Goal: Task Accomplishment & Management: Complete application form

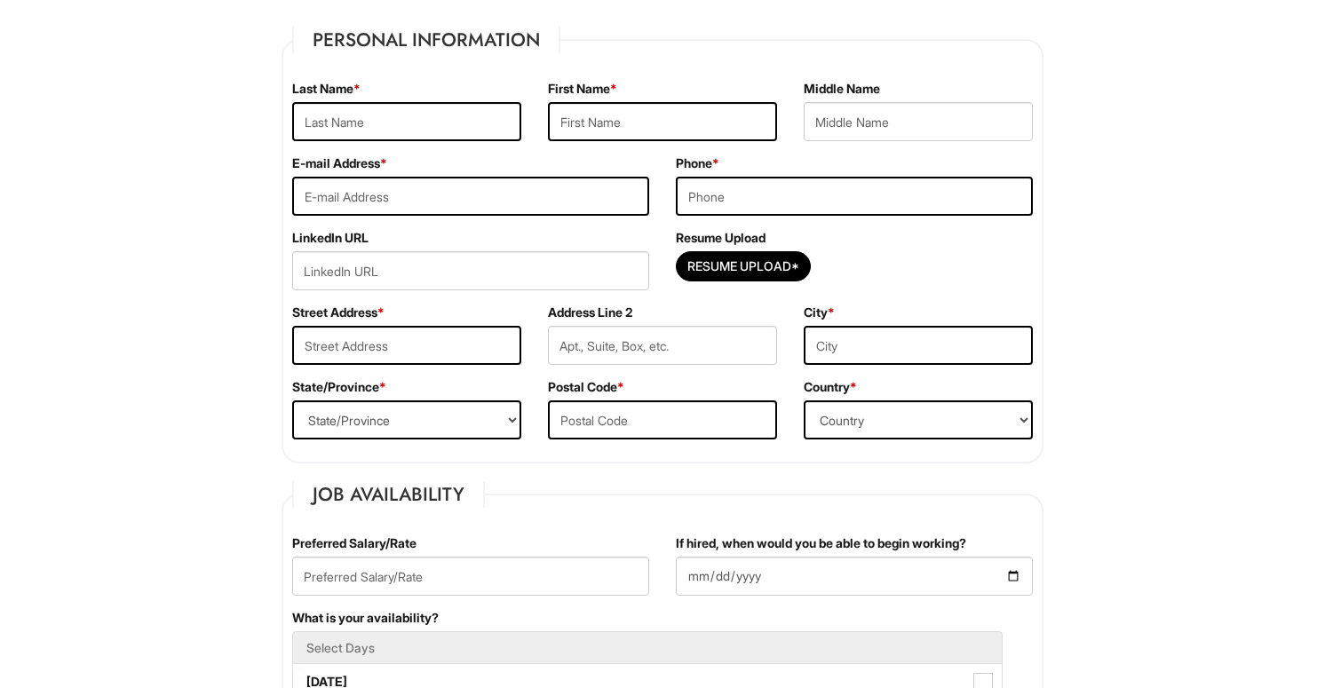
scroll to position [261, 0]
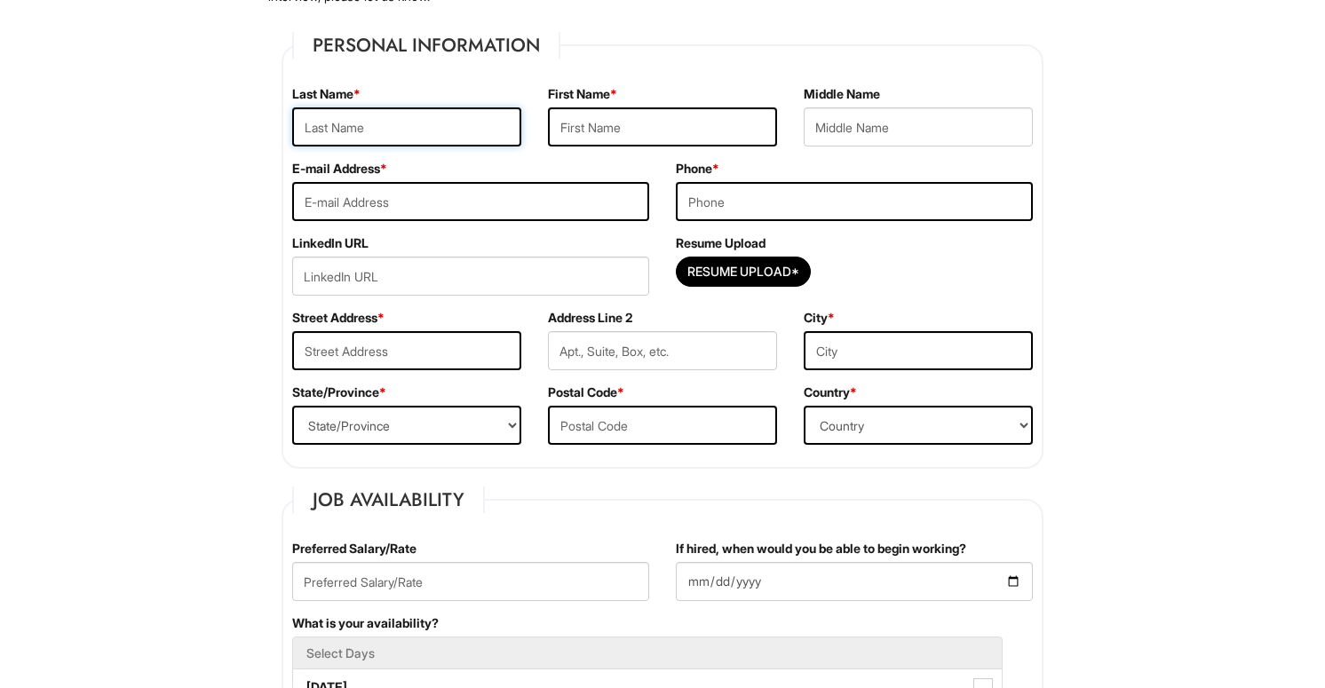
click at [429, 123] on input "text" at bounding box center [406, 126] width 229 height 39
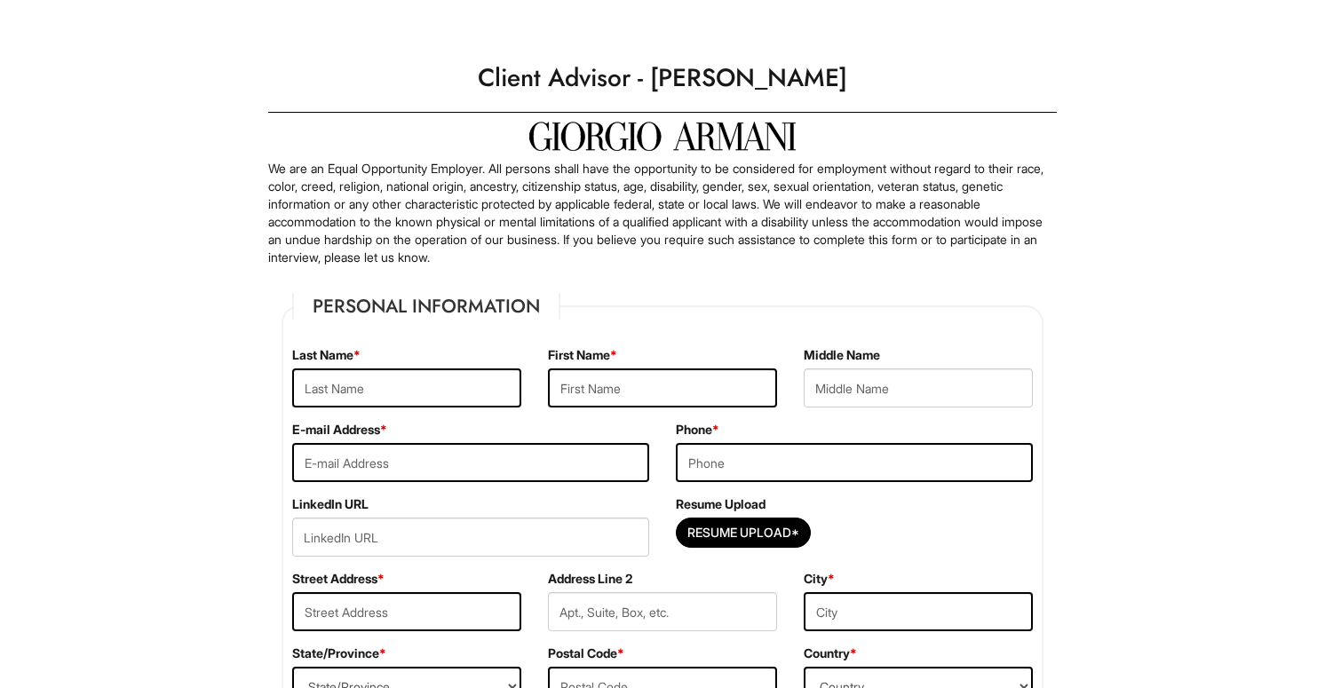
click at [393, 412] on div "Last Name *" at bounding box center [407, 383] width 256 height 75
click at [400, 404] on input "text" at bounding box center [406, 388] width 229 height 39
type input "Fortuna"
type input "Zaq"
type input "[EMAIL_ADDRESS][DOMAIN_NAME]"
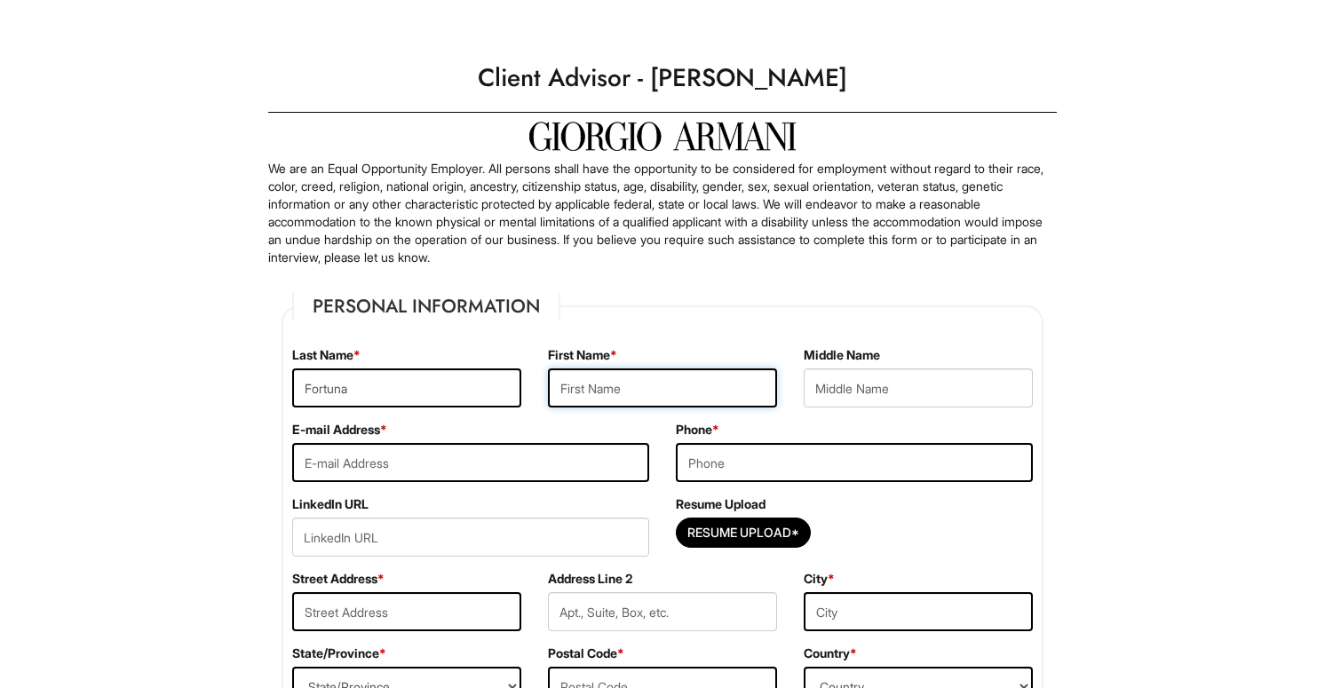
type input "6308281402"
type input "[STREET_ADDRESS]"
type input "Willowbrook"
select select "IL"
type input "60527"
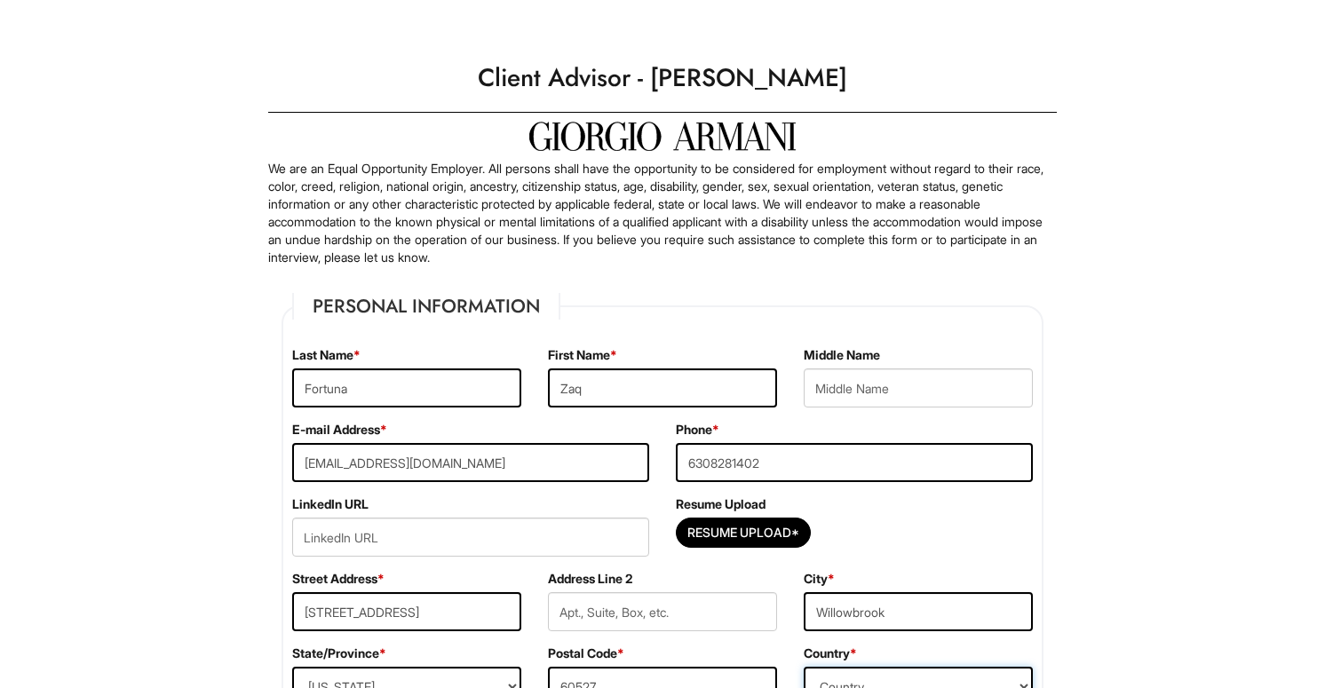
select select "[GEOGRAPHIC_DATA]"
click at [810, 403] on input "text" at bounding box center [918, 388] width 229 height 39
click at [664, 403] on input "Zaq" at bounding box center [662, 388] width 229 height 39
type input "[PERSON_NAME]"
click at [616, 213] on p "We are an Equal Opportunity Employer. All persons shall have the opportunity to…" at bounding box center [662, 213] width 789 height 107
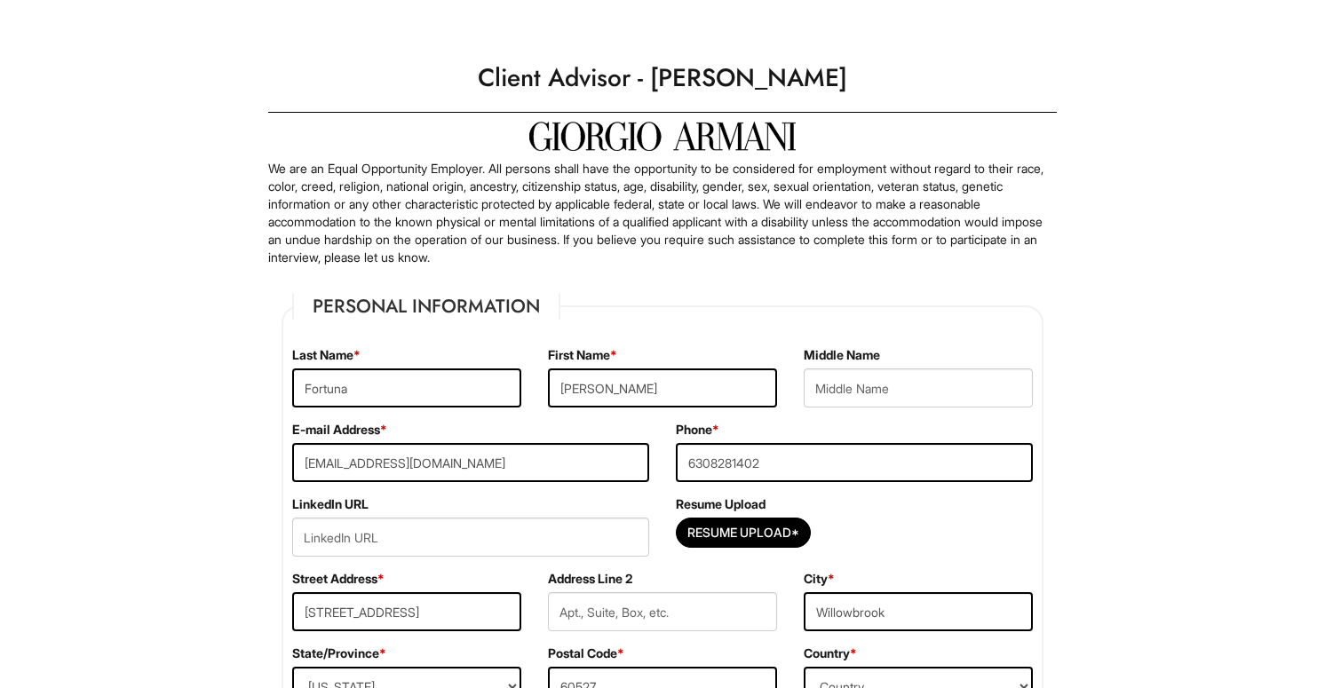
click at [510, 530] on input "url" at bounding box center [470, 537] width 357 height 39
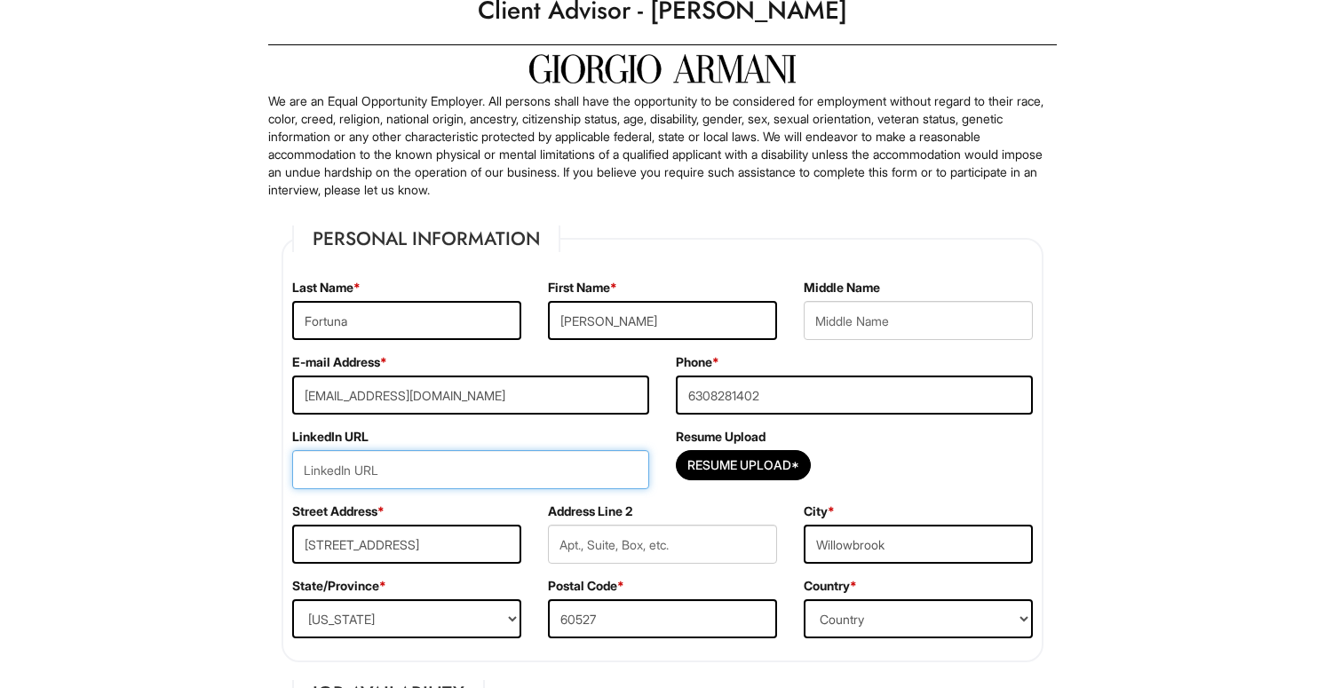
scroll to position [110, 0]
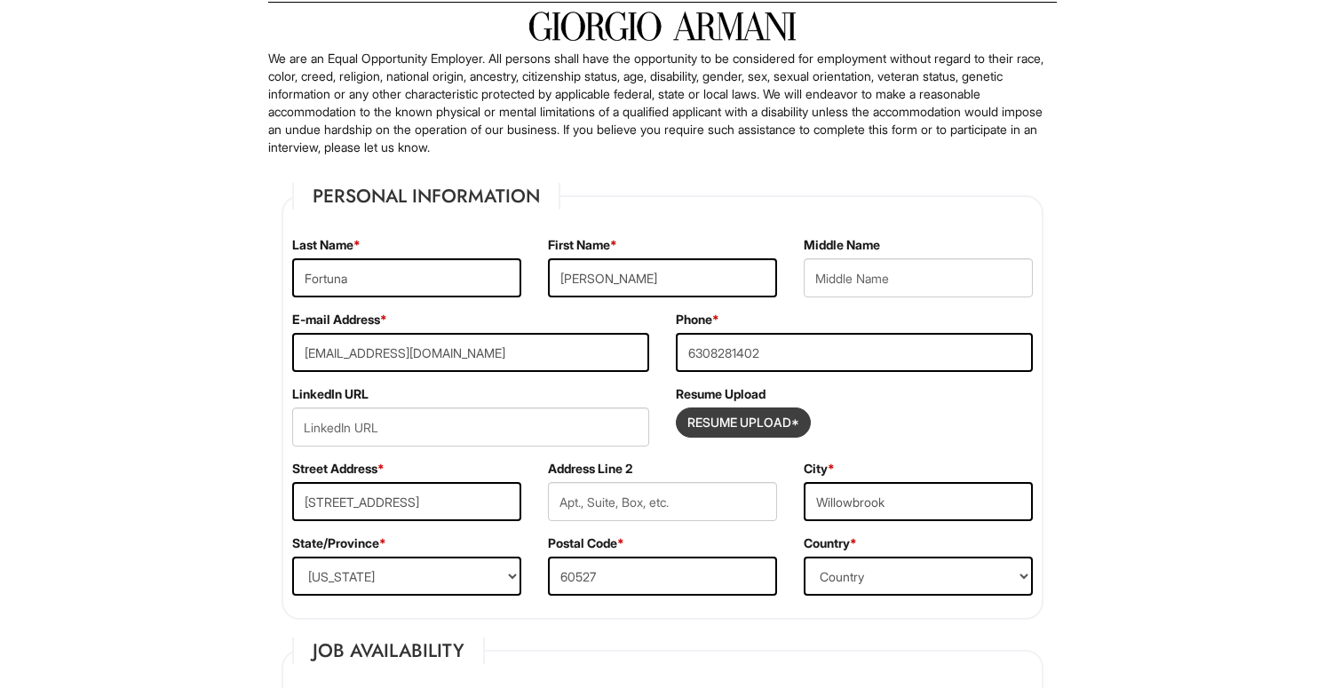
click at [717, 418] on input "Resume Upload*" at bounding box center [743, 422] width 133 height 28
type input "C:\fakepath\[PERSON_NAME] Resume.pdf"
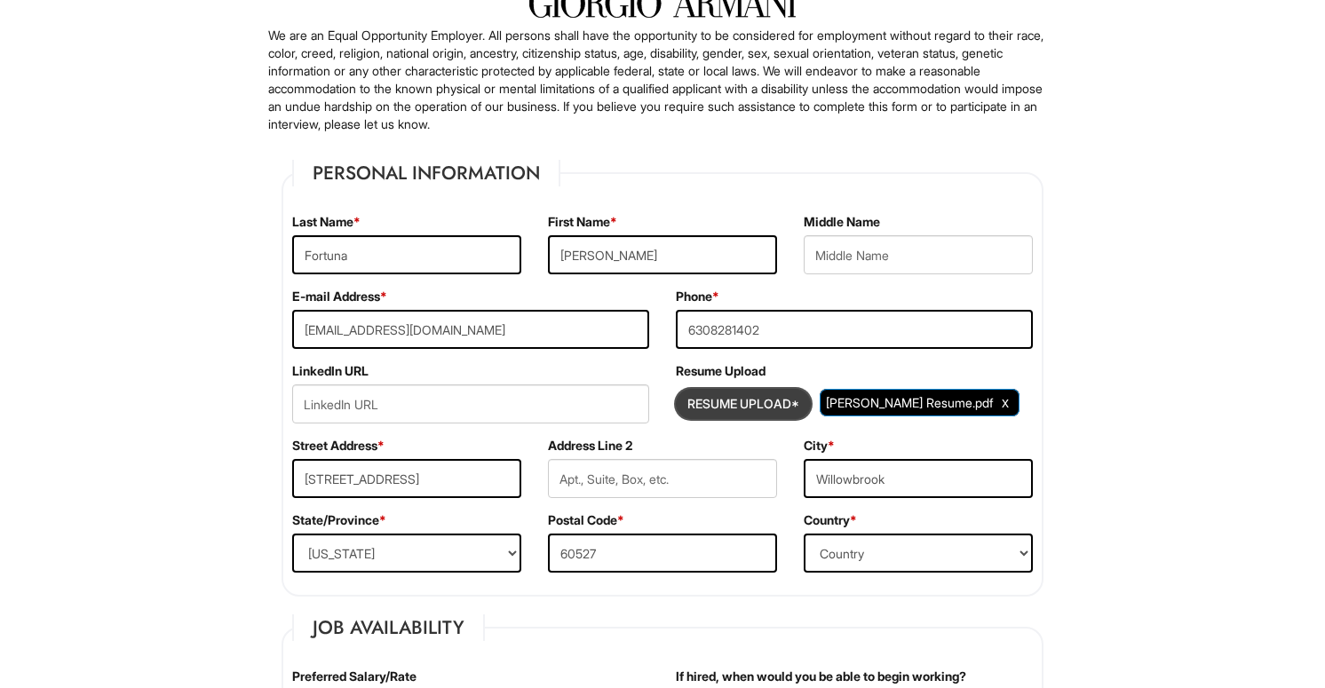
scroll to position [141, 0]
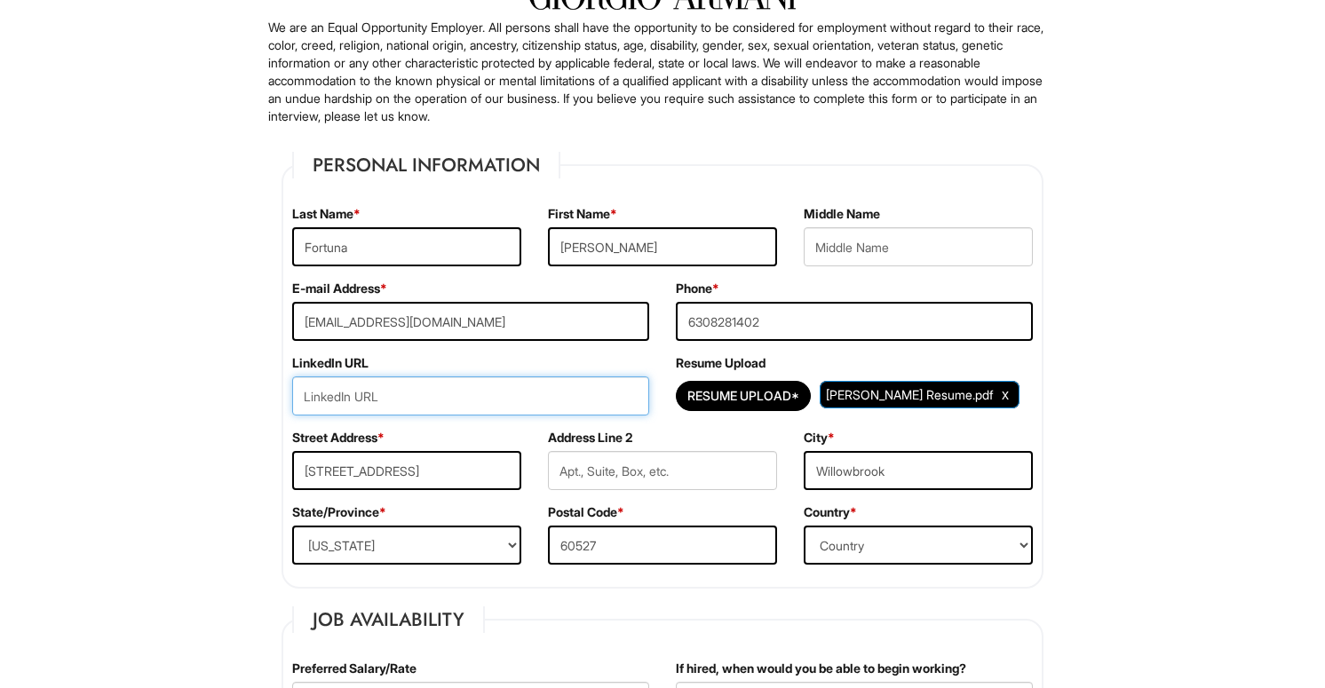
click at [581, 402] on input "url" at bounding box center [470, 396] width 357 height 39
paste input "[URL][DOMAIN_NAME][PERSON_NAME]"
type input "[URL][DOMAIN_NAME][PERSON_NAME]"
click at [639, 390] on input "[URL][DOMAIN_NAME][PERSON_NAME]" at bounding box center [470, 396] width 357 height 39
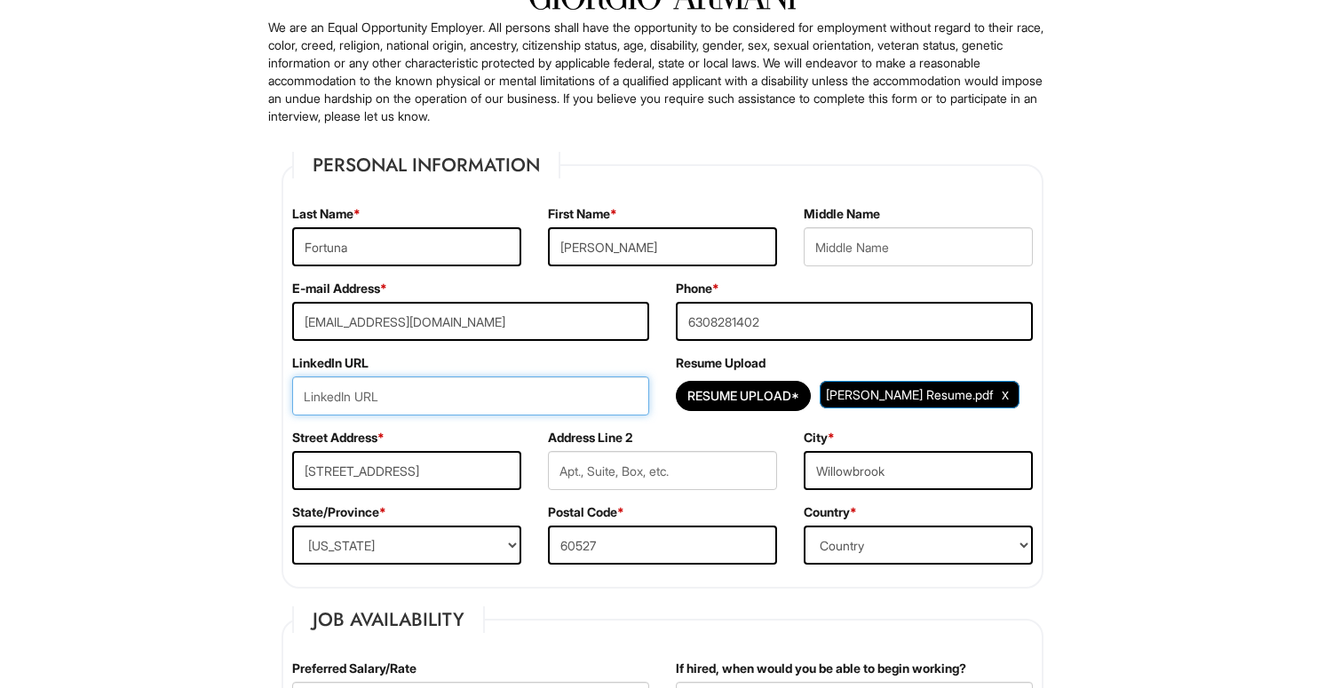
scroll to position [0, 0]
paste input "[DOMAIN_NAME][URL][PERSON_NAME]"
type input "[DOMAIN_NAME][URL][PERSON_NAME]"
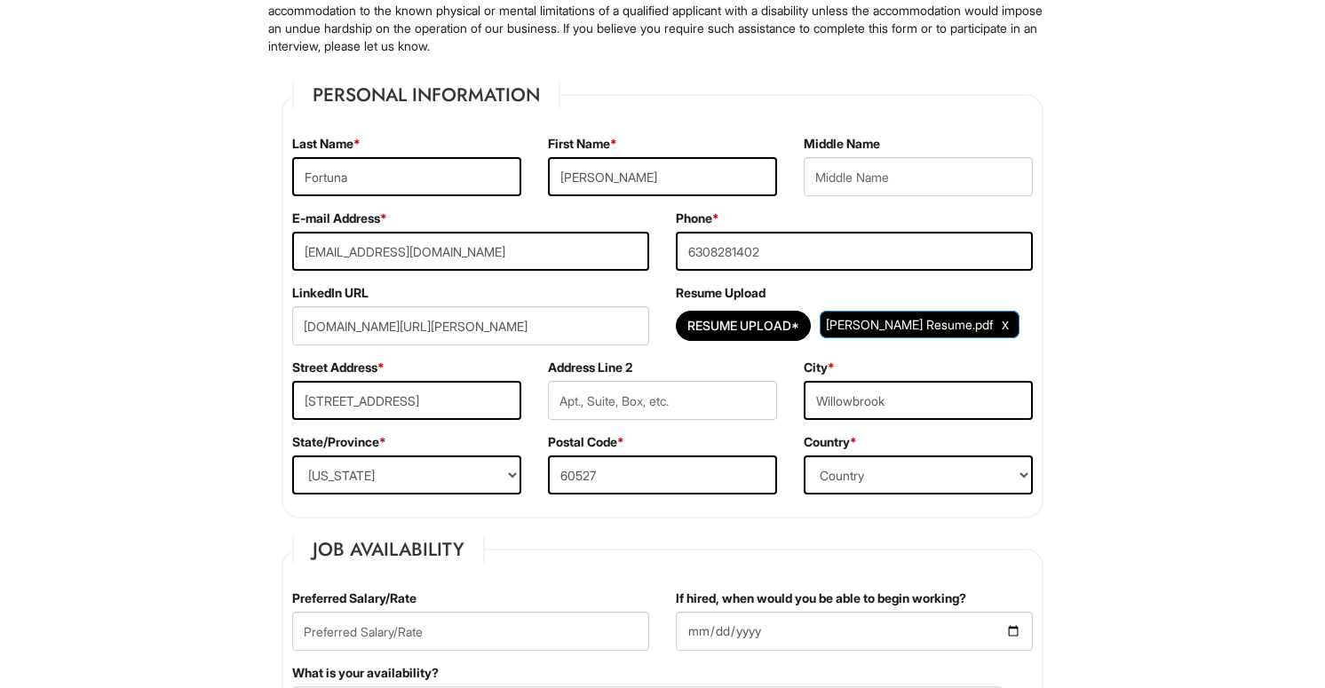
click at [940, 317] on div "Resume Upload* [PERSON_NAME] Resume.pdf" at bounding box center [854, 325] width 357 height 39
click at [622, 406] on input "text" at bounding box center [662, 400] width 229 height 39
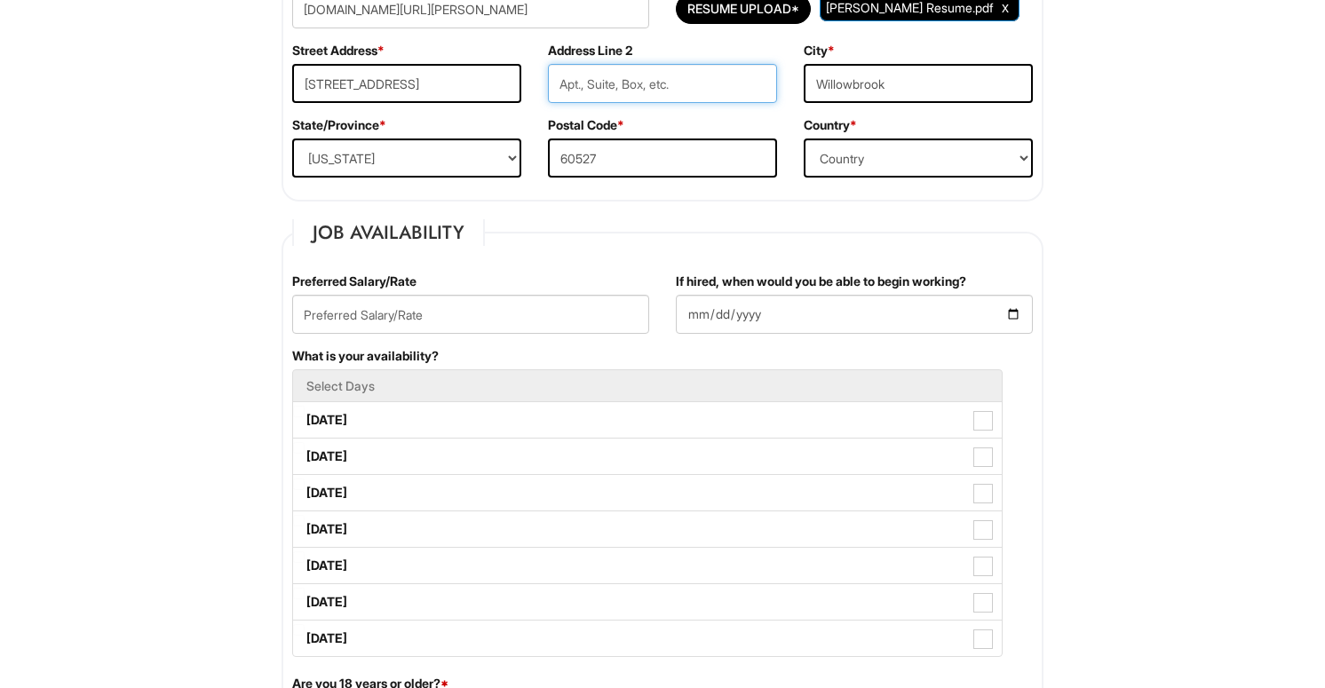
scroll to position [567, 0]
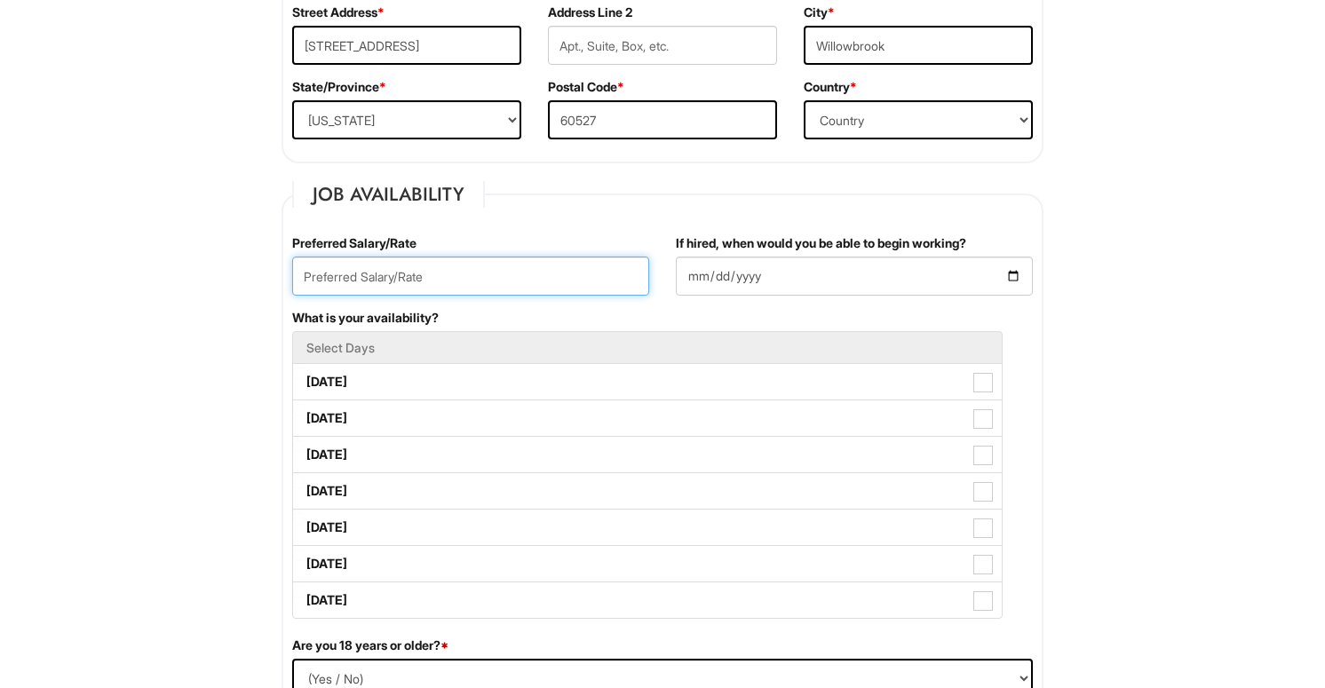
click at [558, 288] on input "text" at bounding box center [470, 276] width 357 height 39
click at [489, 266] on input "25" at bounding box center [470, 276] width 357 height 39
click at [466, 274] on input "$25" at bounding box center [470, 276] width 357 height 39
type input "$25/hr"
click at [484, 245] on div "Preferred Salary/Rate $25/hr" at bounding box center [471, 271] width 384 height 75
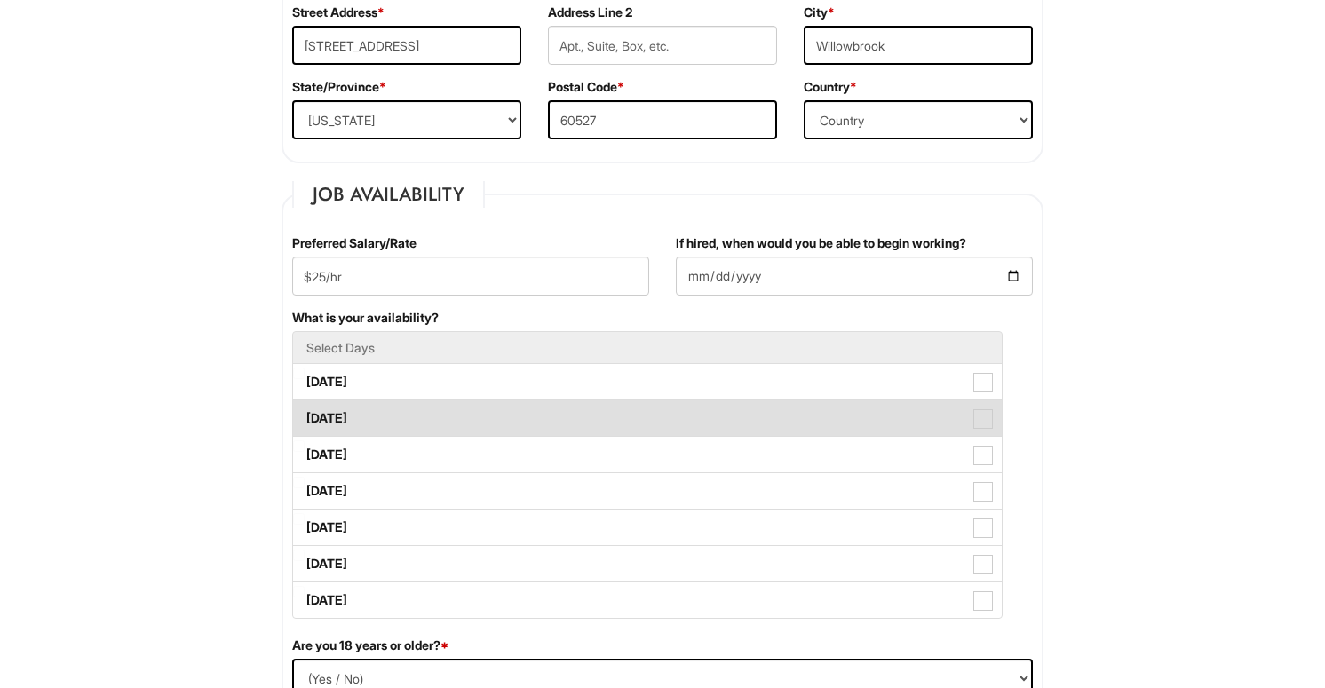
click at [393, 425] on label "[DATE]" at bounding box center [647, 418] width 709 height 36
click at [305, 416] on Available_Tuesday "[DATE]" at bounding box center [299, 410] width 12 height 12
checkbox Available_Tuesday "true"
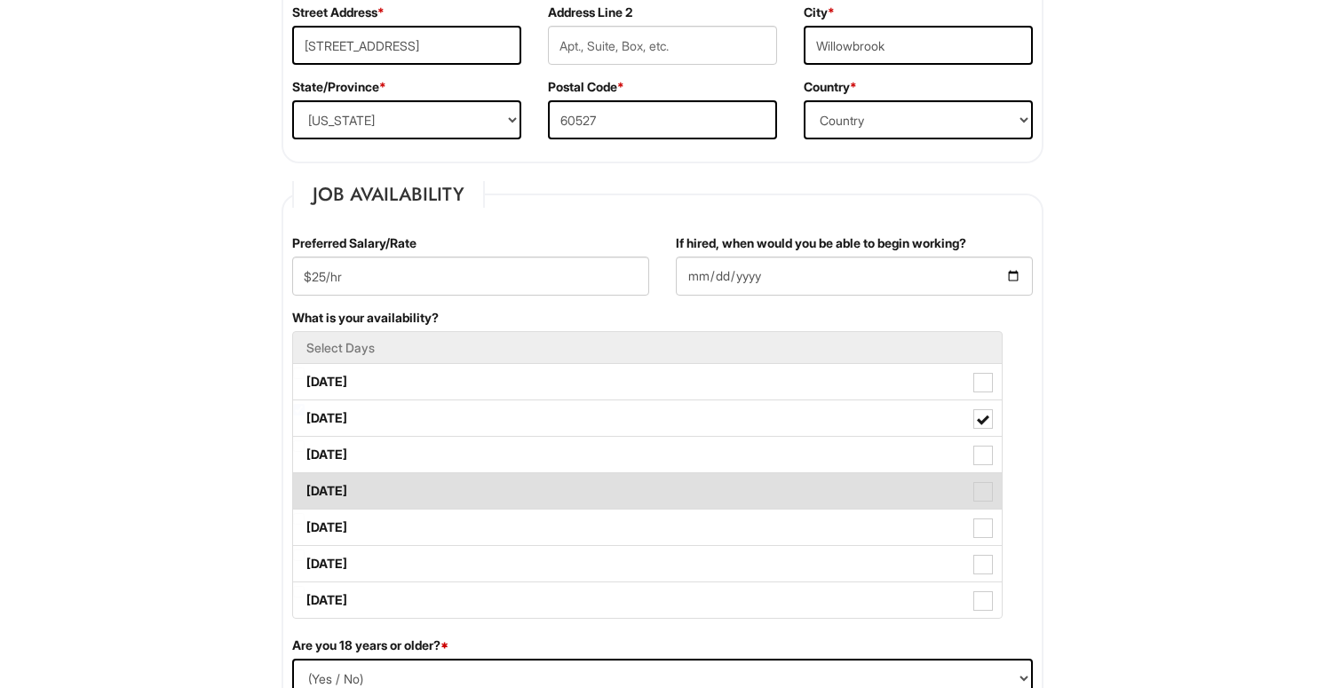
click at [369, 478] on label "[DATE]" at bounding box center [647, 491] width 709 height 36
click at [305, 478] on Available_Thursday "[DATE]" at bounding box center [299, 483] width 12 height 12
checkbox Available_Thursday "true"
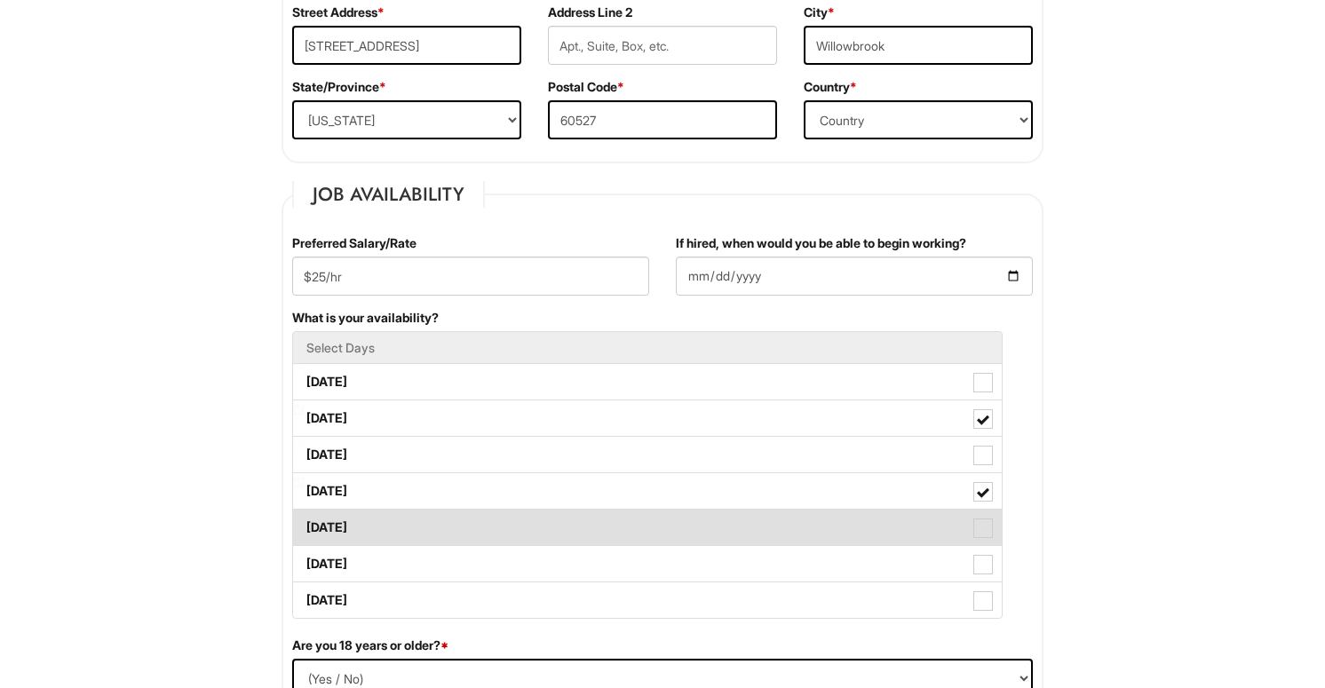
click at [369, 523] on label "[DATE]" at bounding box center [647, 528] width 709 height 36
click at [305, 523] on Available_Friday "[DATE]" at bounding box center [299, 519] width 12 height 12
checkbox Available_Friday "true"
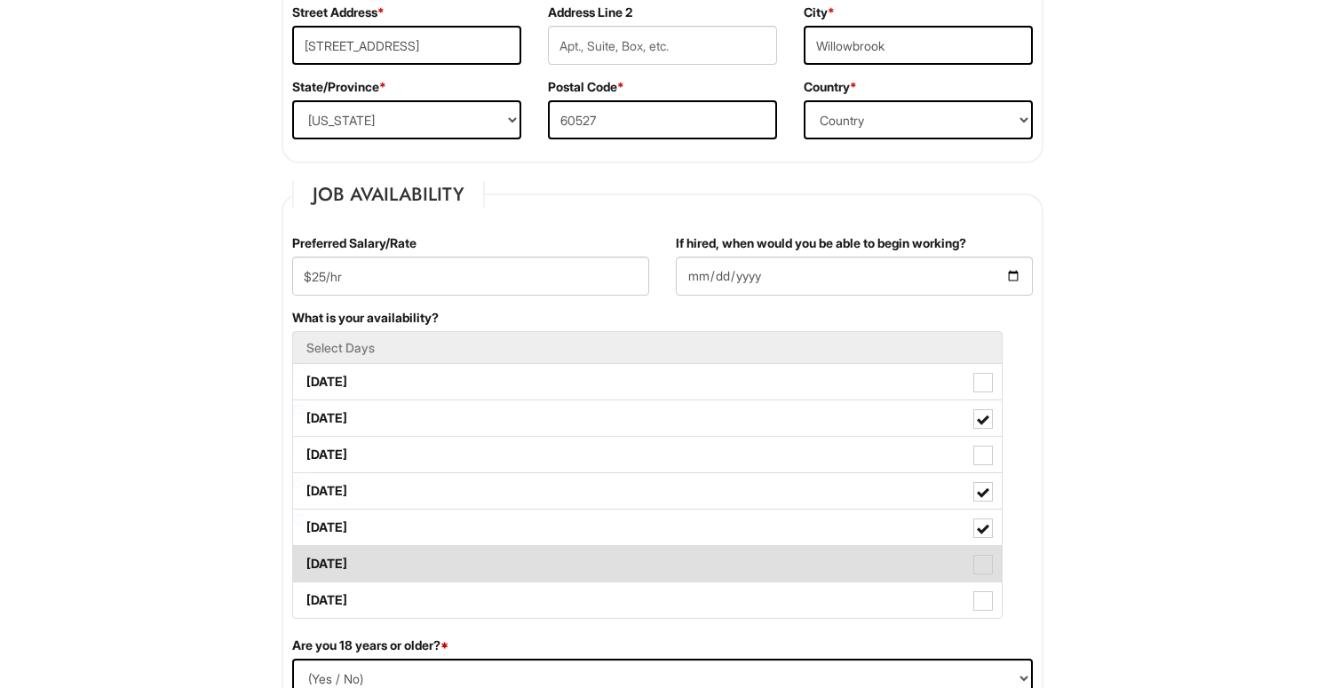
click at [365, 558] on label "[DATE]" at bounding box center [647, 564] width 709 height 36
click at [305, 558] on Available_Saturday "[DATE]" at bounding box center [299, 556] width 12 height 12
checkbox Available_Saturday "true"
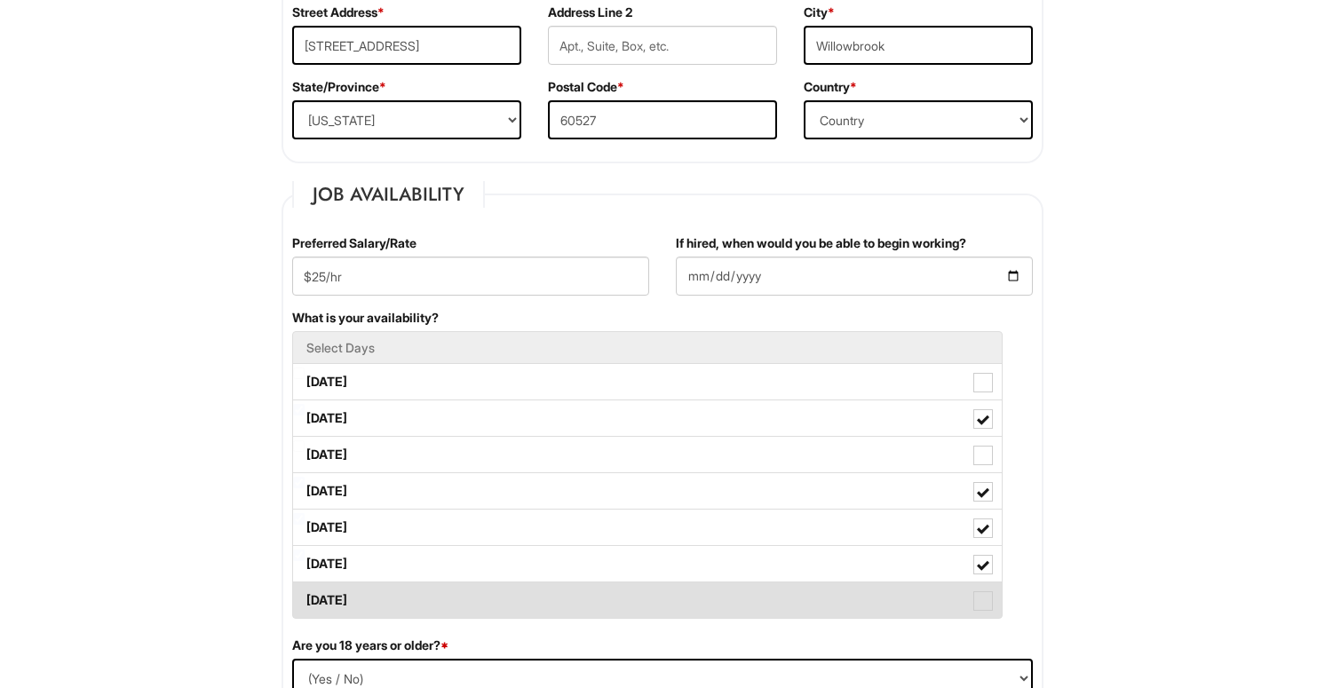
click at [361, 593] on label "[DATE]" at bounding box center [647, 601] width 709 height 36
click at [305, 593] on Available_Sunday "[DATE]" at bounding box center [299, 592] width 12 height 12
checkbox Available_Sunday "true"
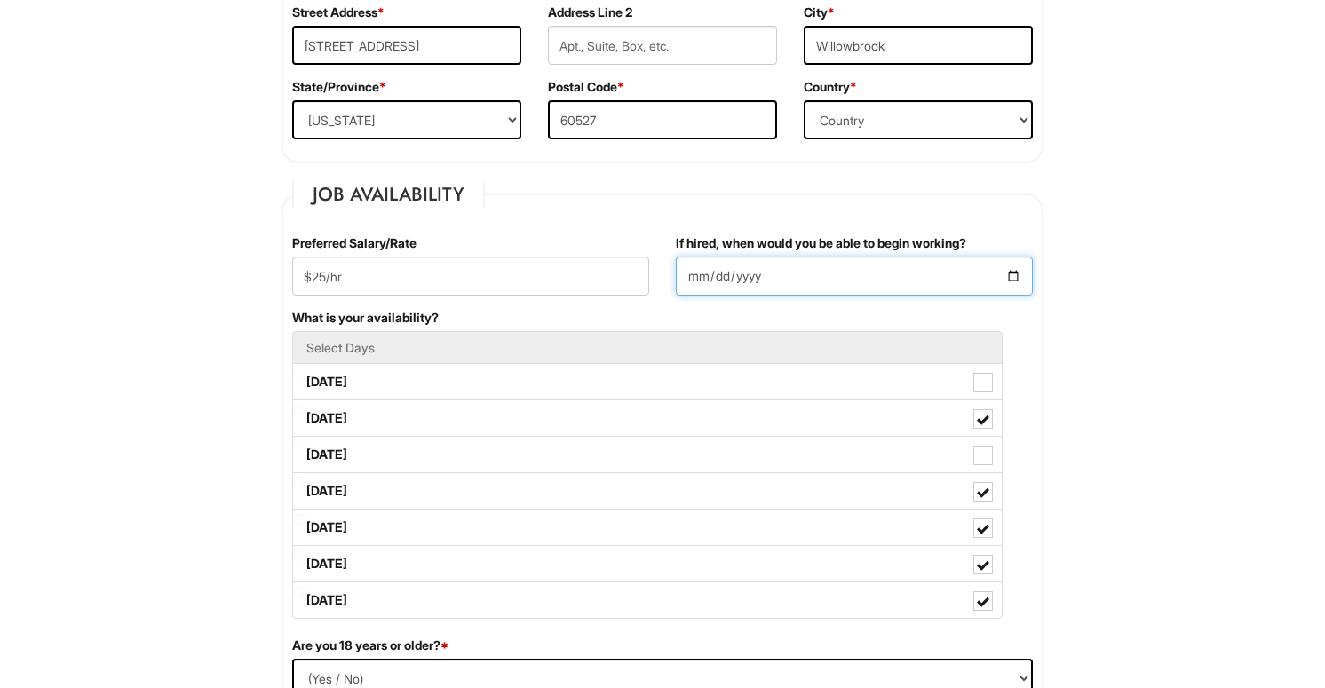
click at [749, 279] on input "If hired, when would you be able to begin working?" at bounding box center [854, 276] width 357 height 39
click at [904, 271] on input "If hired, when would you be able to begin working?" at bounding box center [854, 276] width 357 height 39
click at [1017, 270] on input "If hired, when would you be able to begin working?" at bounding box center [854, 276] width 357 height 39
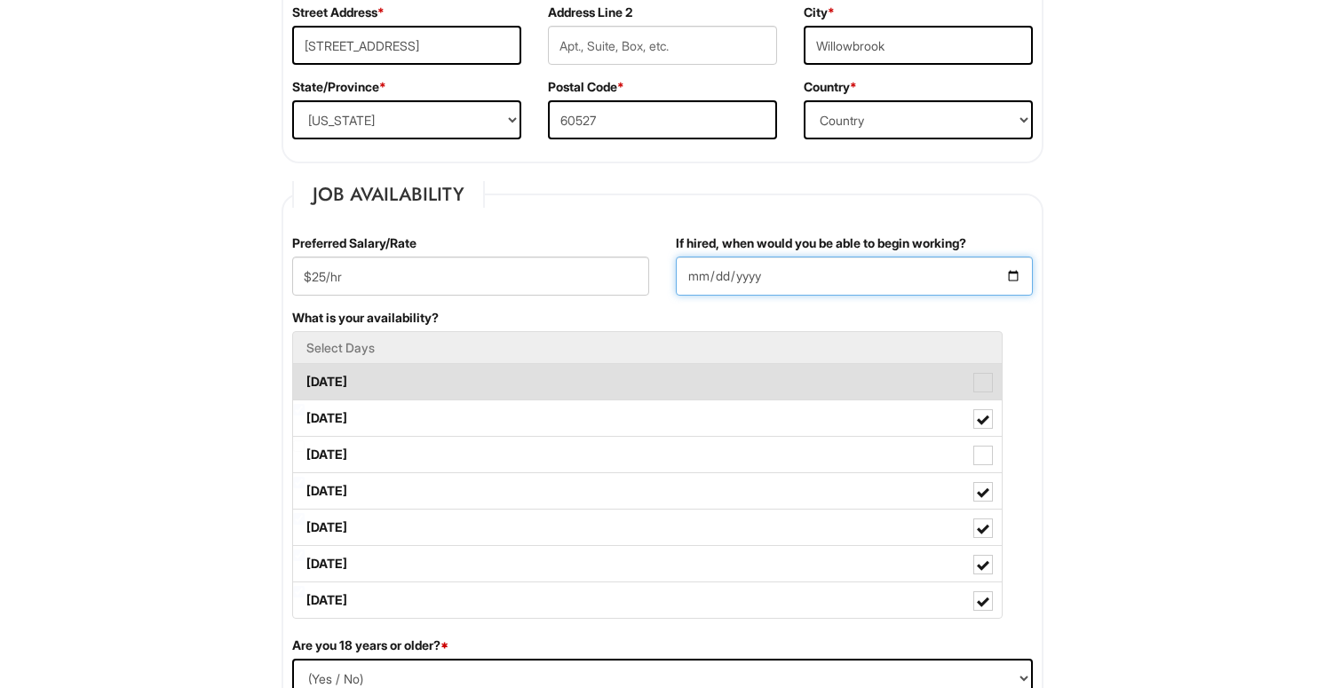
type input "[DATE]"
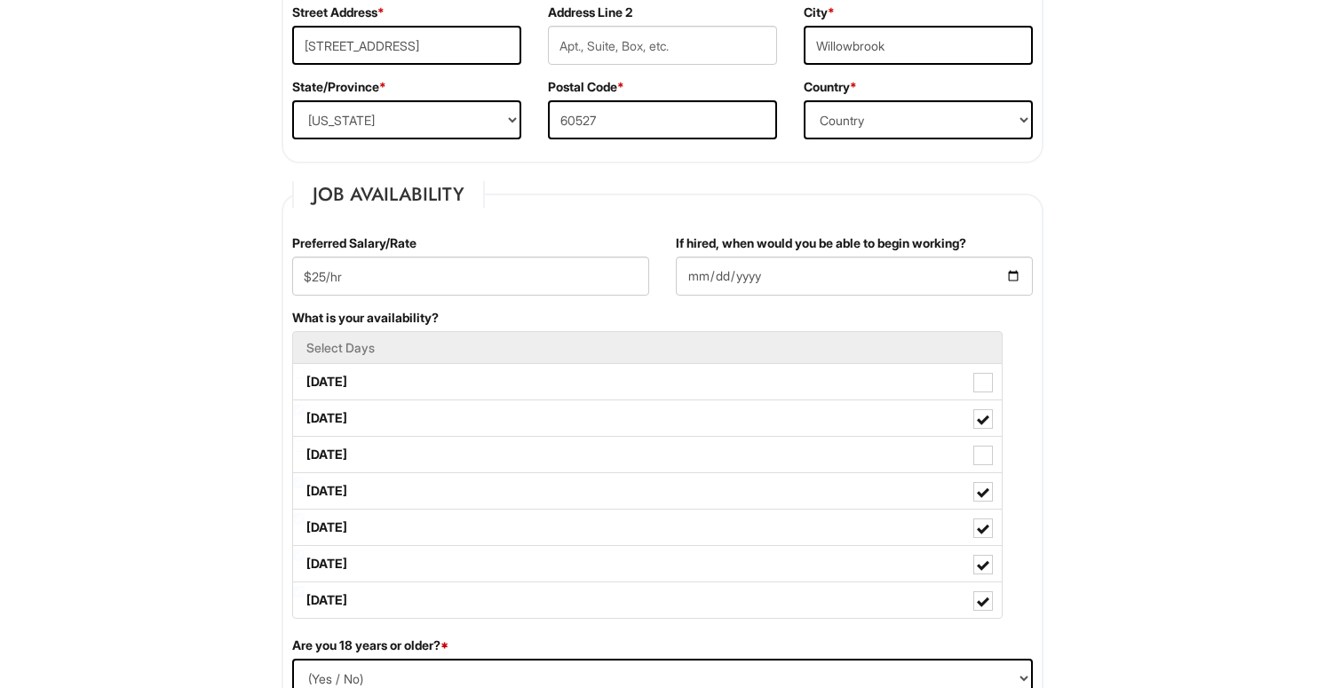
click at [1035, 333] on div "What is your availability? Select Days [DATE] [DATE] [DATE] [DATE] [DATE] [DATE…" at bounding box center [662, 473] width 767 height 328
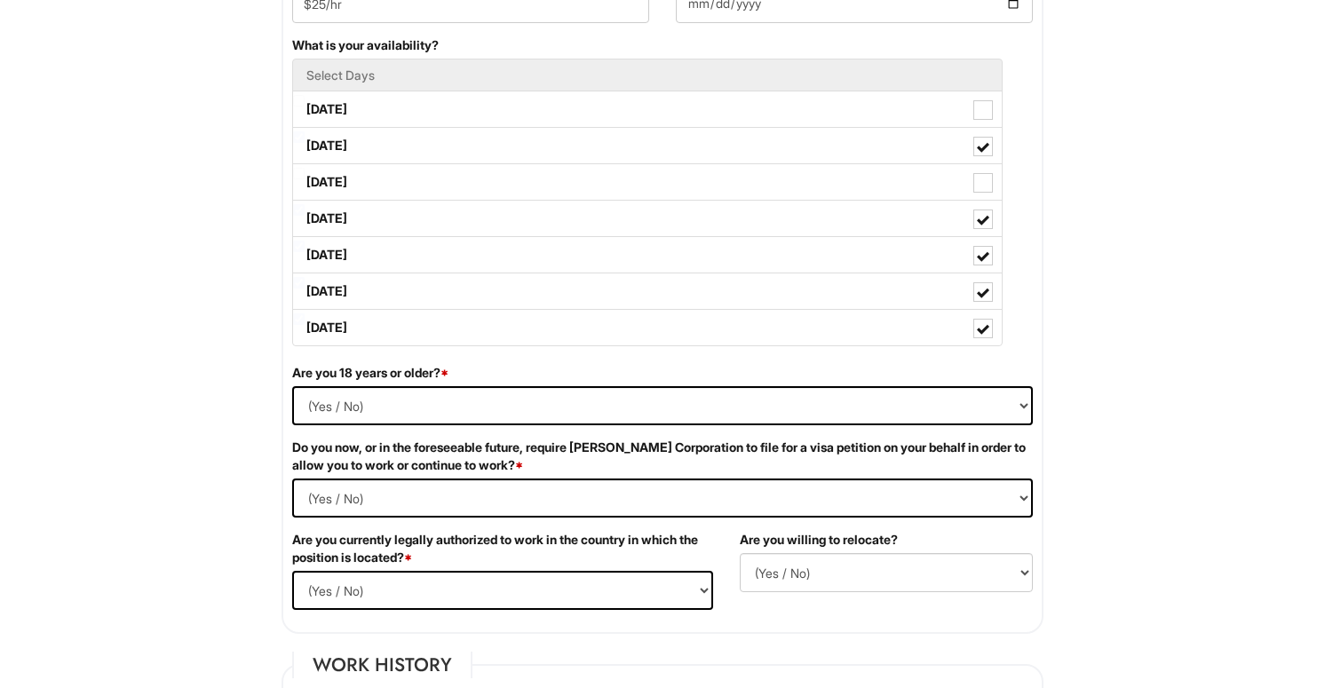
scroll to position [852, 0]
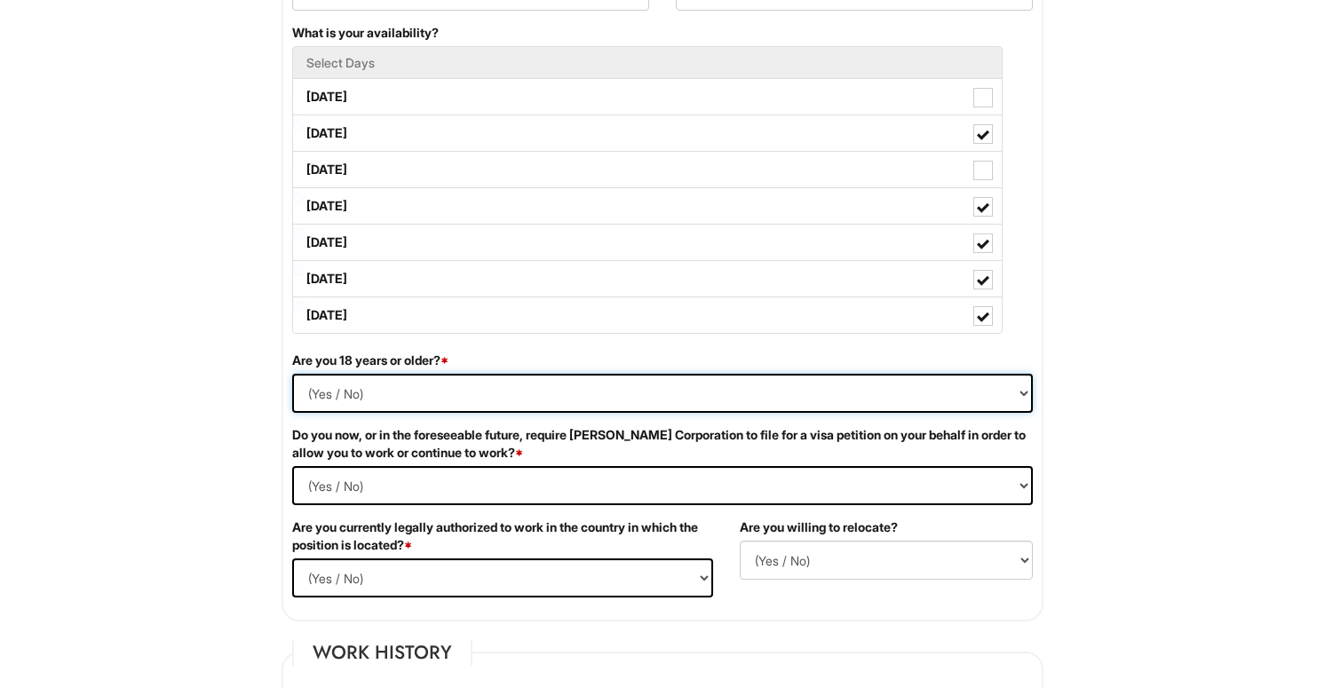
click at [732, 402] on select "(Yes / No) Yes No" at bounding box center [662, 393] width 741 height 39
select select "Yes"
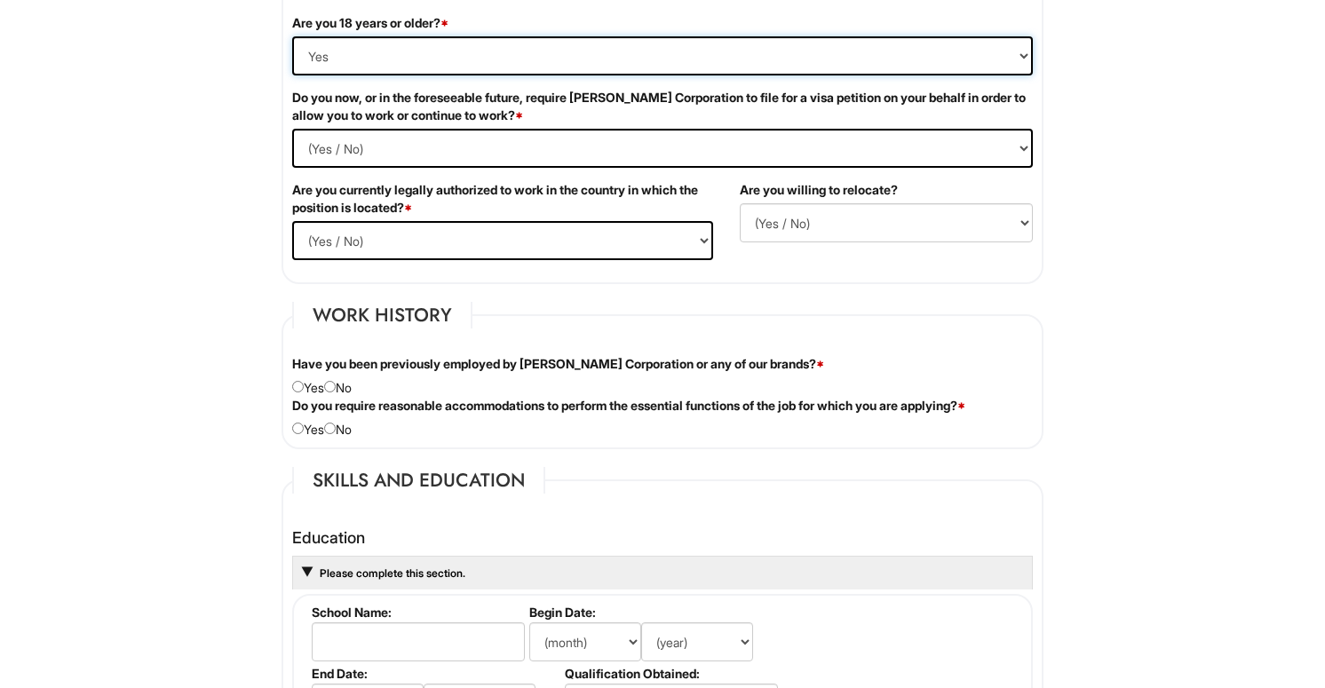
scroll to position [1188, 0]
click at [335, 387] on input "radio" at bounding box center [330, 388] width 12 height 12
radio input "true"
click at [336, 430] on input "radio" at bounding box center [330, 430] width 12 height 12
radio input "true"
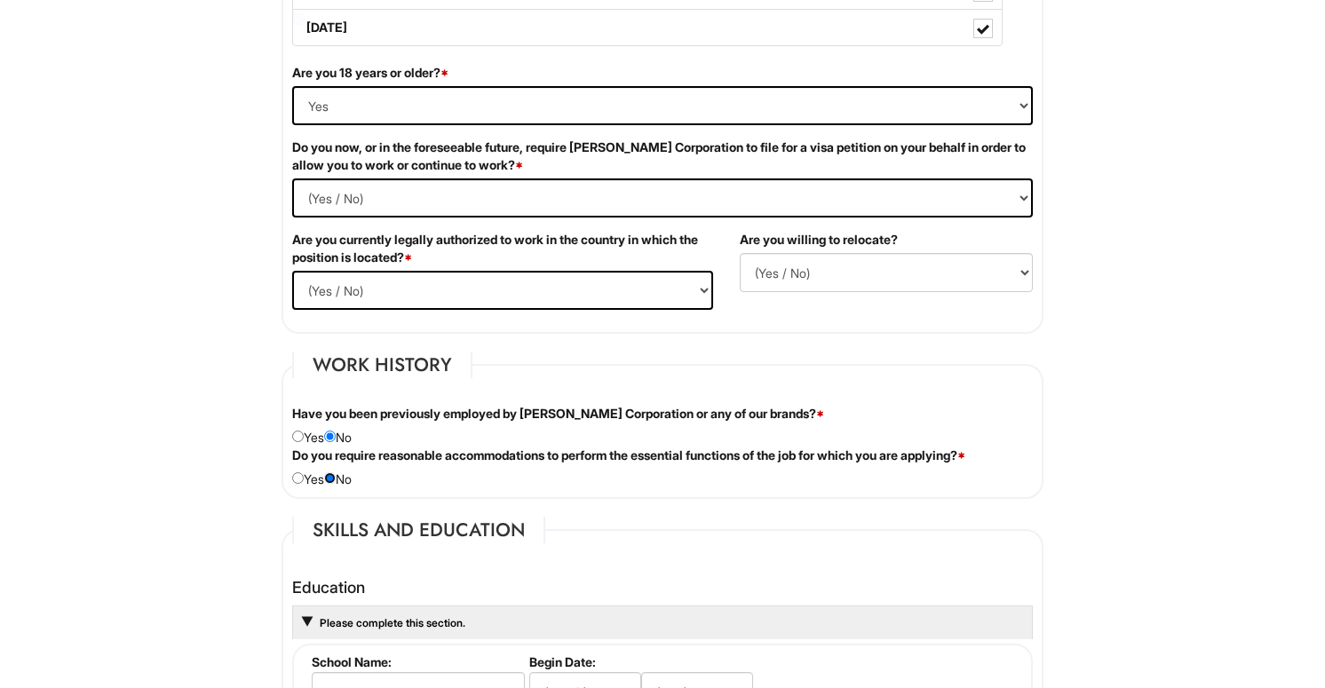
scroll to position [1129, 0]
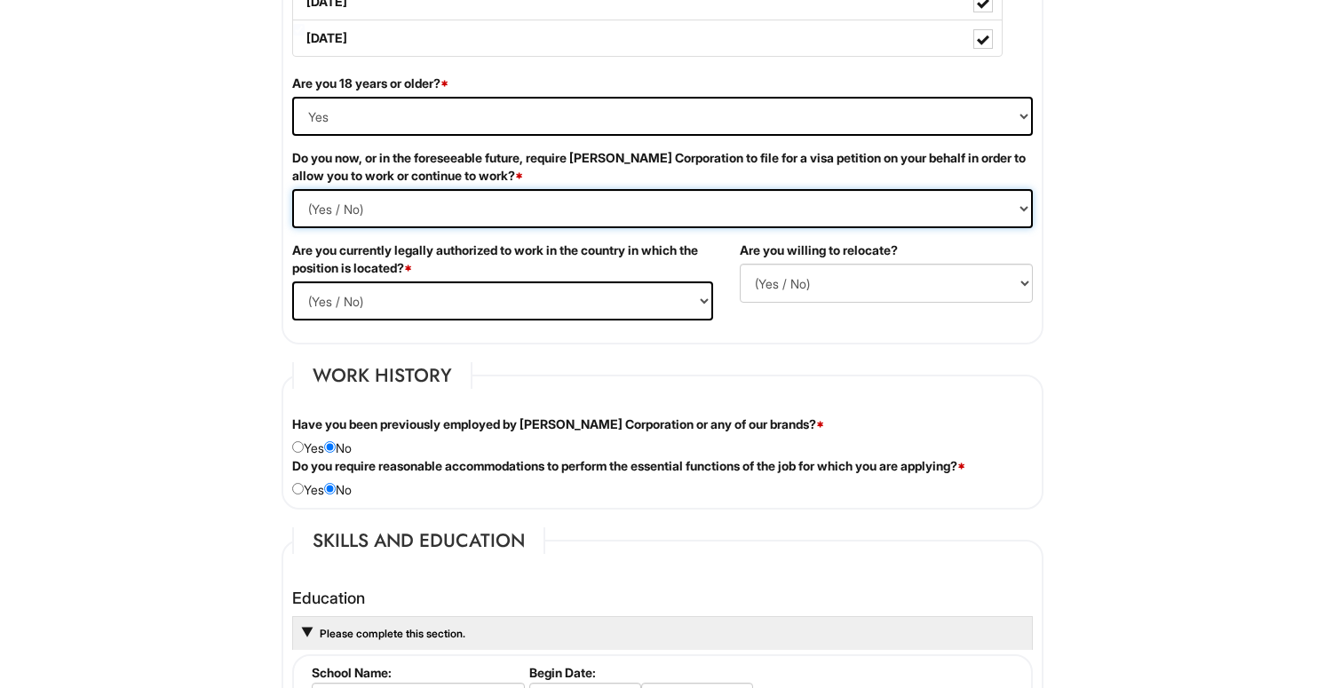
click at [449, 215] on Required "(Yes / No) Yes No" at bounding box center [662, 208] width 741 height 39
select Required "No"
click at [337, 305] on select "(Yes / No) Yes No" at bounding box center [502, 300] width 421 height 39
select select "Yes"
click at [781, 283] on select "(Yes / No) No Yes" at bounding box center [886, 283] width 293 height 39
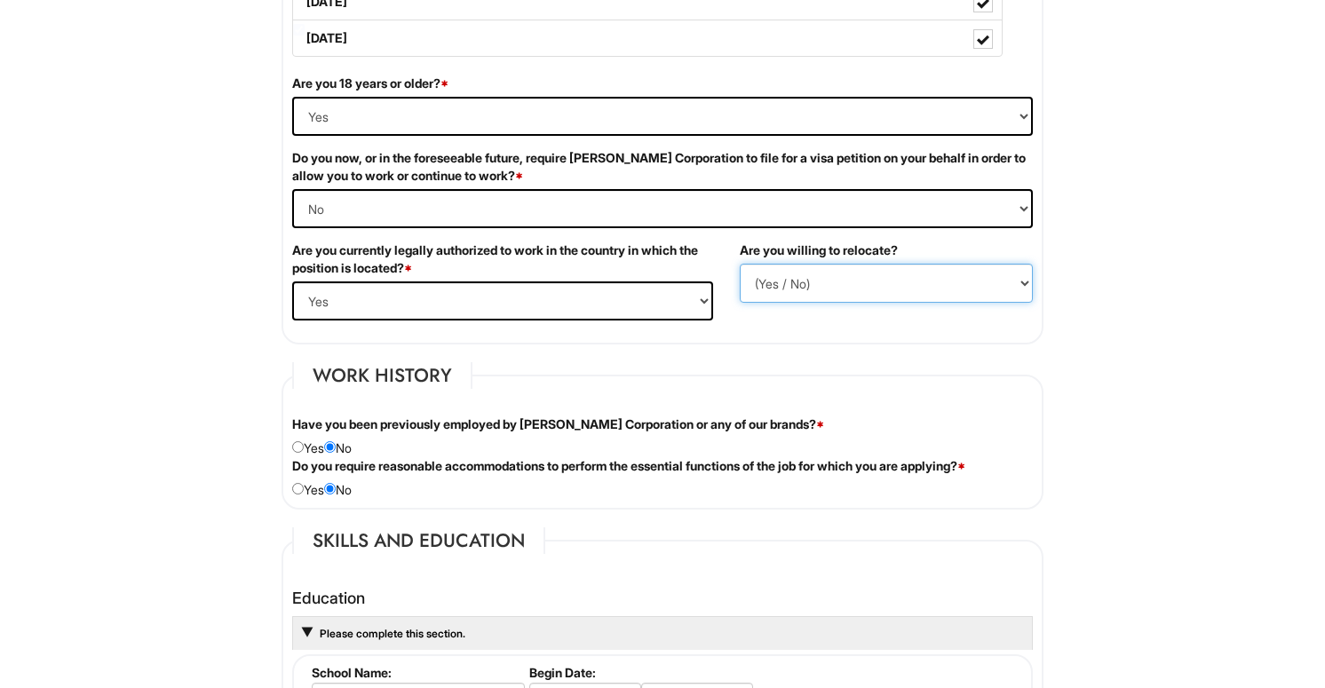
select select "N"
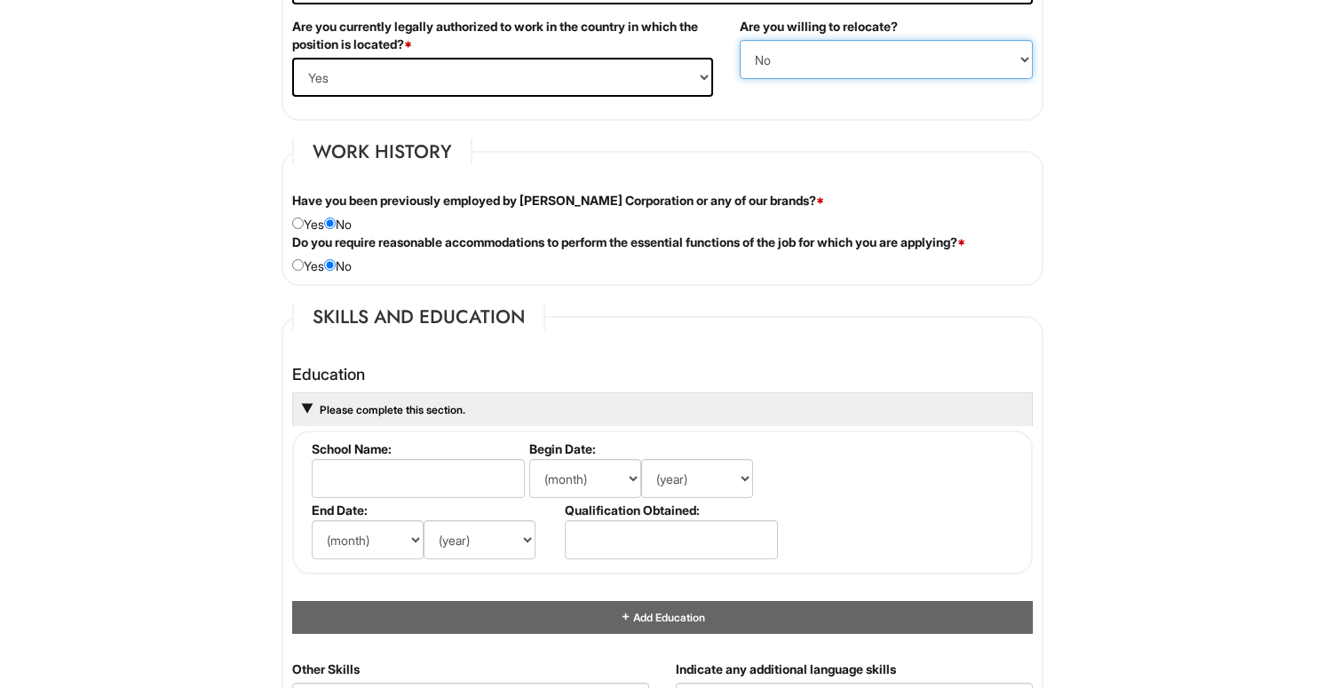
scroll to position [1360, 0]
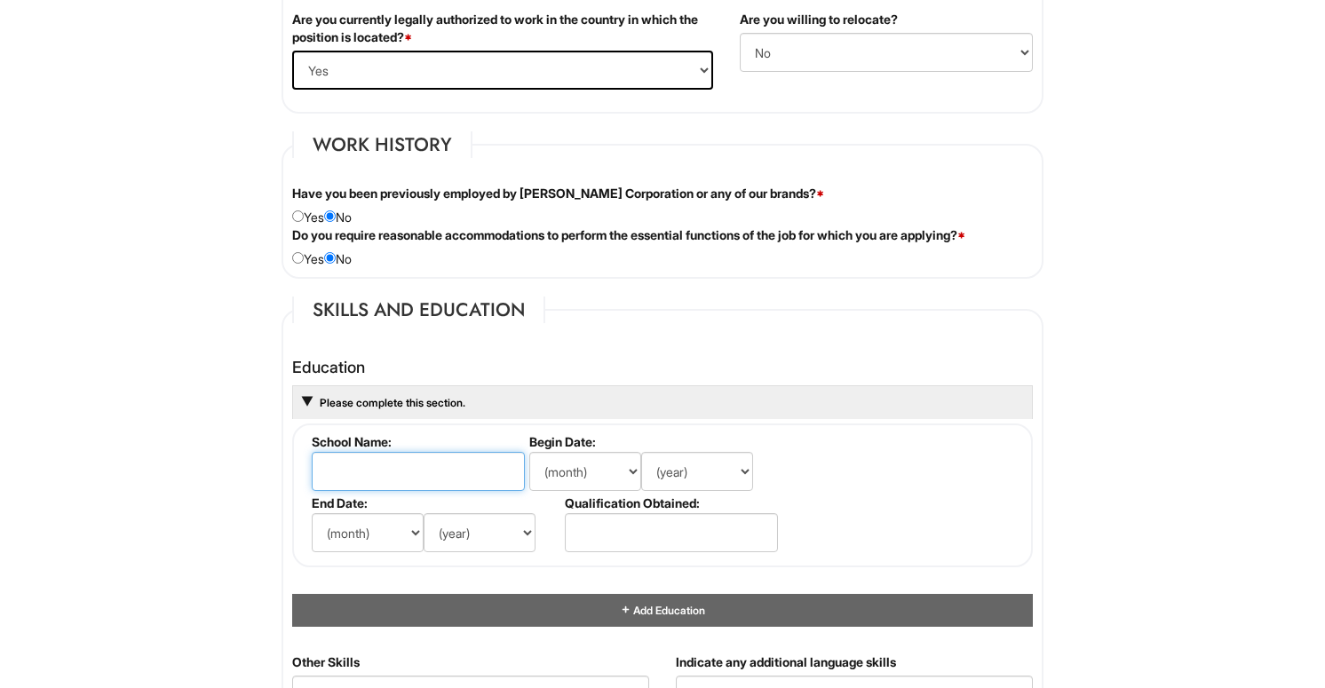
click at [407, 472] on input "text" at bounding box center [418, 471] width 213 height 39
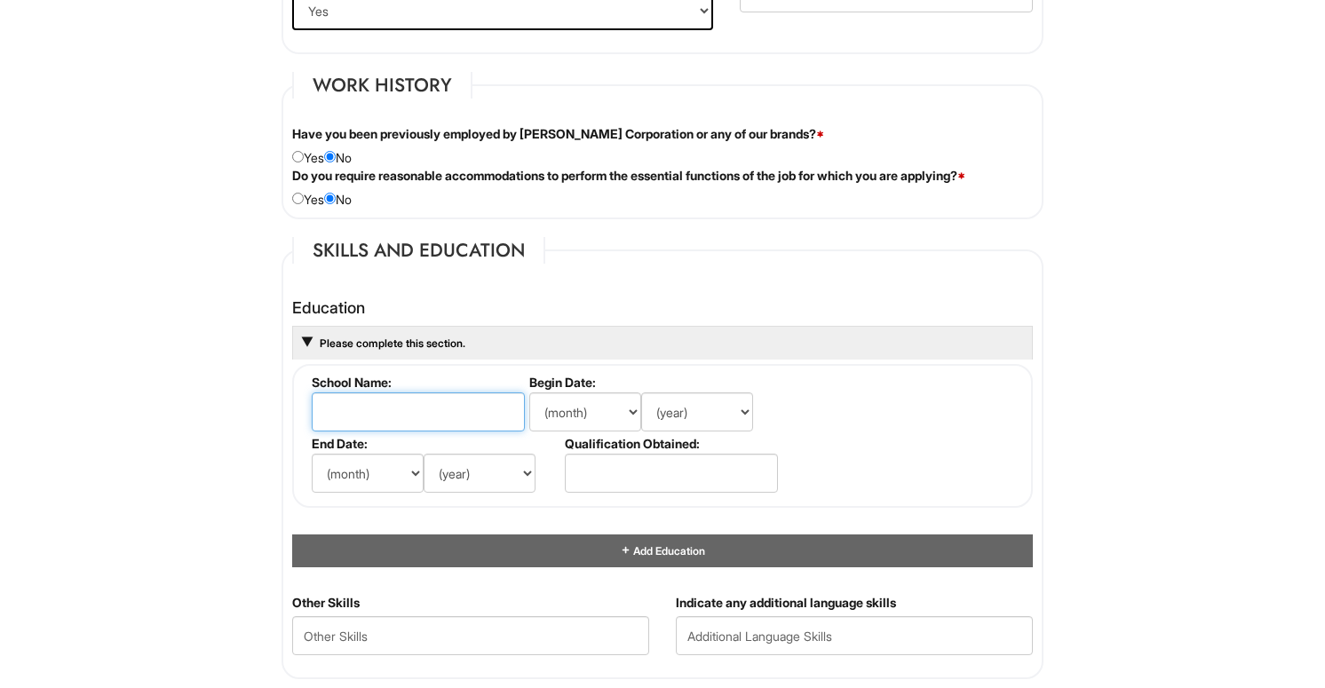
scroll to position [1420, 0]
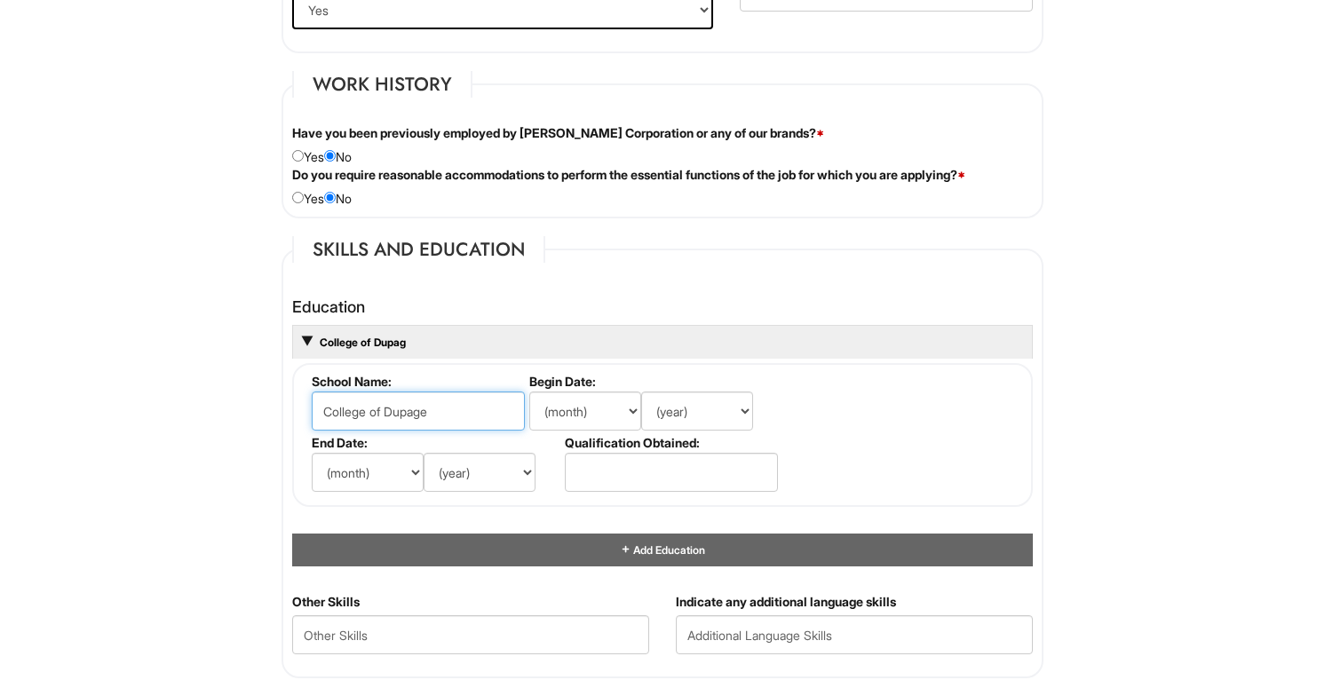
type input "College of Dupage"
click at [591, 402] on select "(month) Jan Feb Mar Apr May Jun [DATE] Aug Sep Oct Nov Dec" at bounding box center [585, 411] width 112 height 39
click at [580, 420] on select "(month) Jan Feb Mar Apr May Jun [DATE] Aug Sep Oct Nov Dec" at bounding box center [585, 411] width 112 height 39
select select "1"
click at [676, 404] on select "(year) 2029 2028 2027 2026 2025 2024 2023 2022 2021 2020 2019 2018 2017 2016 20…" at bounding box center [697, 411] width 112 height 39
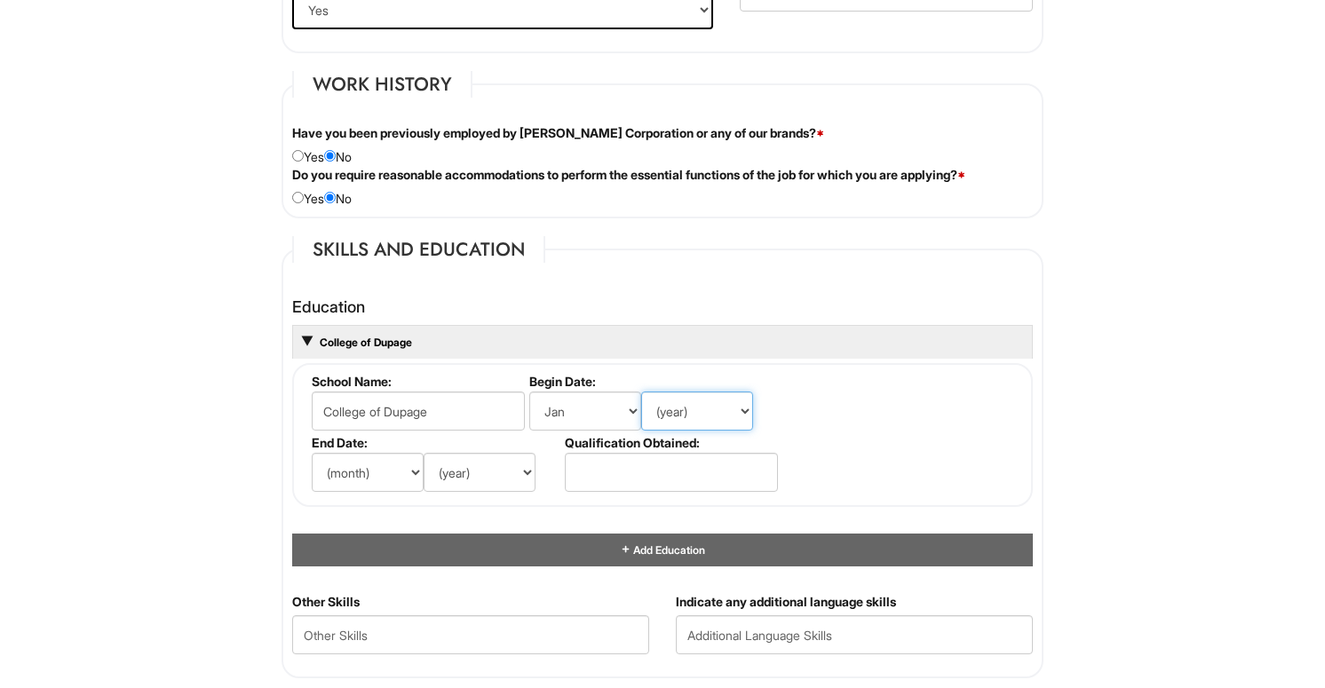
select select "2022"
click at [379, 470] on select "(month) Jan Feb Mar Apr May Jun [DATE] Aug Sep Oct Nov Dec" at bounding box center [368, 472] width 112 height 39
select select "5"
click at [489, 482] on select "(year) 2029 2028 2027 2026 2025 2024 2023 2022 2021 2020 2019 2018 2017 2016 20…" at bounding box center [480, 472] width 112 height 39
select select "2026"
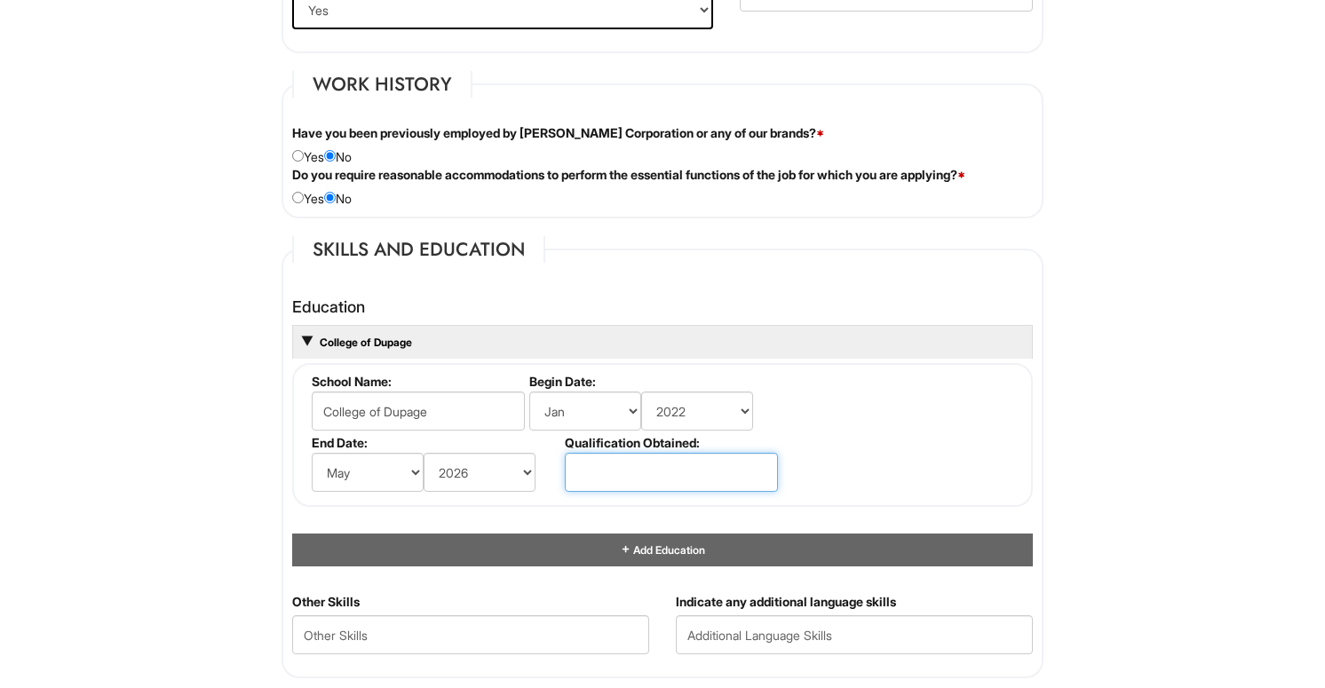
click at [626, 453] on input "text" at bounding box center [671, 472] width 213 height 39
click at [641, 474] on input "Associate's of Arts" at bounding box center [671, 472] width 213 height 39
type input "Associate of Arts"
click at [916, 390] on fieldset "School Name: College of [GEOGRAPHIC_DATA] Begin Date: (month) Jan Feb Mar Apr M…" at bounding box center [662, 435] width 741 height 144
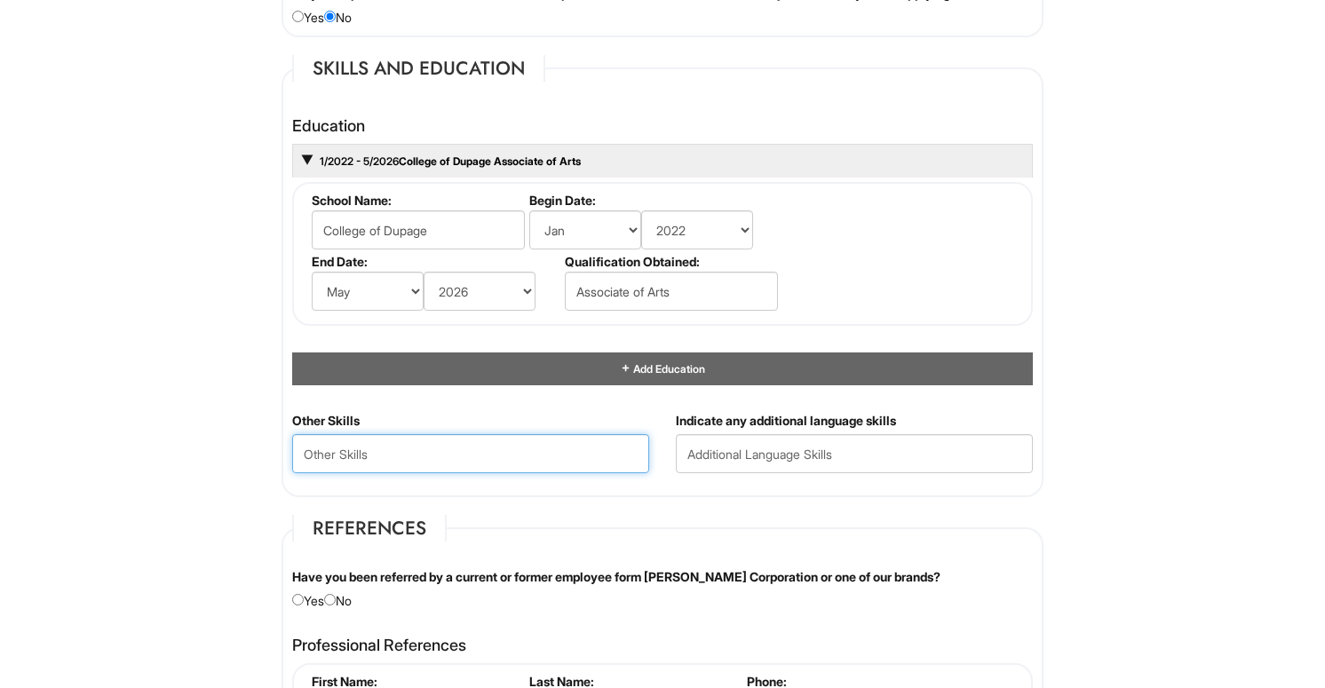
click at [594, 460] on Skills "text" at bounding box center [470, 453] width 357 height 39
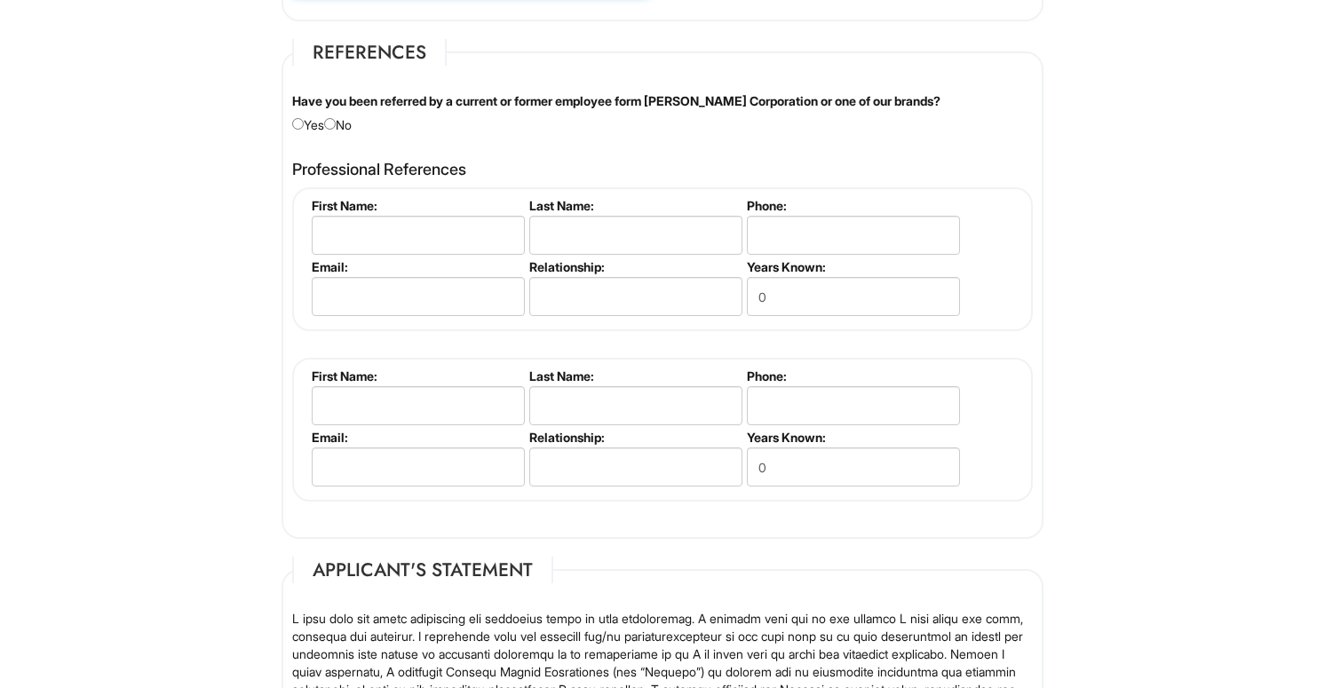
scroll to position [2053, 0]
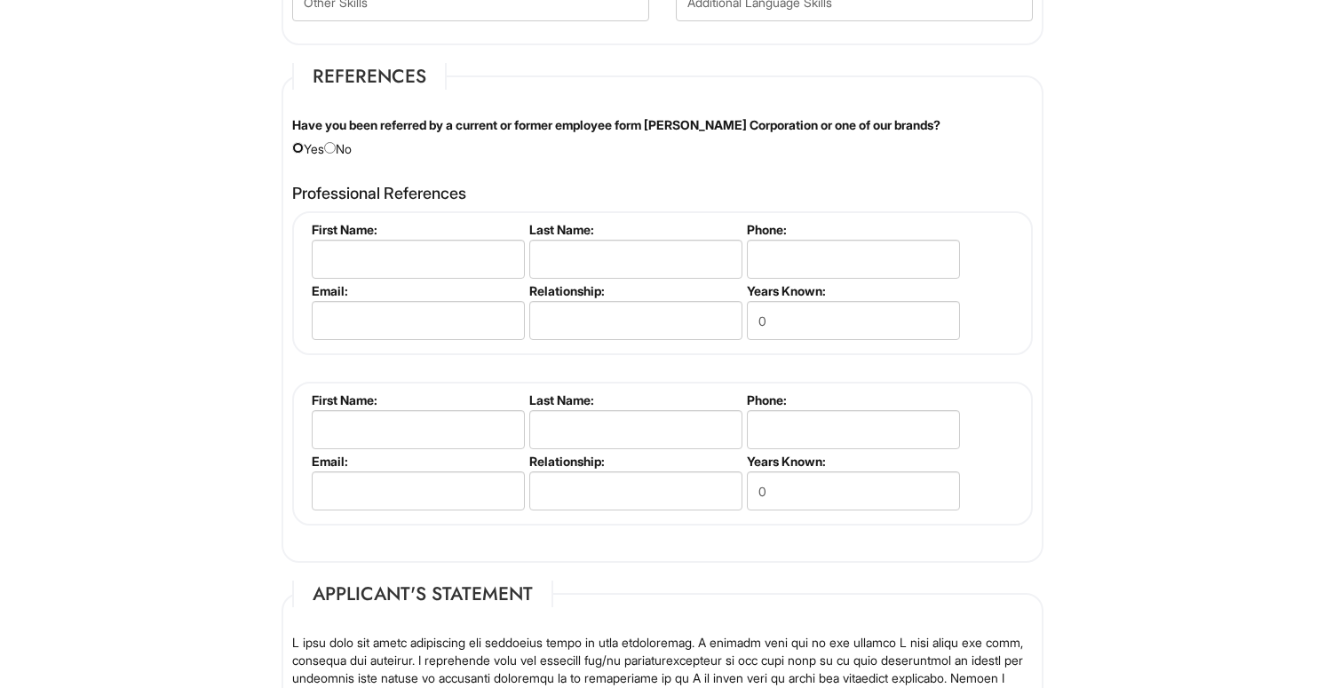
click at [297, 149] on input "radio" at bounding box center [298, 148] width 12 height 12
radio input "true"
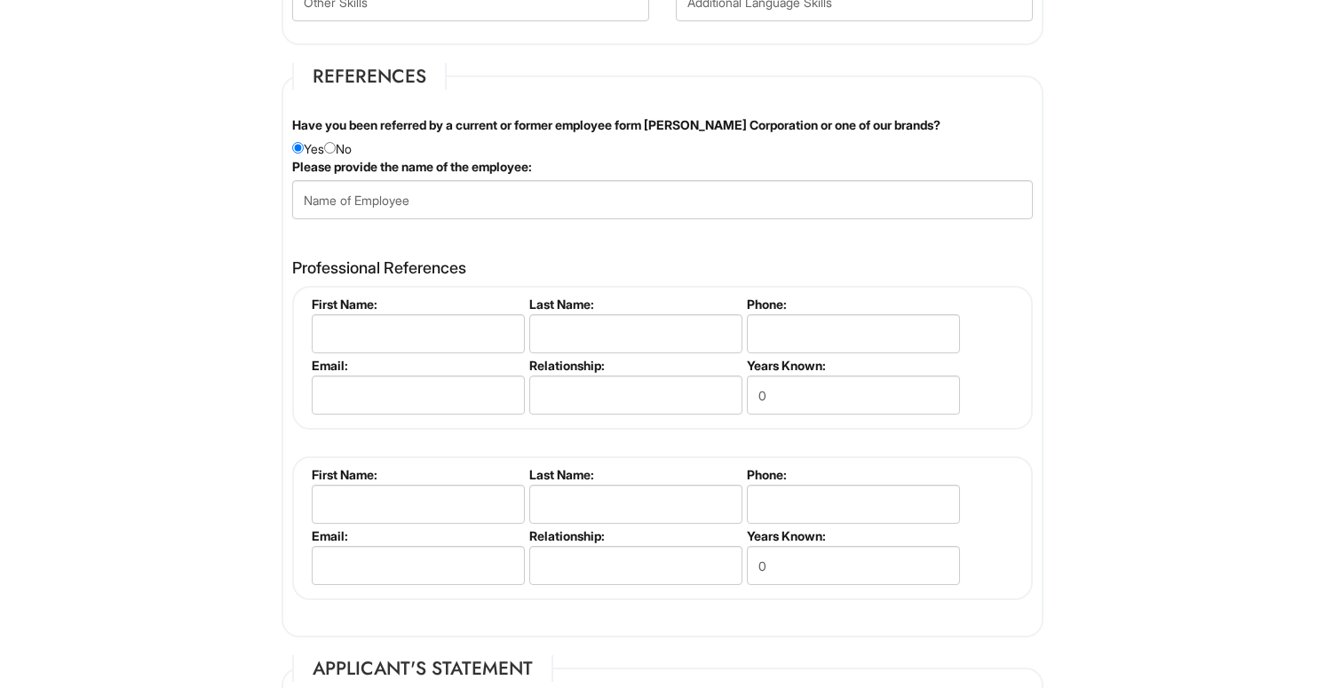
click at [301, 155] on div "Have you been referred by a current or former employee form [PERSON_NAME] Corpo…" at bounding box center [662, 137] width 767 height 42
click at [300, 152] on input "radio" at bounding box center [298, 148] width 12 height 12
click at [336, 153] on input "radio" at bounding box center [330, 148] width 12 height 12
radio input "true"
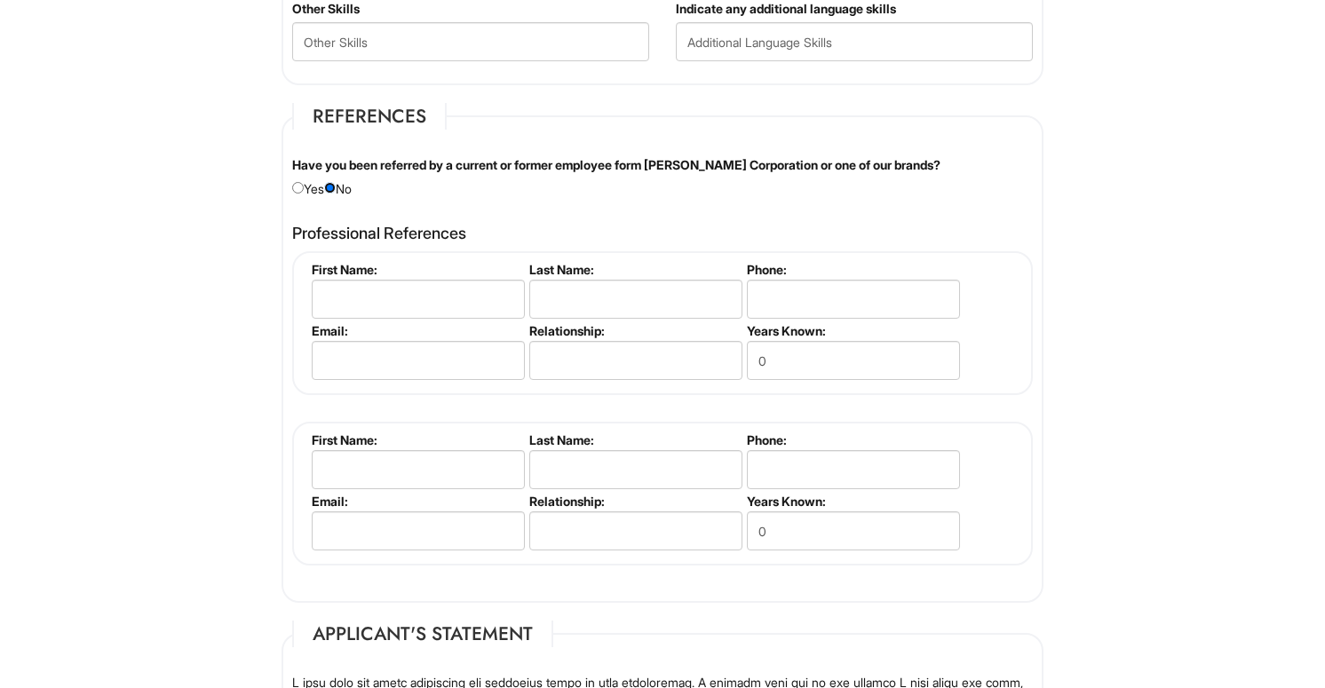
scroll to position [1999, 0]
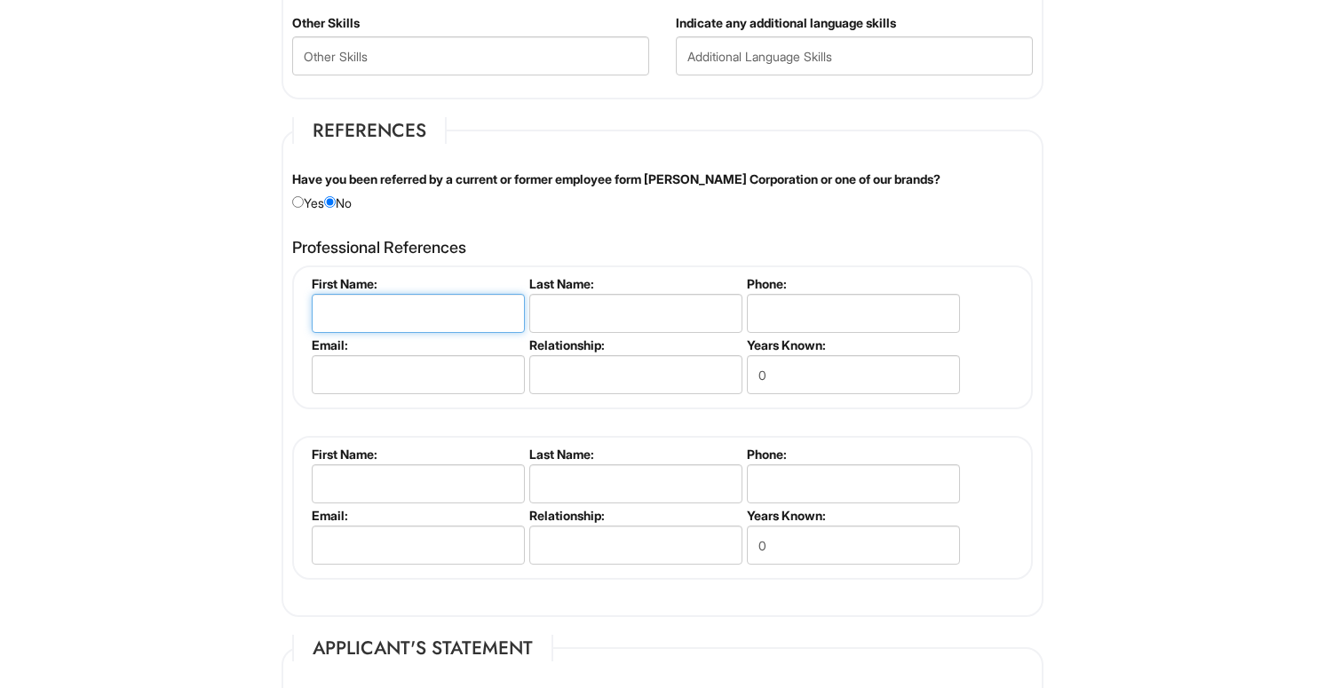
click at [390, 324] on input "text" at bounding box center [418, 313] width 213 height 39
type input "[PERSON_NAME]"
click at [594, 340] on label "Relationship:" at bounding box center [634, 344] width 210 height 15
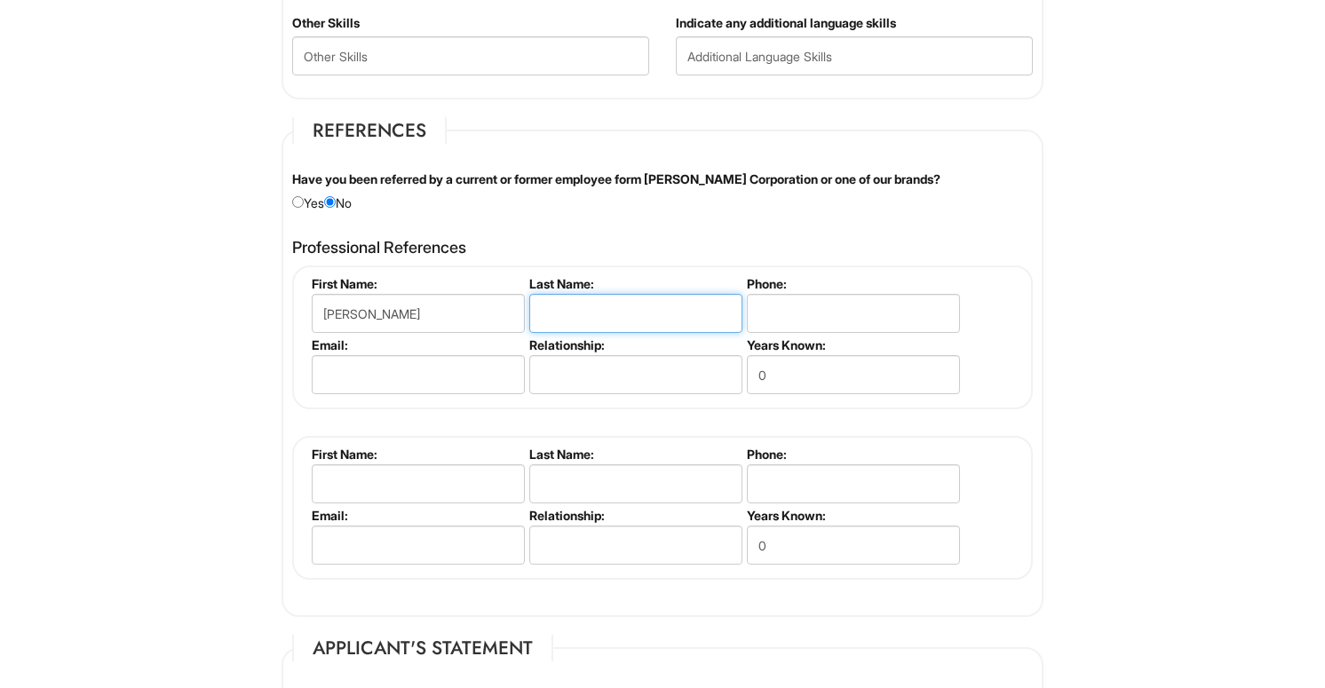
click at [607, 318] on input "text" at bounding box center [635, 313] width 213 height 39
type input "Lacourte"
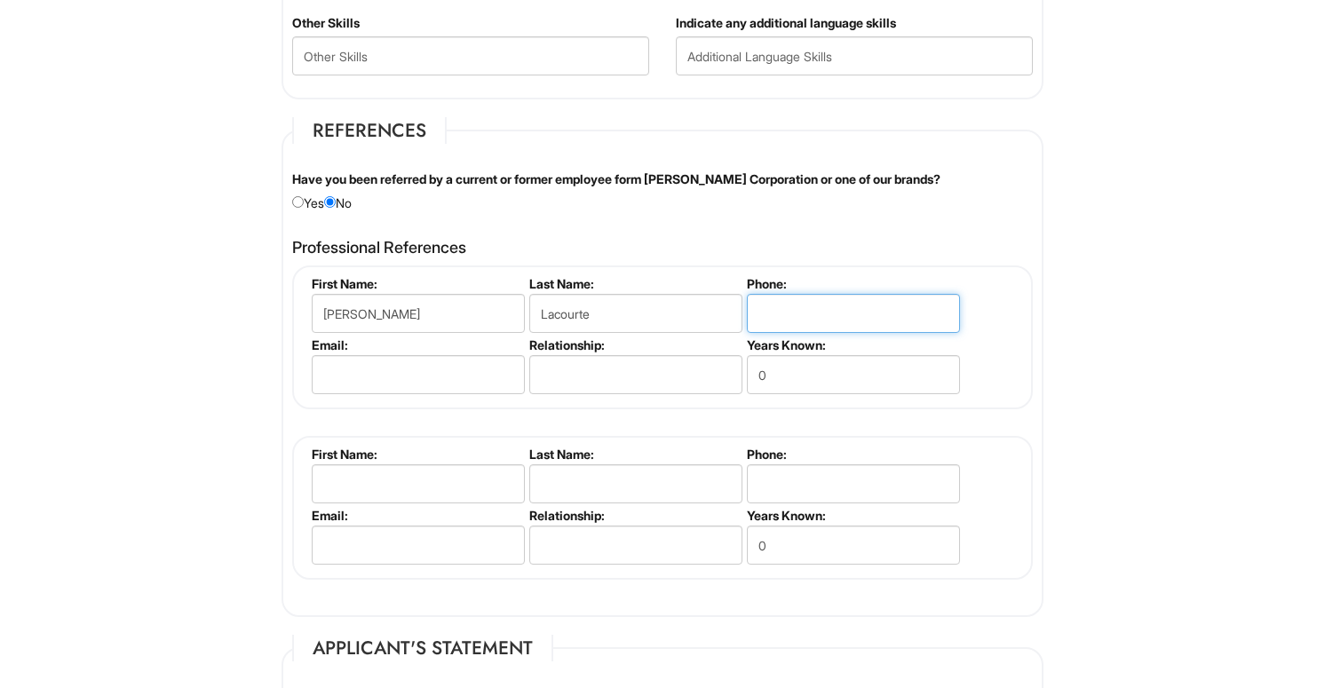
click at [781, 304] on input "tel" at bounding box center [853, 313] width 213 height 39
paste input "[PHONE_NUMBER]‬"
type input "[PHONE_NUMBER]‬"
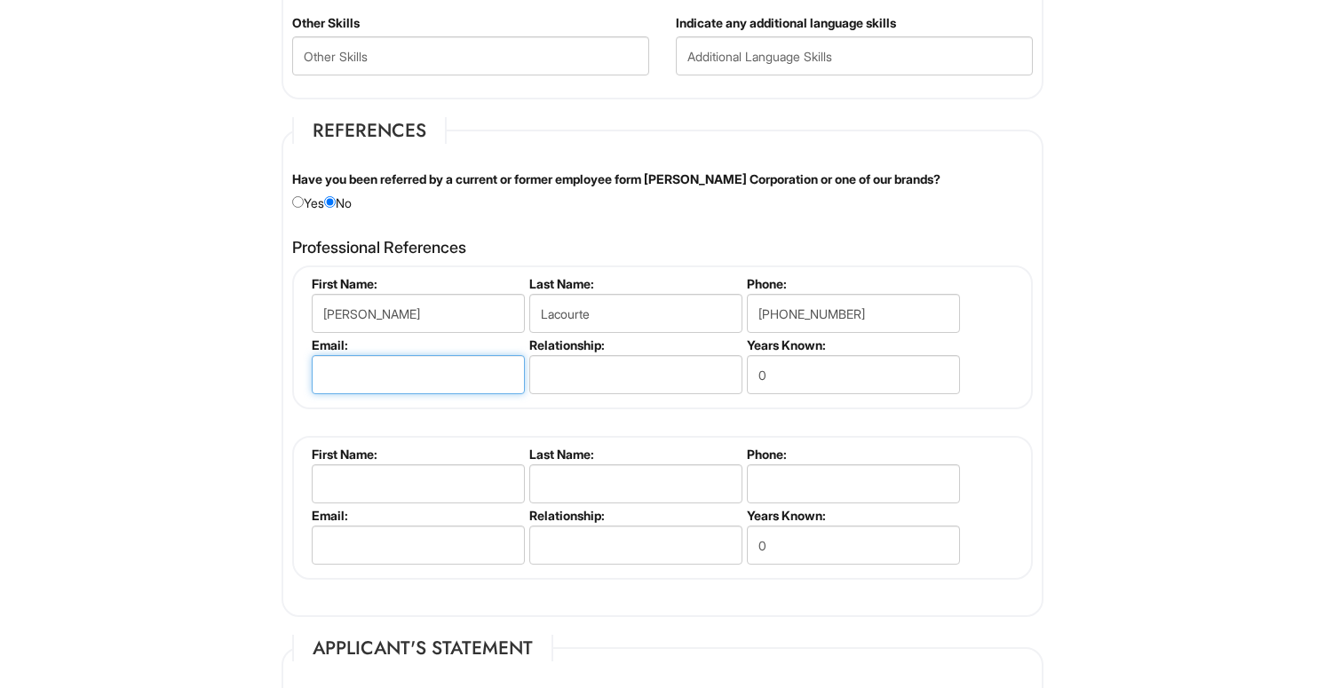
click at [445, 374] on input "email" at bounding box center [418, 374] width 213 height 39
type input "[PERSON_NAME][EMAIL_ADDRESS][PERSON_NAME][DOMAIN_NAME]"
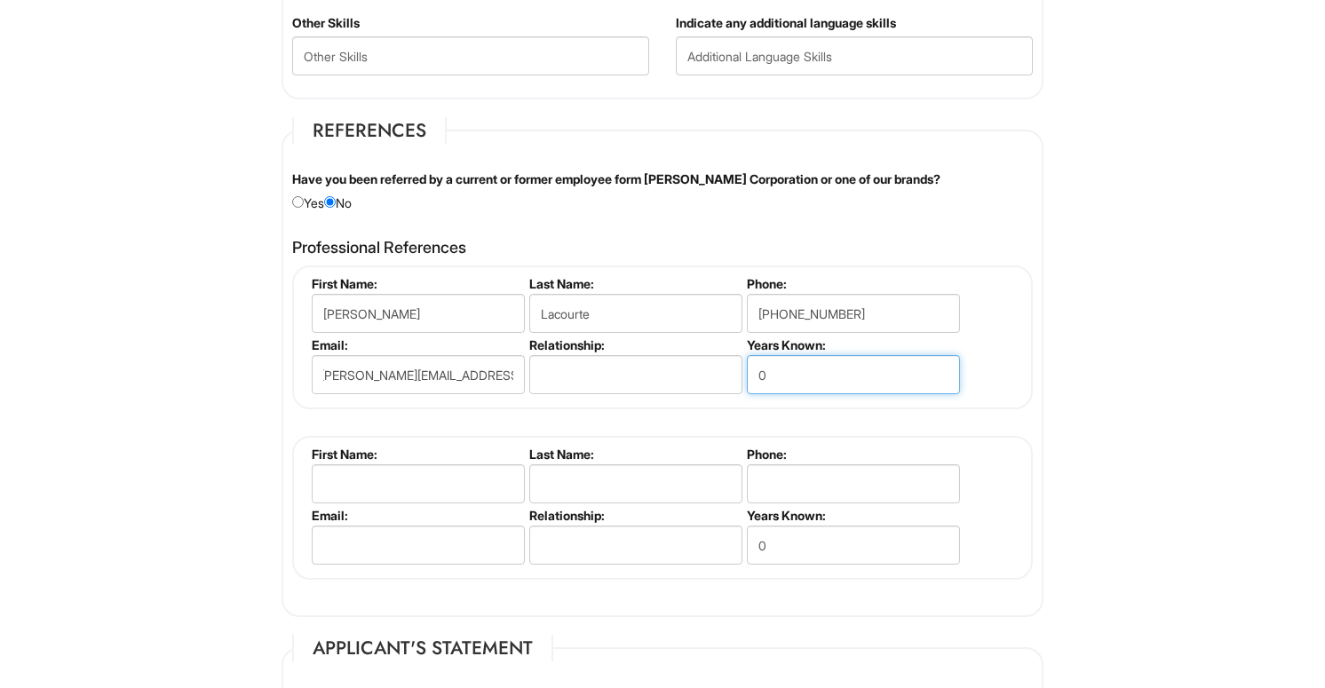
scroll to position [0, 0]
click at [794, 370] on input "0" at bounding box center [853, 374] width 213 height 39
type input "3"
click at [672, 378] on input "text" at bounding box center [635, 374] width 213 height 39
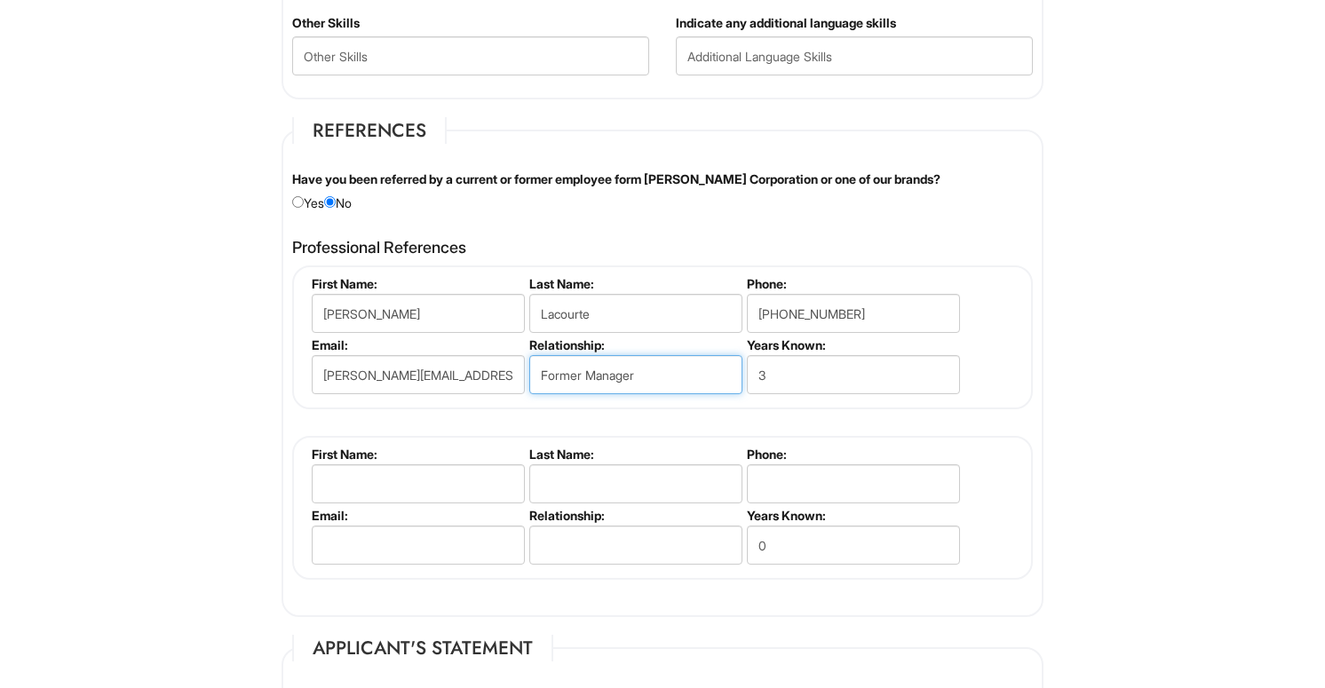
type input "Former Manager"
click at [865, 414] on div "[PERSON_NAME] First Name: [PERSON_NAME] Last Name: [GEOGRAPHIC_DATA] Phone: [PH…" at bounding box center [662, 423] width 741 height 314
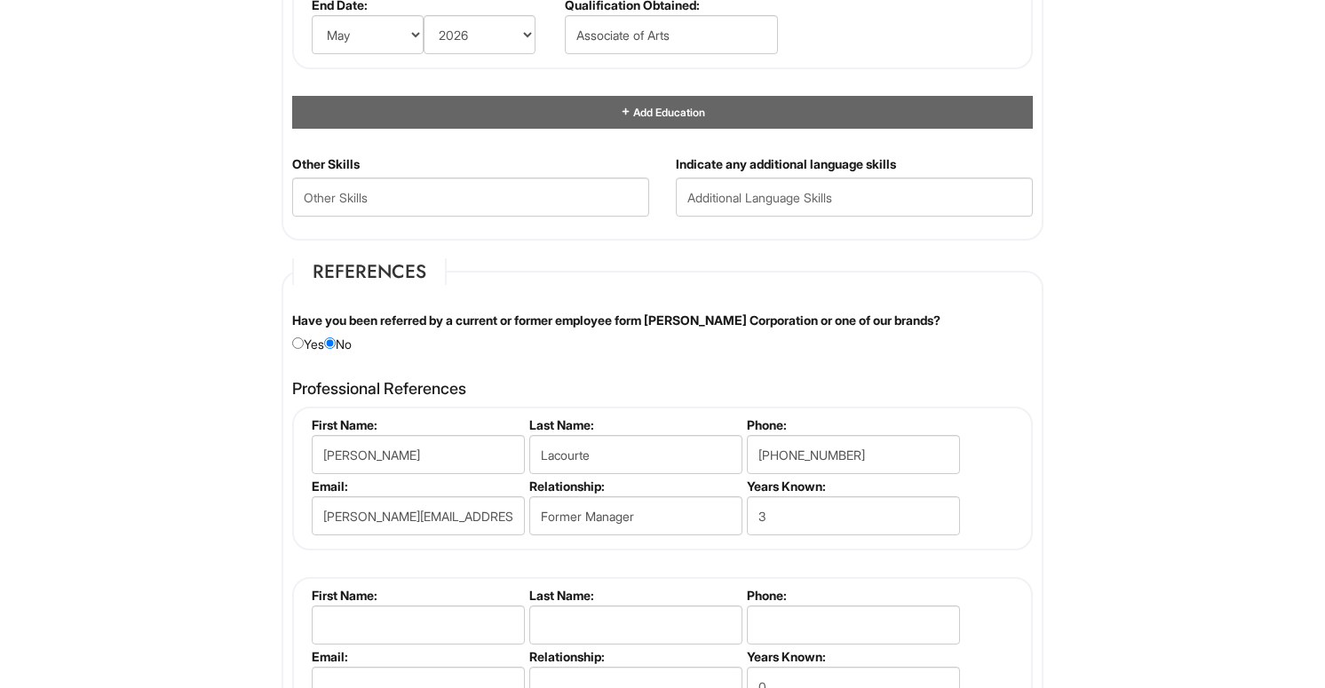
scroll to position [1815, 0]
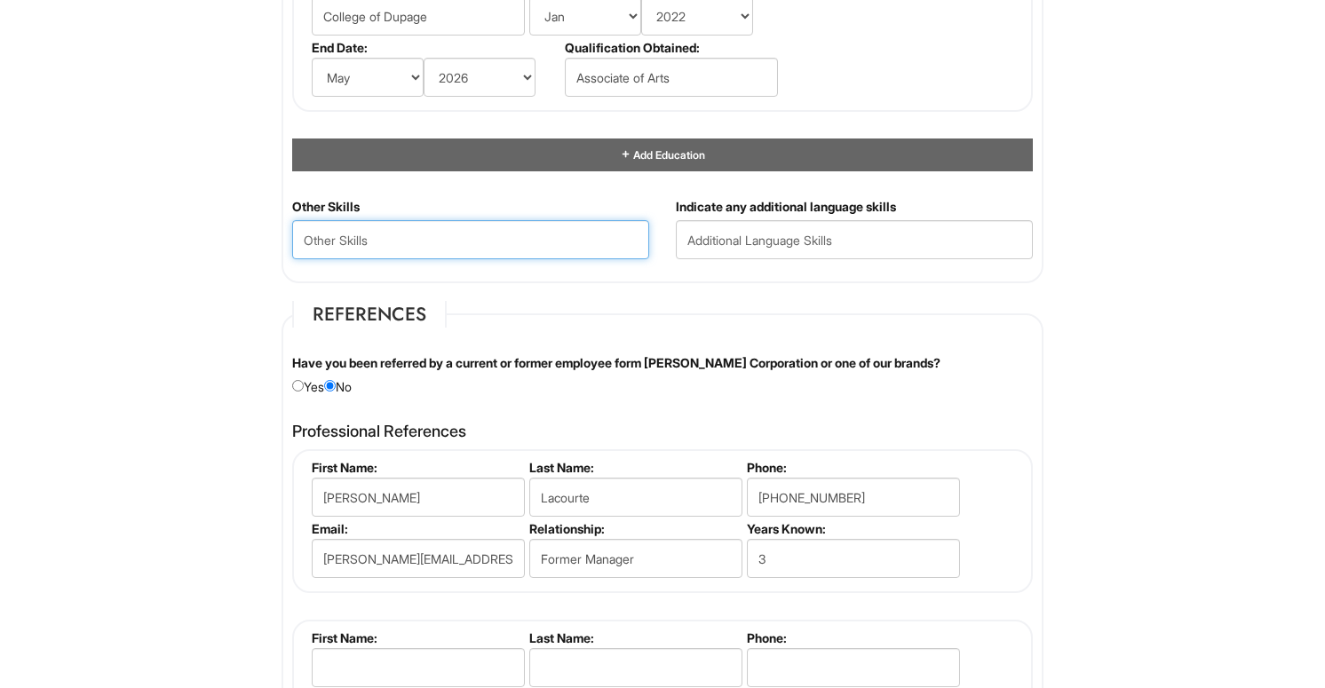
click at [551, 257] on Skills "text" at bounding box center [470, 239] width 357 height 39
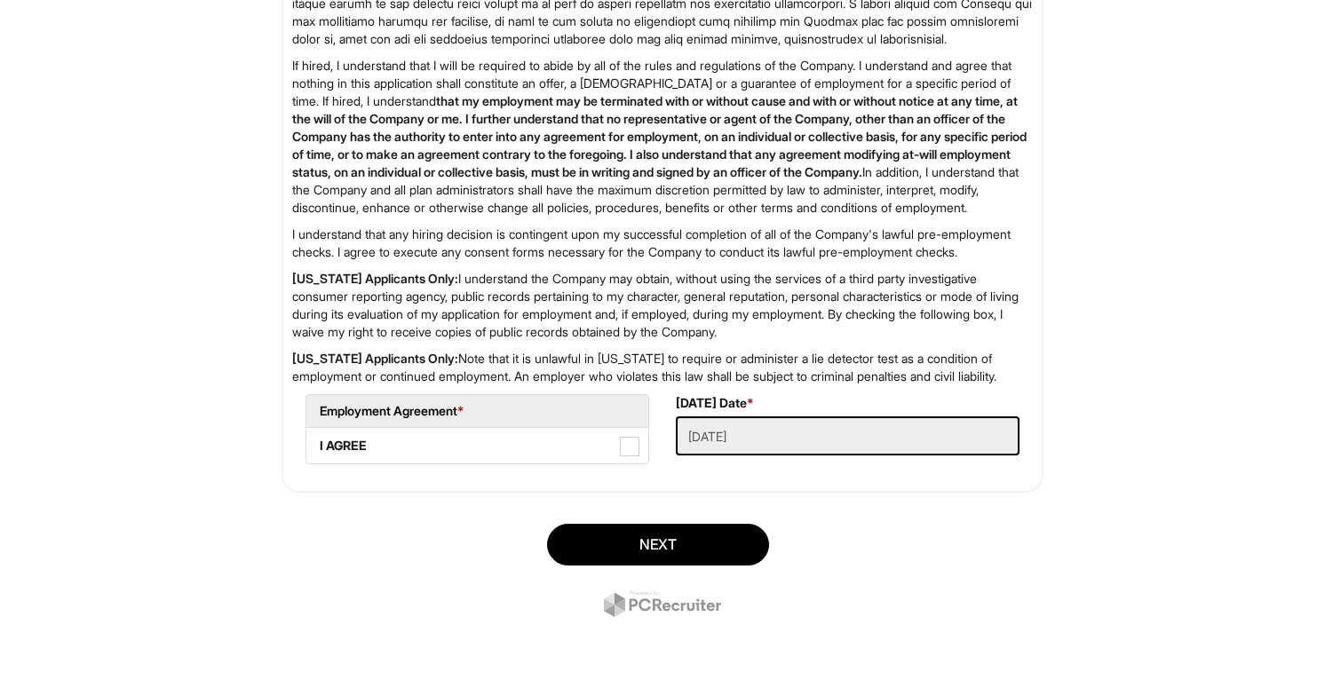
scroll to position [2851, 0]
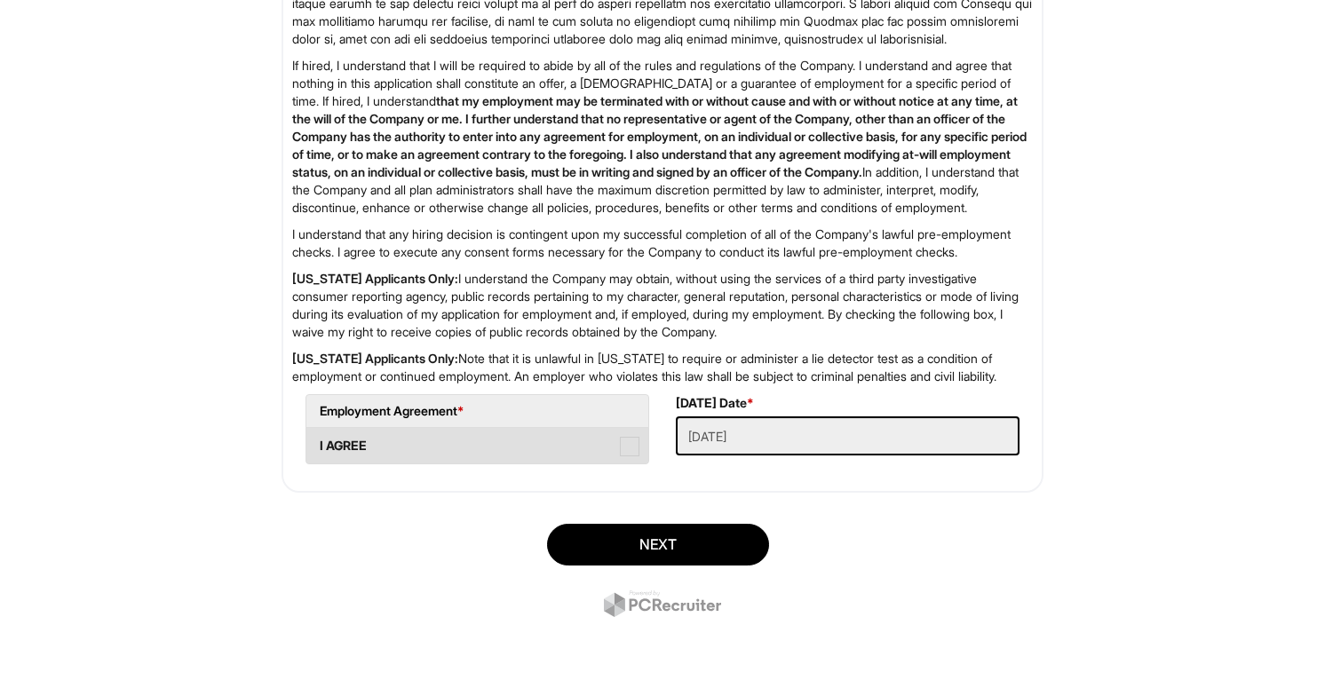
click at [632, 448] on span at bounding box center [630, 447] width 20 height 20
click at [318, 443] on AGREE "I AGREE" at bounding box center [312, 438] width 12 height 12
checkbox AGREE "true"
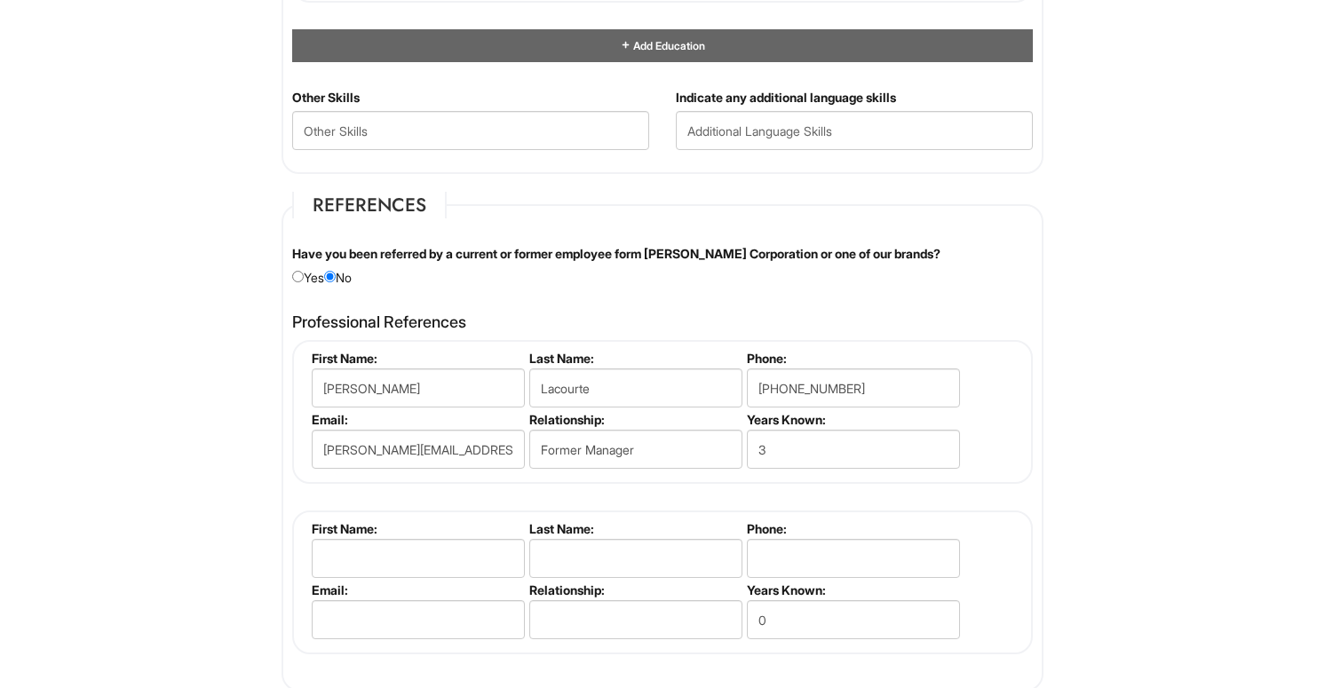
scroll to position [1925, 0]
click at [453, 128] on Skills "text" at bounding box center [470, 129] width 357 height 39
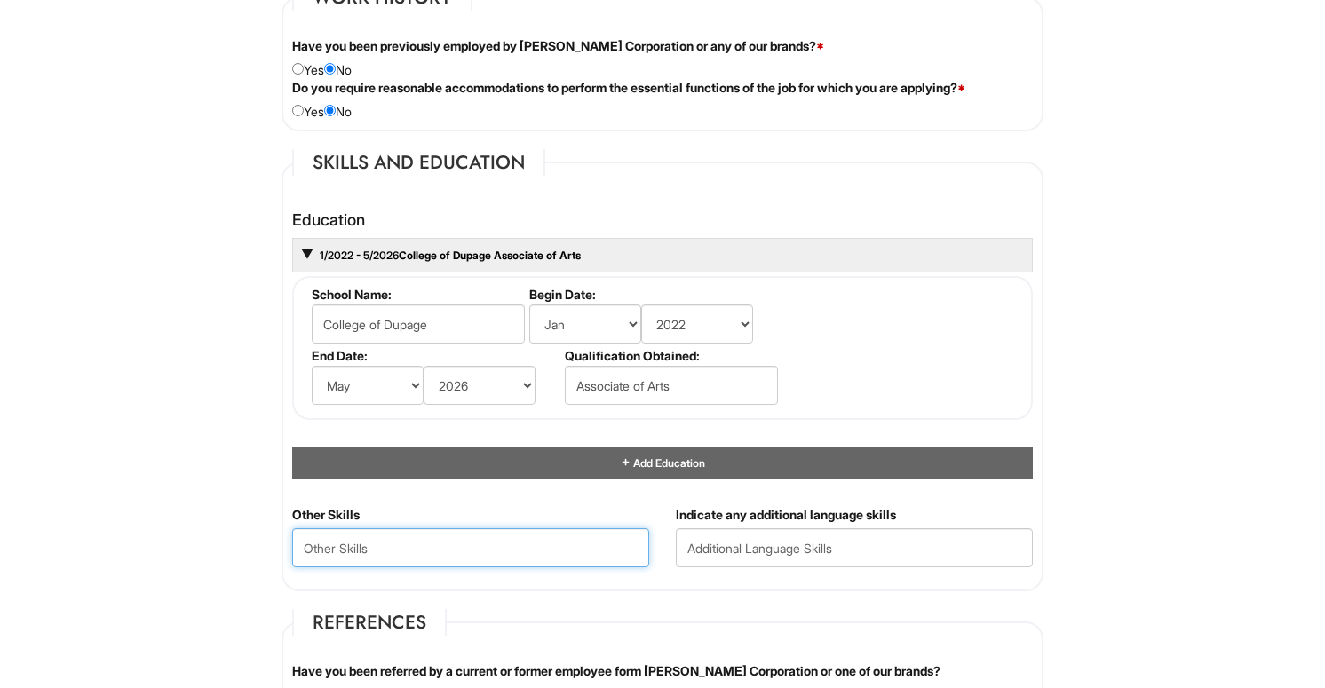
scroll to position [1531, 0]
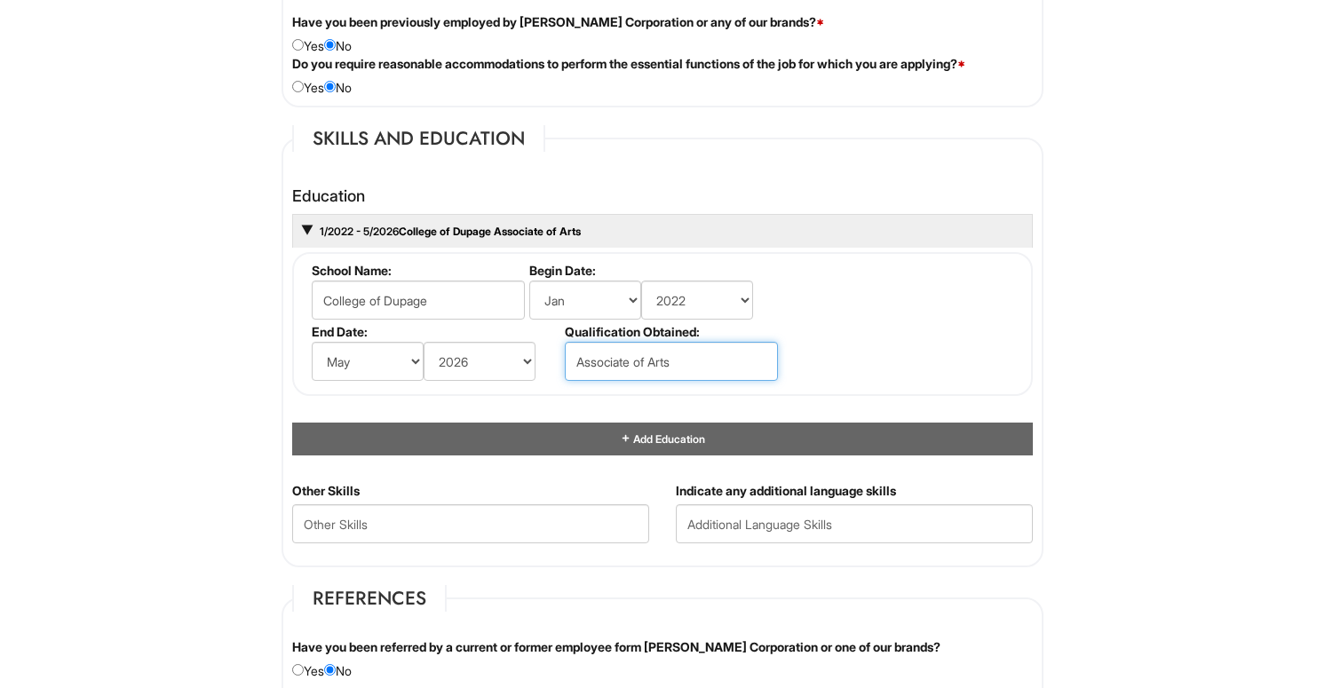
click at [717, 357] on input "Associate of Arts" at bounding box center [671, 361] width 213 height 39
type input "Associate of Arts (Fashion Design)"
click at [892, 390] on fieldset "School Name: College of [GEOGRAPHIC_DATA] Begin Date: (month) Jan Feb Mar Apr M…" at bounding box center [662, 324] width 741 height 144
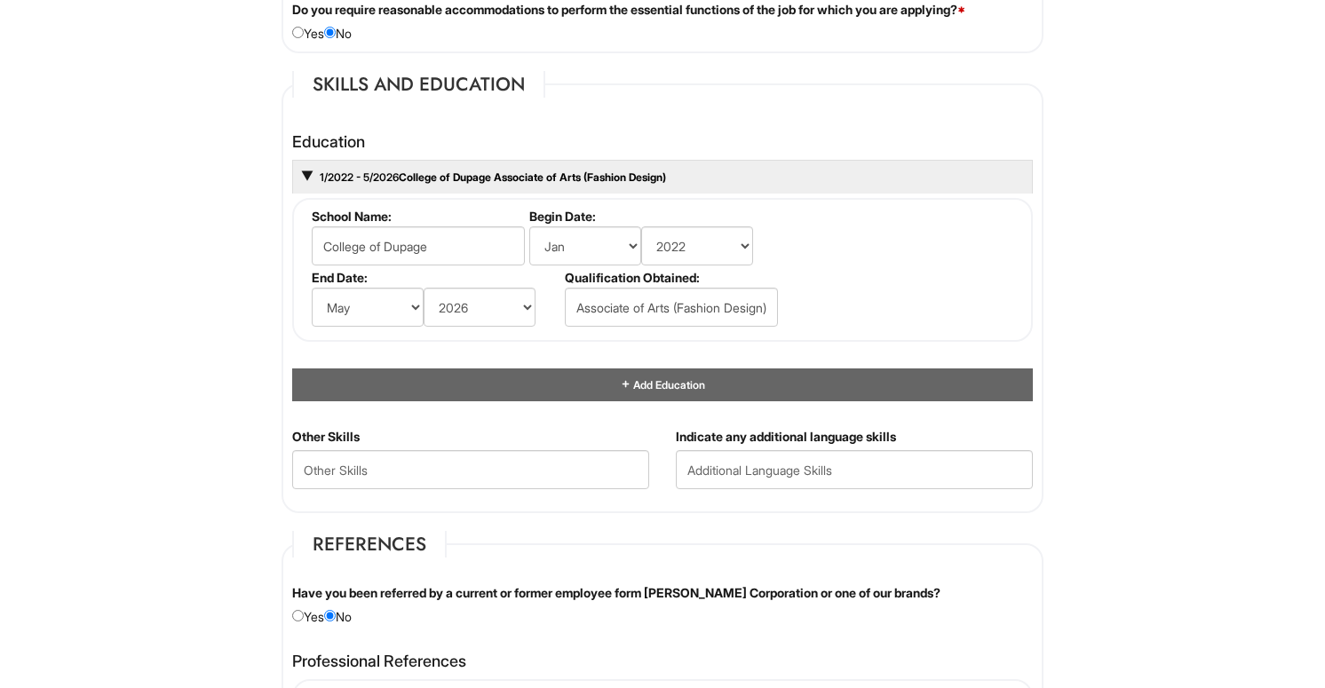
scroll to position [1608, 0]
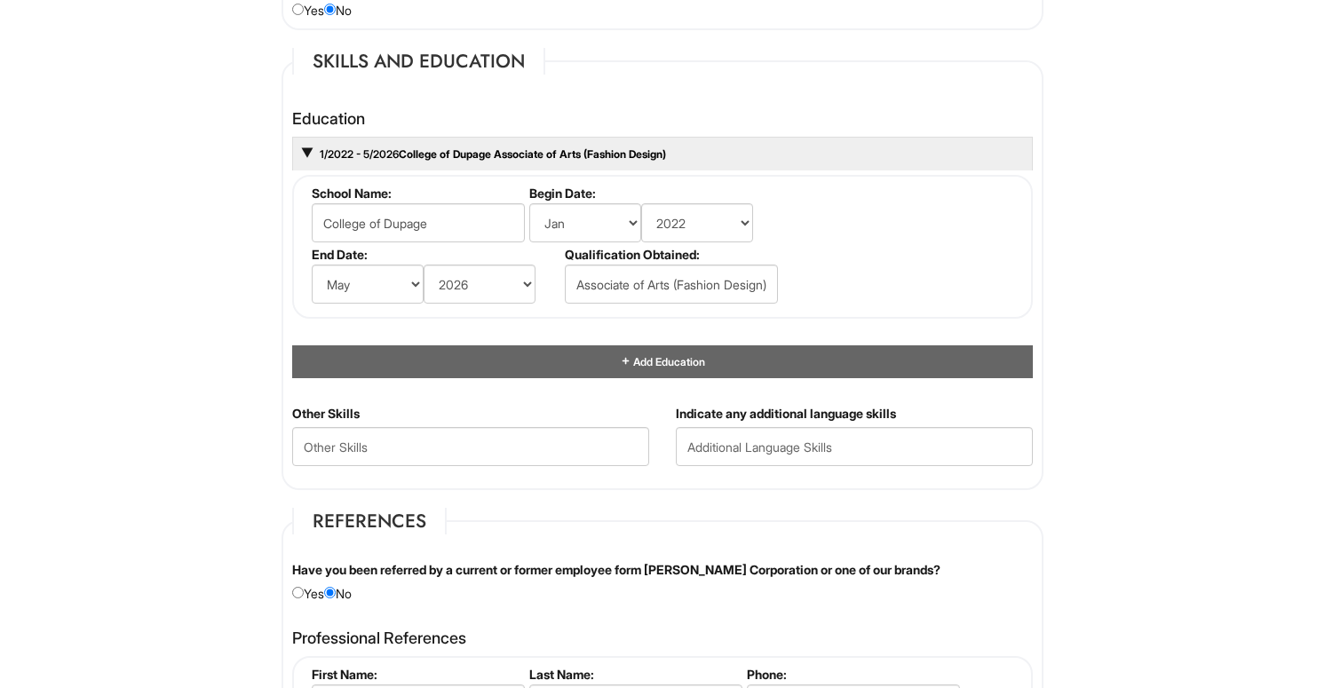
click at [235, 366] on html "Please Complete This Form 1 2 3 Client Advisor - [PERSON_NAME] PLEASE COMPLETE …" at bounding box center [662, 126] width 1325 height 3469
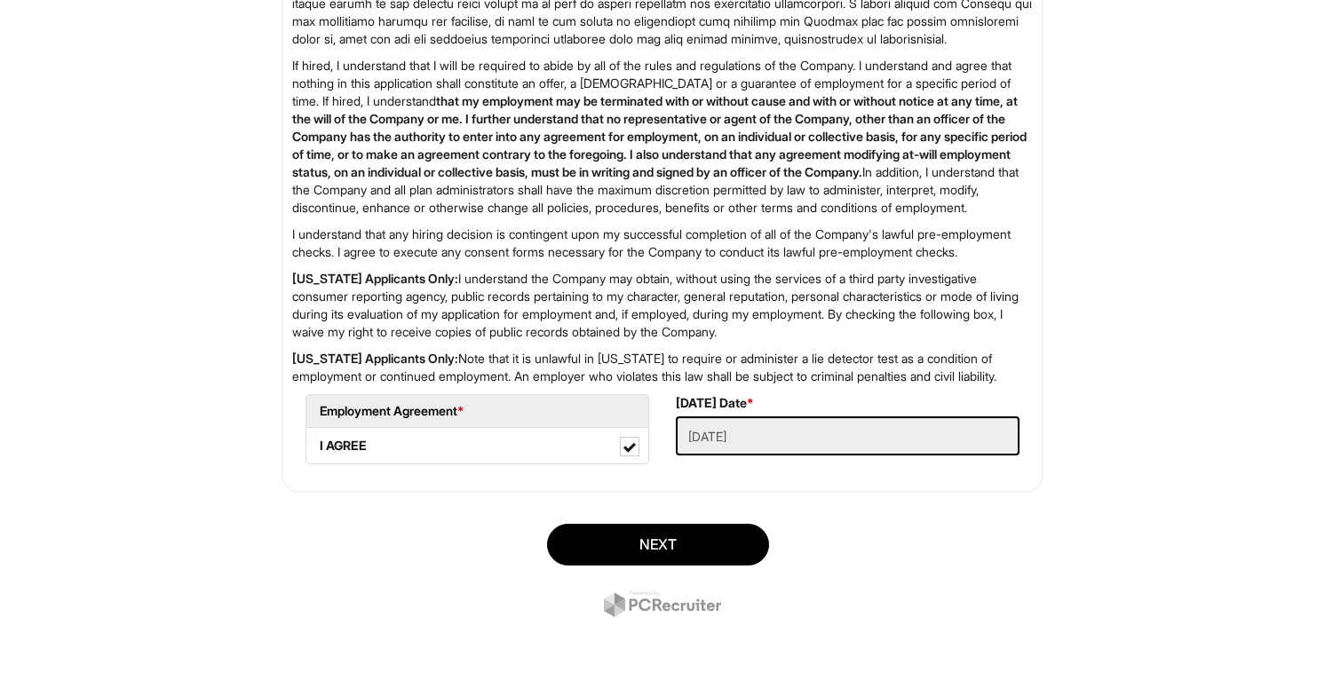
scroll to position [2851, 0]
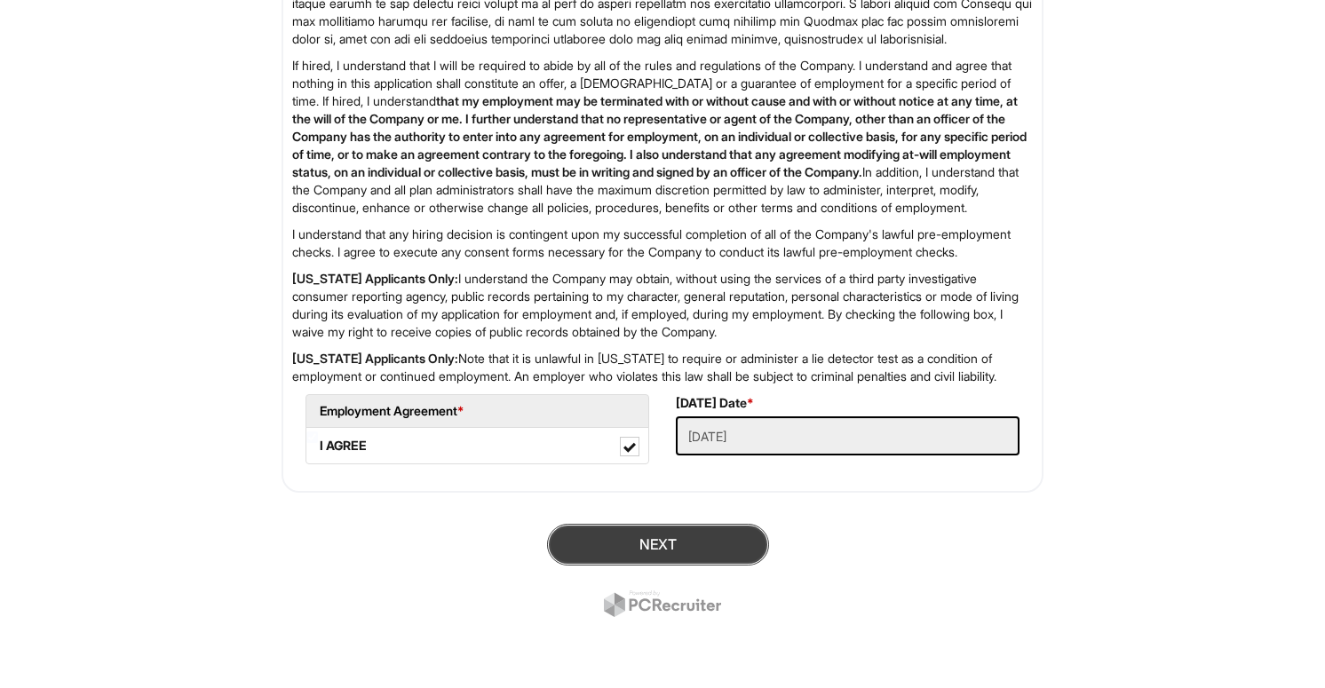
click at [620, 553] on button "Next" at bounding box center [658, 545] width 222 height 42
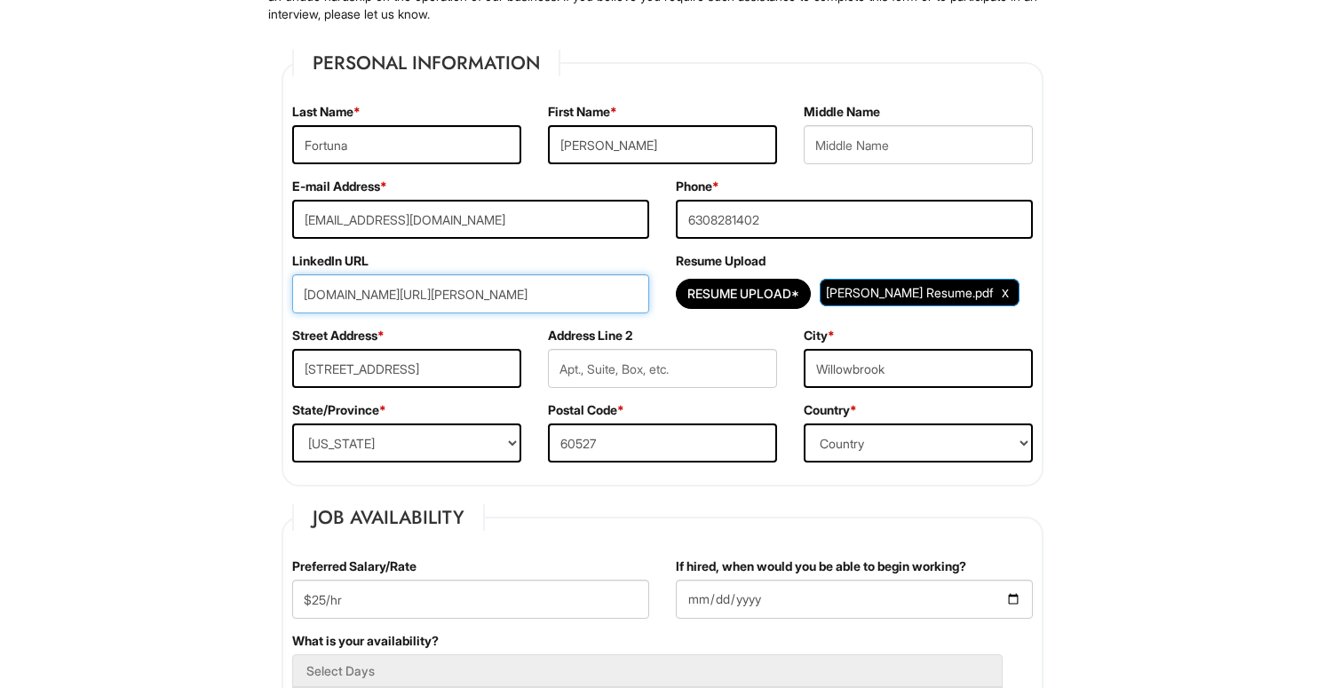
scroll to position [238, 0]
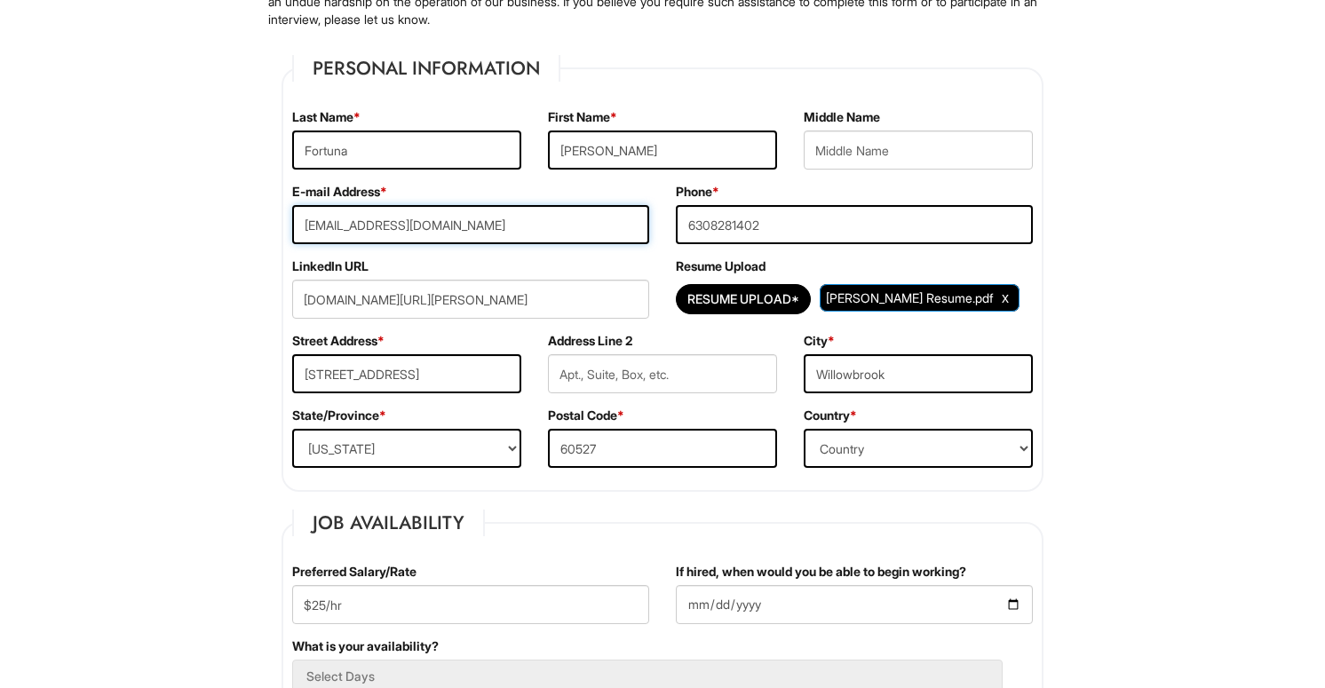
drag, startPoint x: 386, startPoint y: 223, endPoint x: 277, endPoint y: 217, distance: 109.4
click at [550, 226] on input "[EMAIL_ADDRESS][DOMAIN_NAME]" at bounding box center [470, 224] width 357 height 39
type input "[EMAIL_ADDRESS][DOMAIN_NAME]"
click at [464, 372] on input "[STREET_ADDRESS]" at bounding box center [406, 373] width 229 height 39
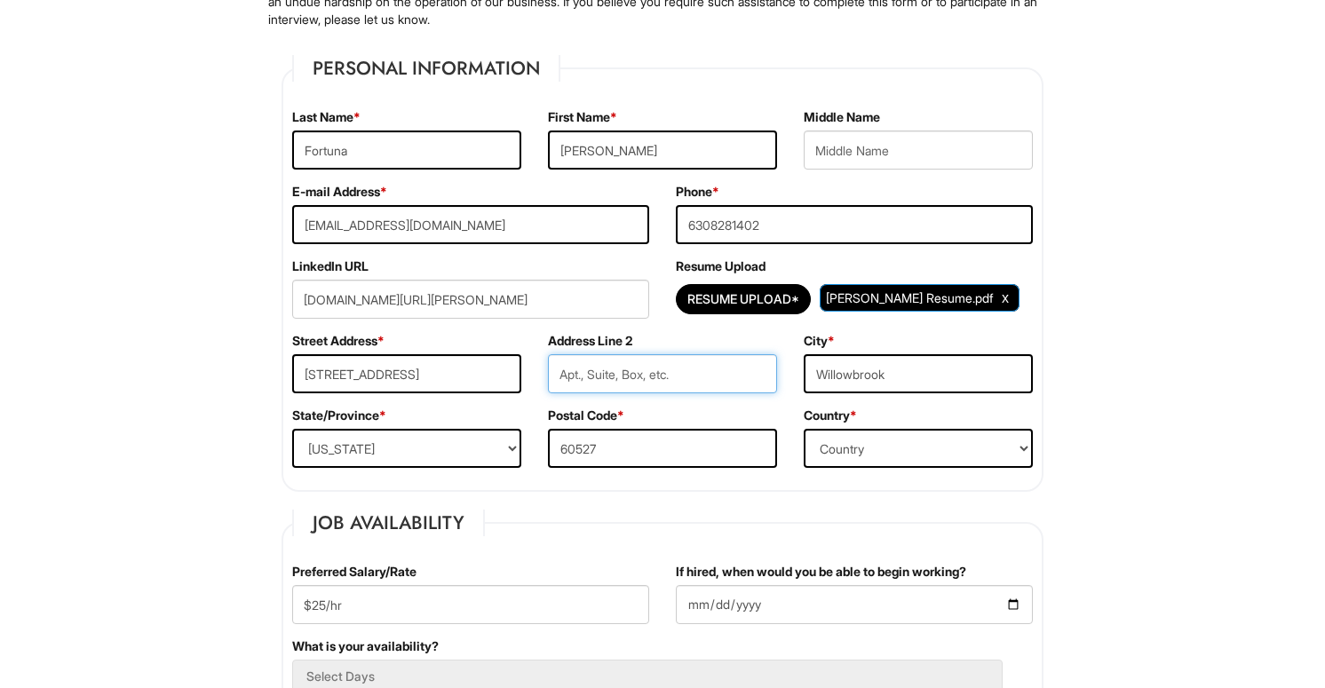
click at [603, 384] on input "text" at bounding box center [662, 373] width 229 height 39
click at [884, 280] on div "Resume Upload* [PERSON_NAME] Resume.pdf" at bounding box center [854, 299] width 357 height 39
click at [578, 262] on div "LinkedIn URL [DOMAIN_NAME][URL][PERSON_NAME]" at bounding box center [471, 295] width 384 height 75
click at [432, 379] on input "[STREET_ADDRESS]" at bounding box center [406, 373] width 229 height 39
click at [513, 340] on div "Street Address * [STREET_ADDRESS]" at bounding box center [407, 369] width 256 height 75
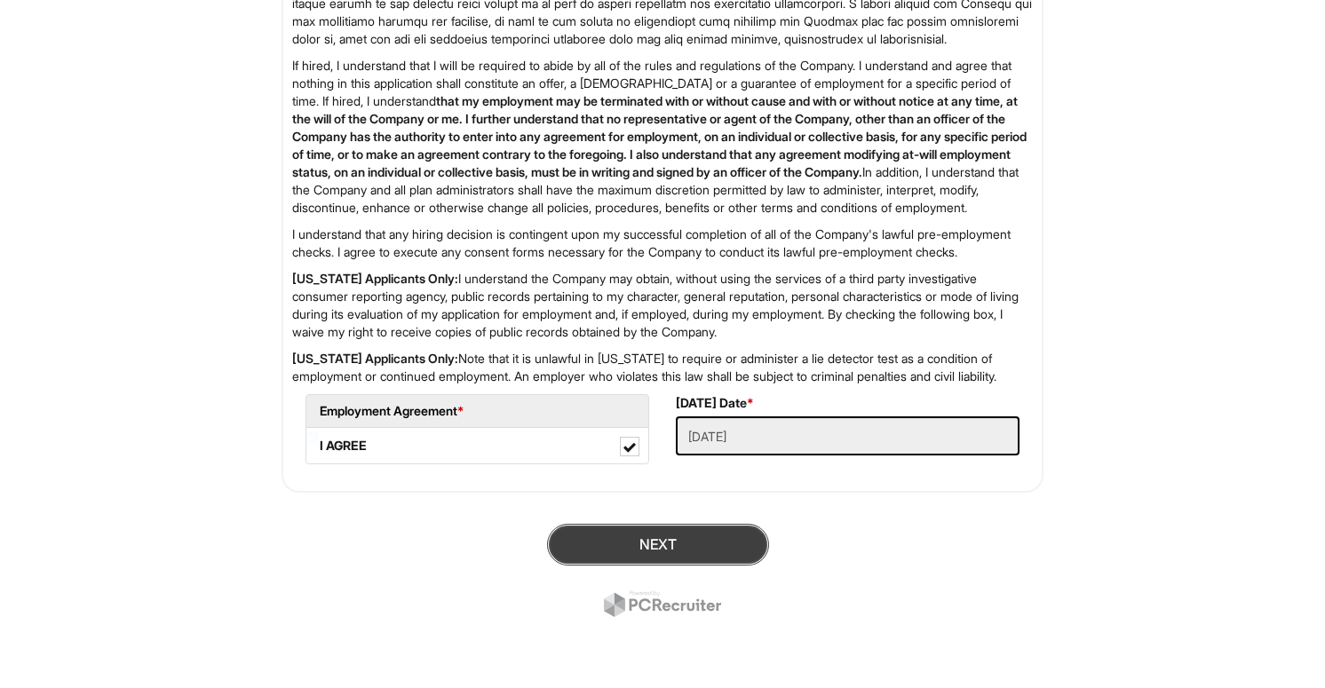
click at [621, 544] on button "Next" at bounding box center [658, 545] width 222 height 42
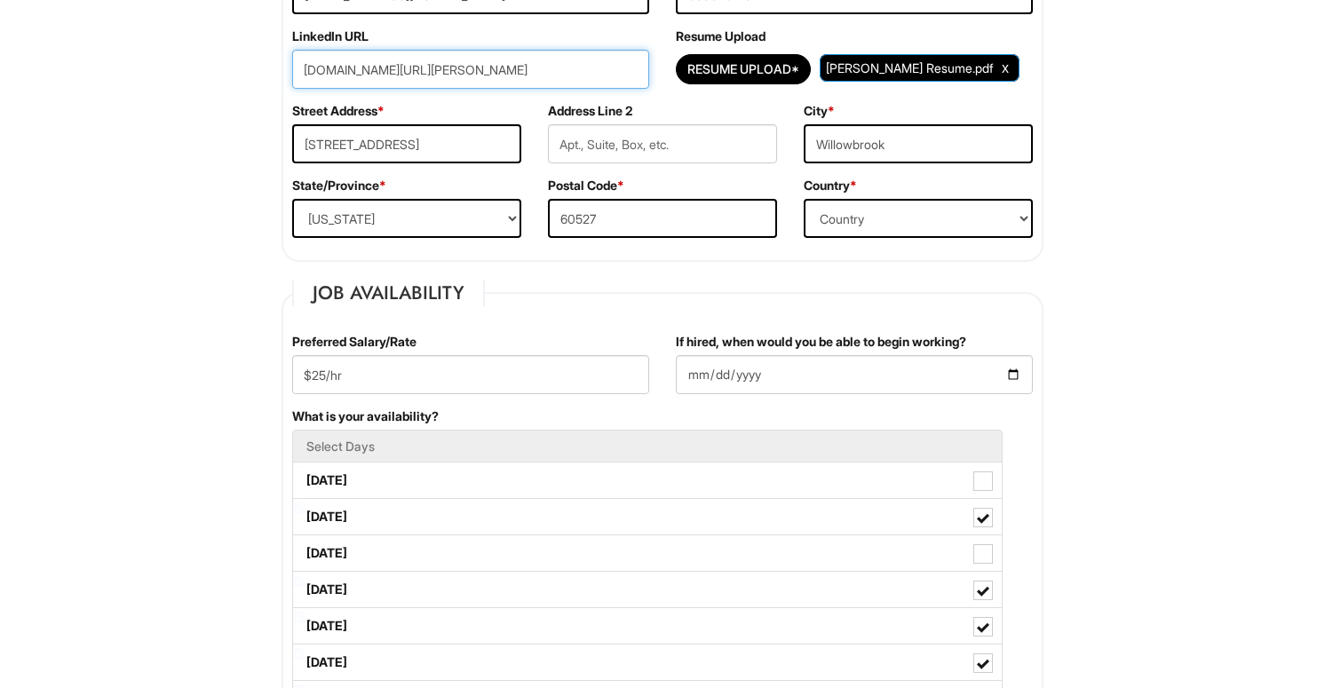
scroll to position [464, 0]
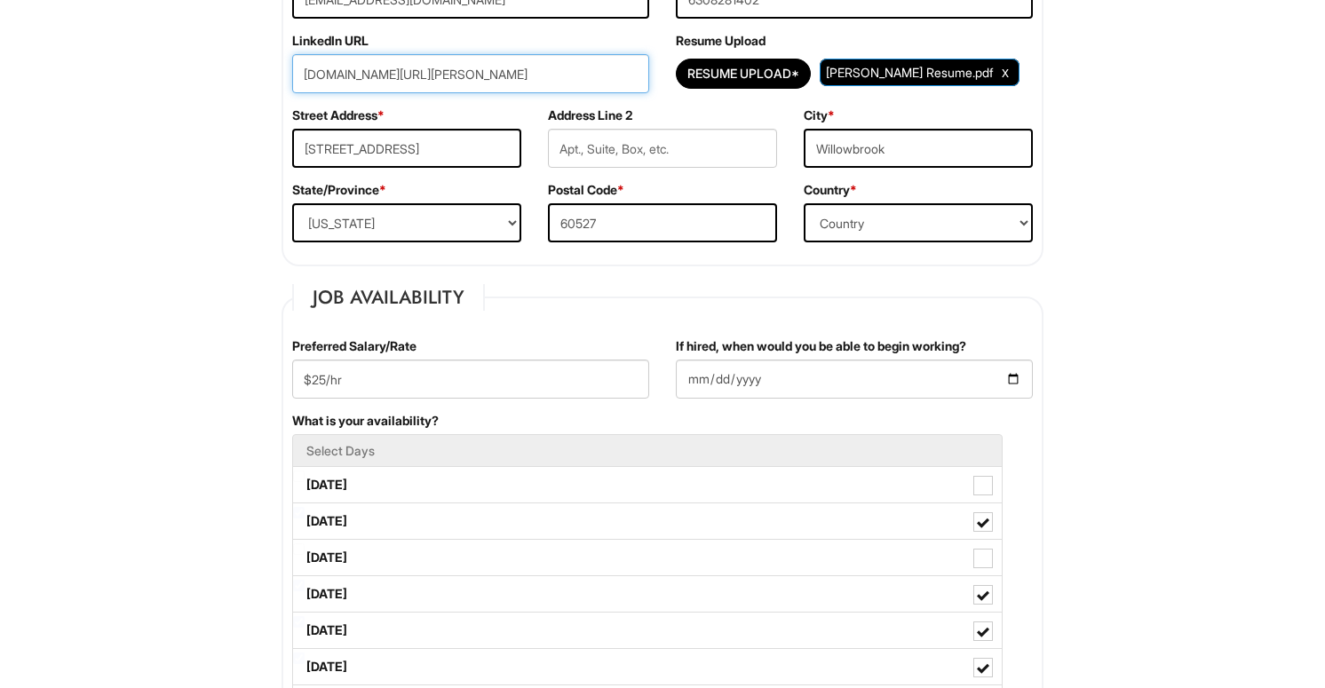
click at [550, 88] on input "[DOMAIN_NAME][URL][PERSON_NAME]" at bounding box center [470, 73] width 357 height 39
click at [583, 77] on input "[DOMAIN_NAME][URL][PERSON_NAME]" at bounding box center [470, 73] width 357 height 39
click at [330, 109] on label "Street Address *" at bounding box center [338, 116] width 92 height 18
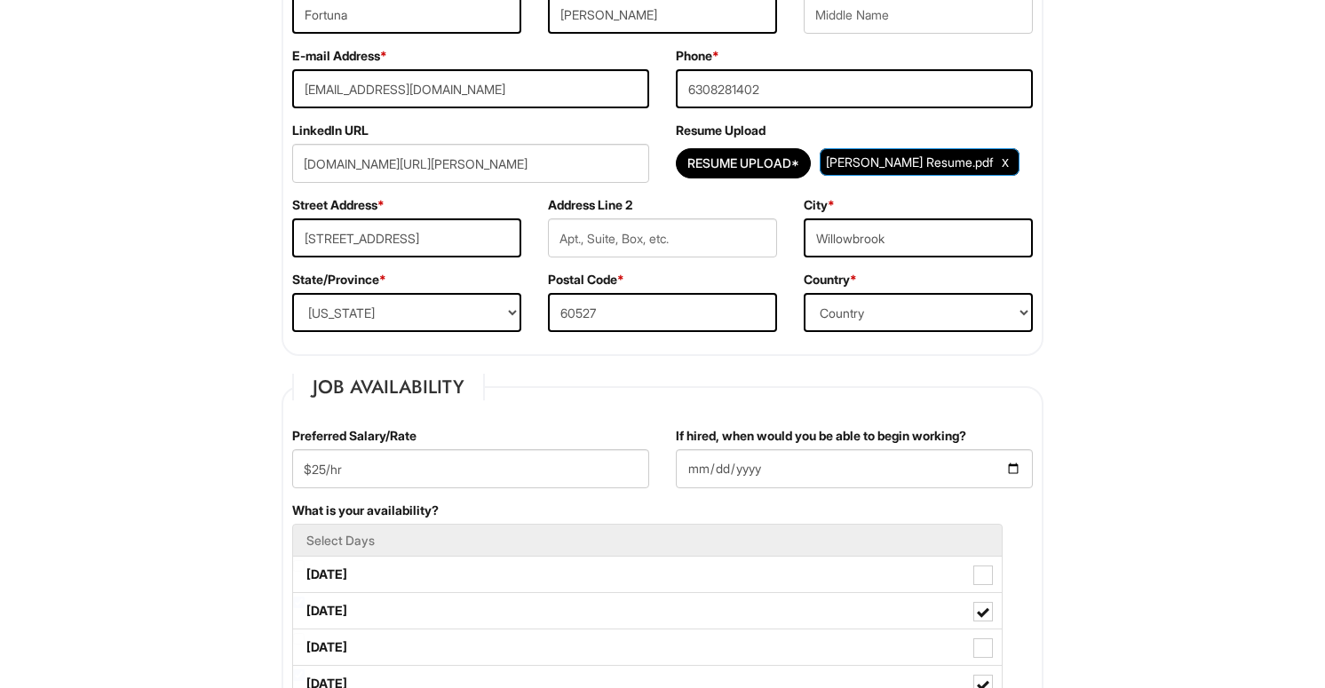
scroll to position [372, 0]
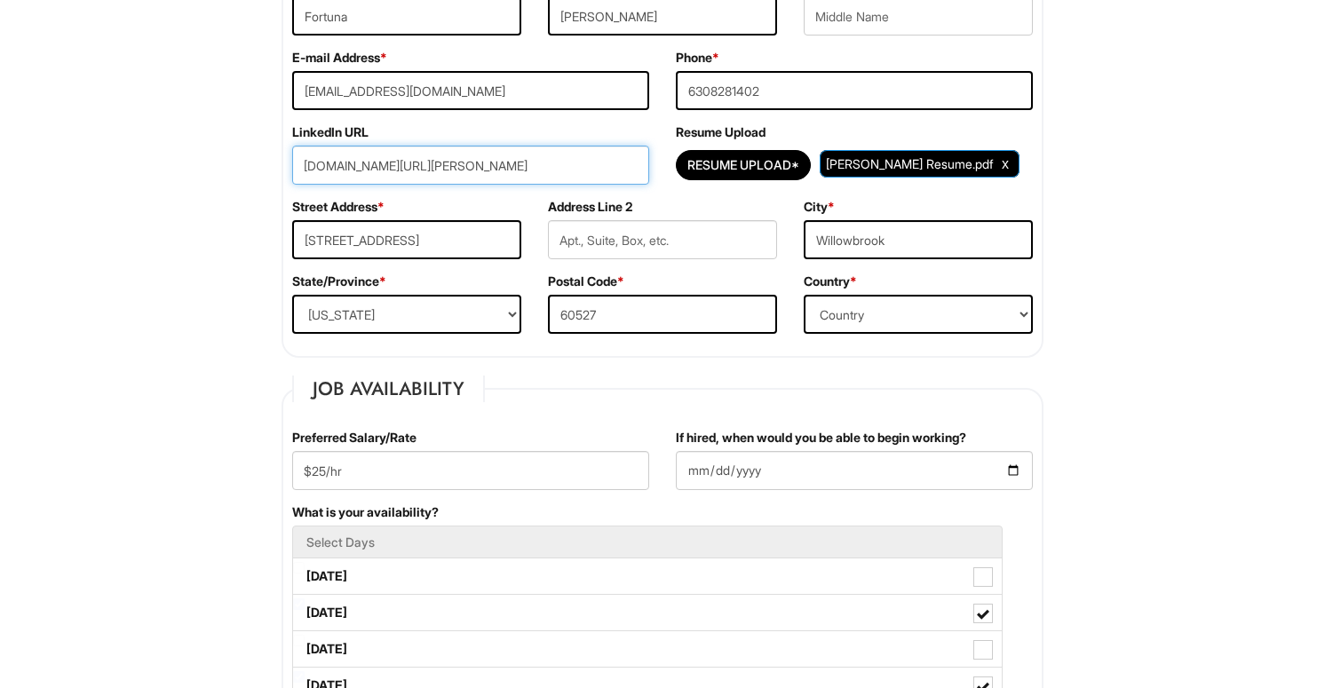
click at [333, 163] on input "[DOMAIN_NAME][URL][PERSON_NAME]" at bounding box center [470, 165] width 357 height 39
click at [516, 220] on input "[STREET_ADDRESS]" at bounding box center [406, 239] width 229 height 39
click at [527, 203] on div "Street Address * [STREET_ADDRESS]" at bounding box center [407, 235] width 256 height 75
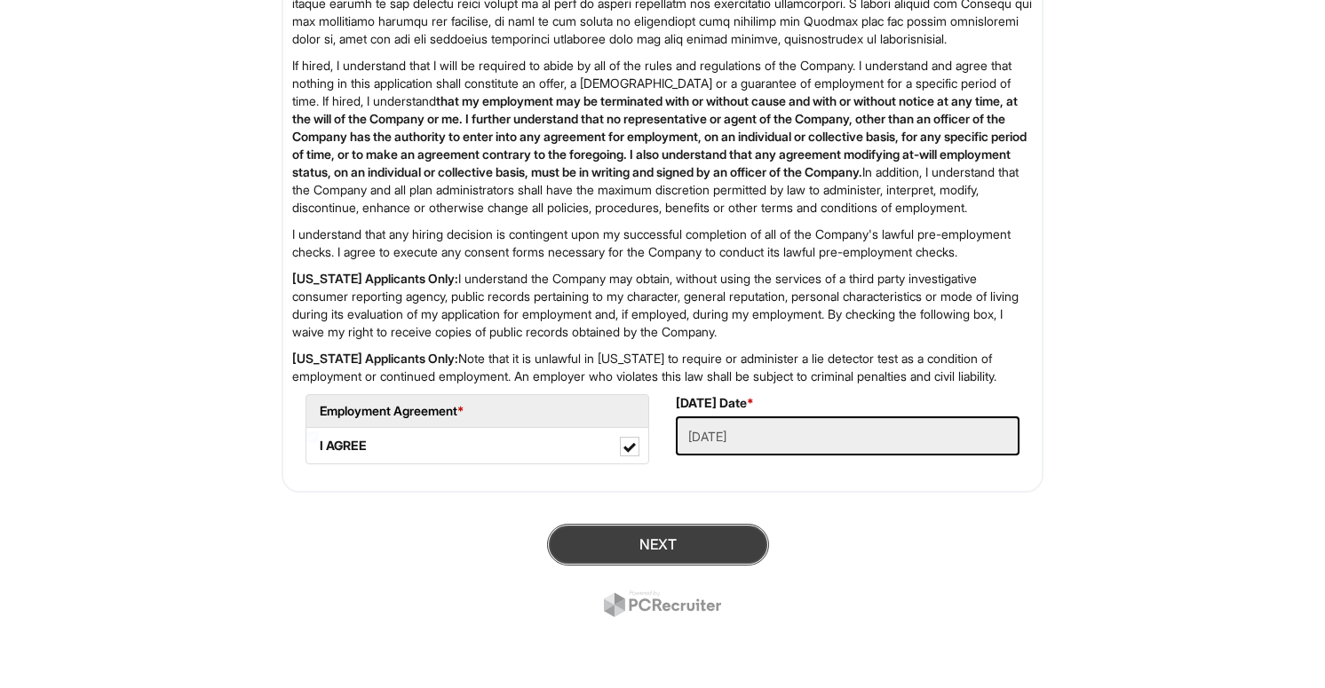
click at [614, 550] on button "Next" at bounding box center [658, 545] width 222 height 42
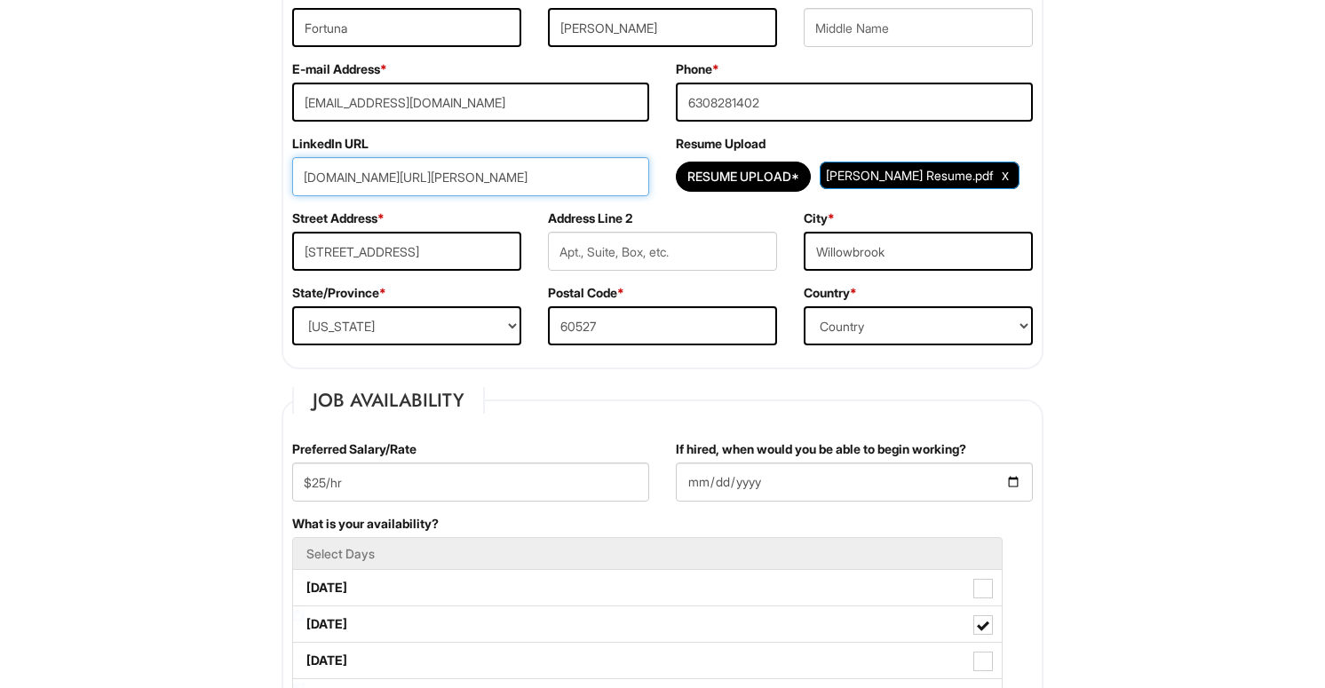
scroll to position [359, 0]
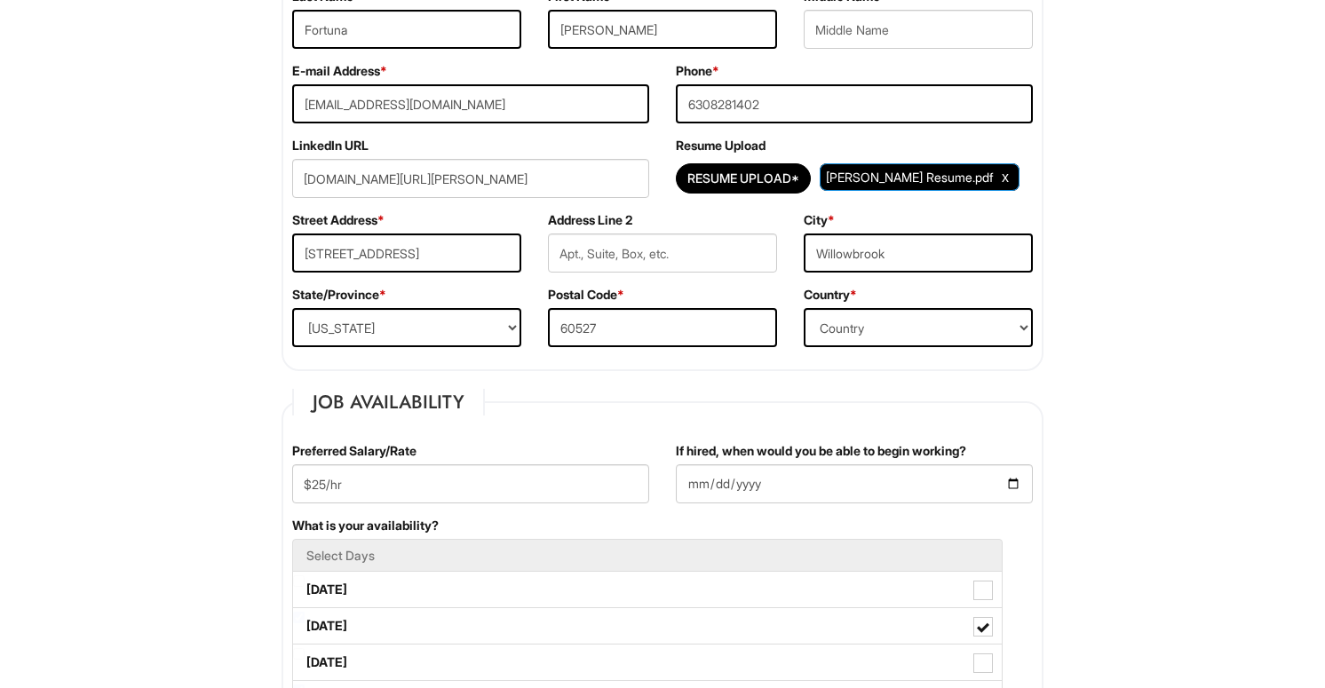
click at [458, 206] on div "LinkedIn URL [DOMAIN_NAME][URL][PERSON_NAME]" at bounding box center [471, 174] width 384 height 75
drag, startPoint x: 583, startPoint y: 183, endPoint x: 218, endPoint y: 176, distance: 365.9
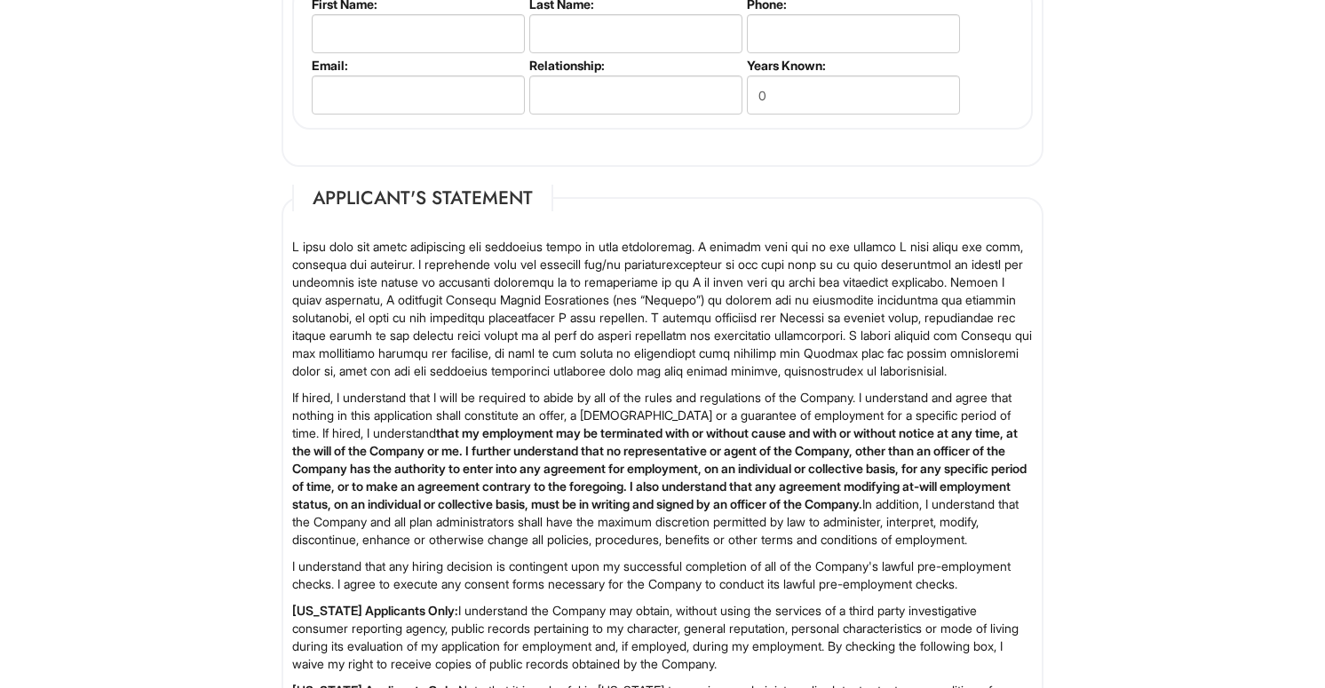
scroll to position [2851, 0]
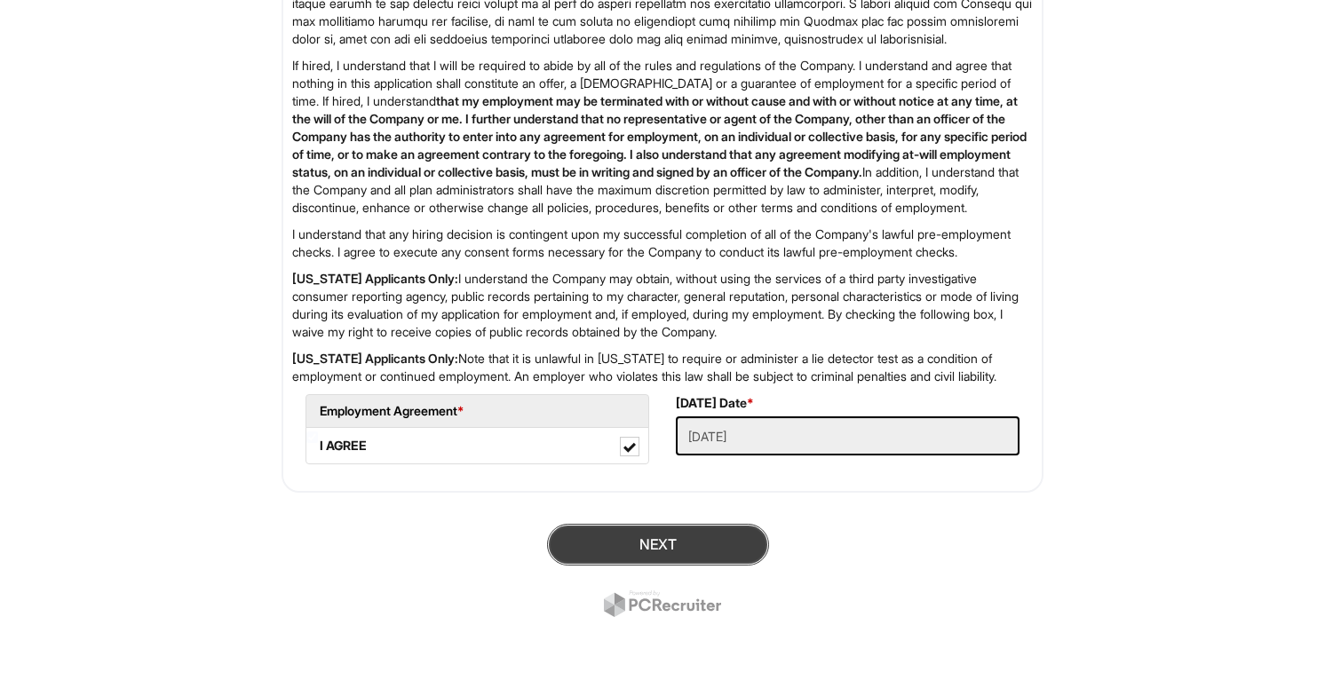
click at [609, 539] on button "Next" at bounding box center [658, 545] width 222 height 42
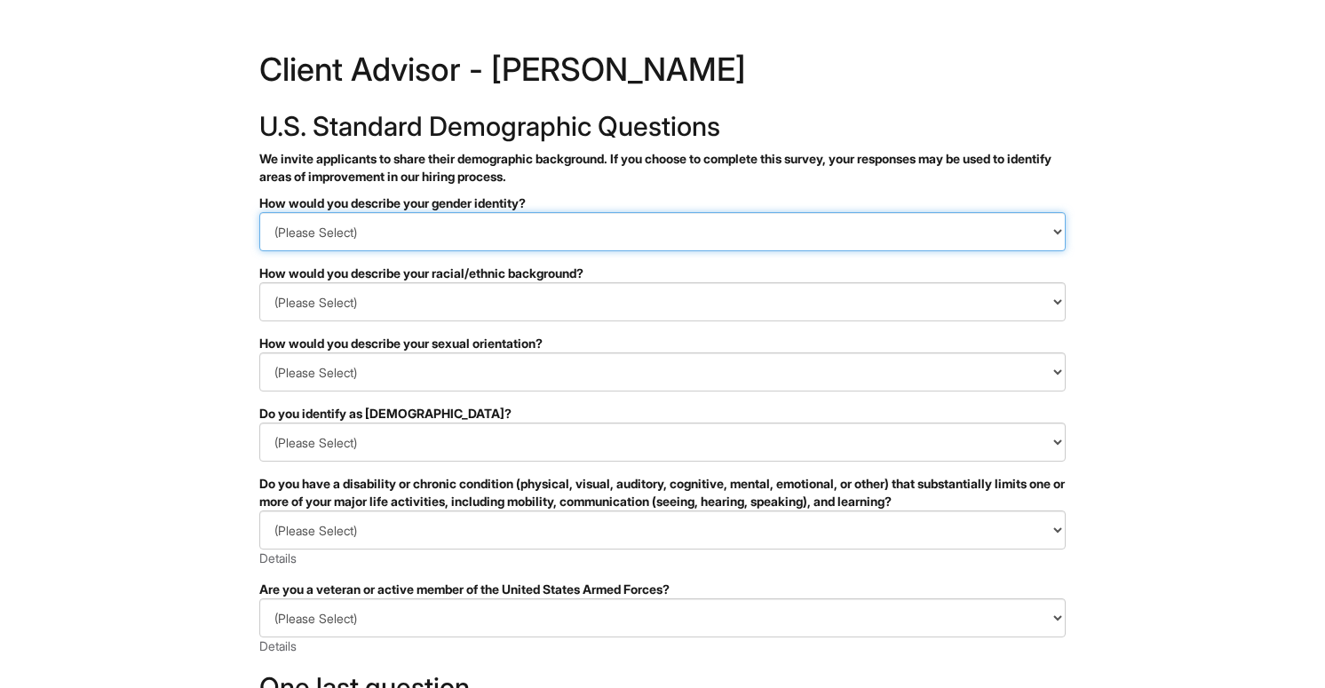
click at [621, 221] on select "(Please Select) Man Woman Non-binary I prefer to self-describe I don't wish to …" at bounding box center [662, 231] width 806 height 39
click at [662, 226] on select "(Please Select) Man Woman Non-binary I prefer to self-describe I don't wish to …" at bounding box center [662, 231] width 806 height 39
select select "Man"
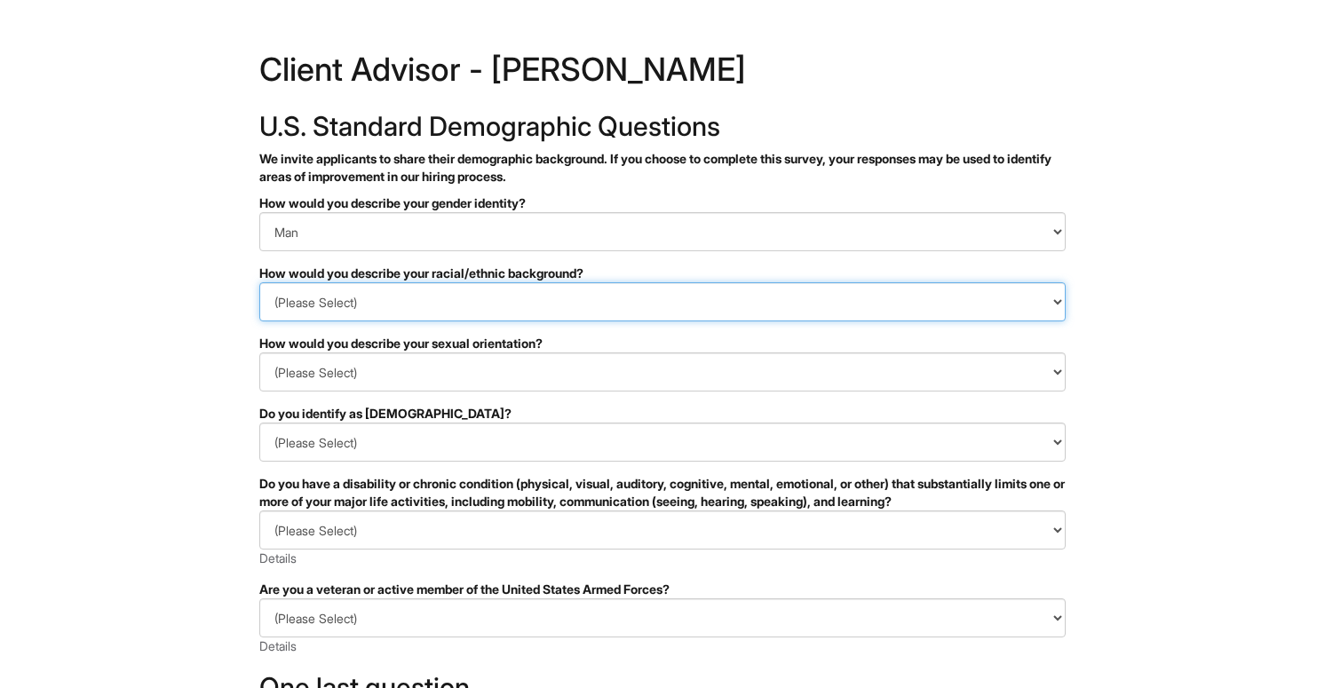
click at [522, 307] on select "(Please Select) Black or of African descent East Asian Hispanic, Latinx or of S…" at bounding box center [662, 301] width 806 height 39
select select "White or European"
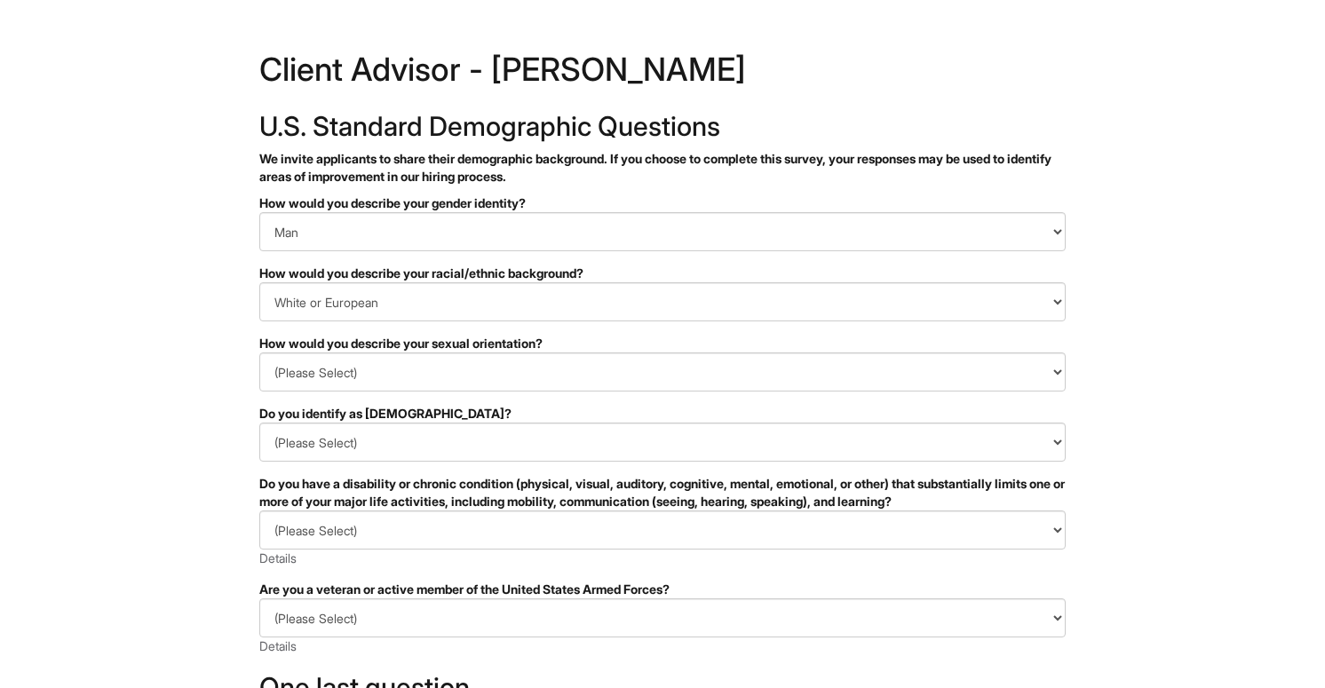
click at [450, 386] on select "(Please Select) Asexual Bisexual and/or pansexual Gay Heterosexual Lesbian Quee…" at bounding box center [662, 372] width 806 height 39
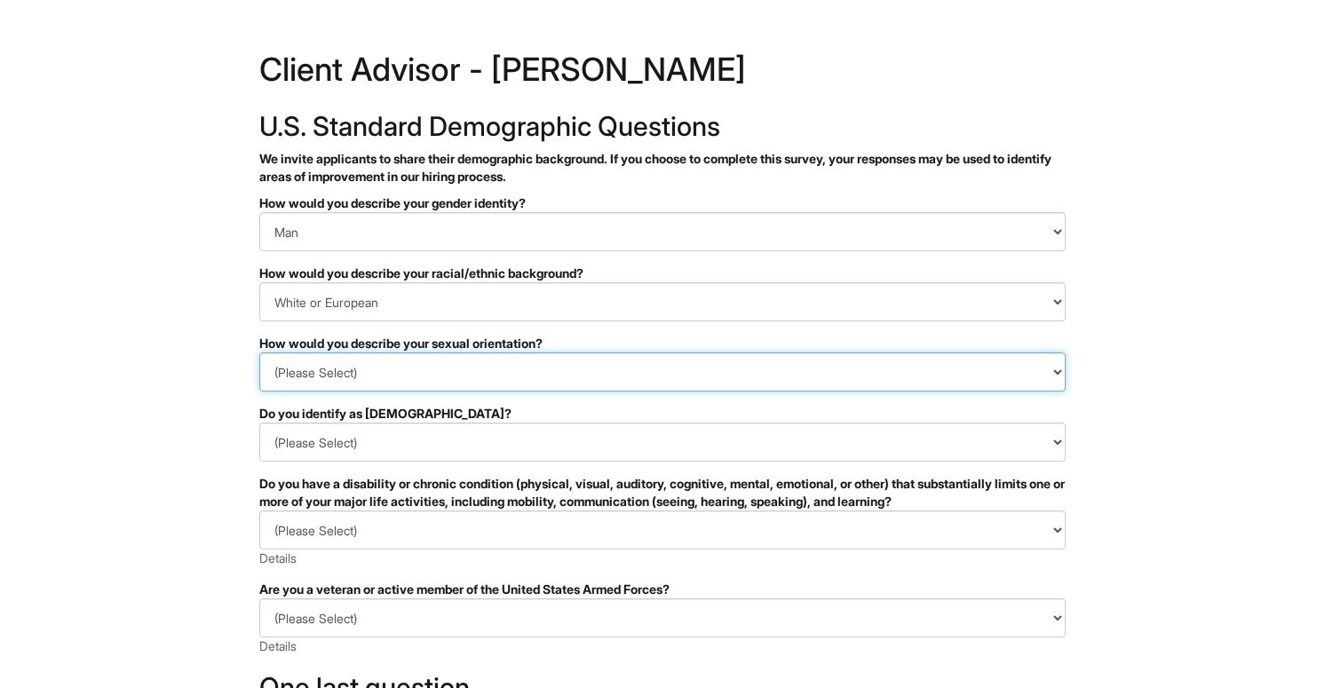
select select "I don't wish to answer"
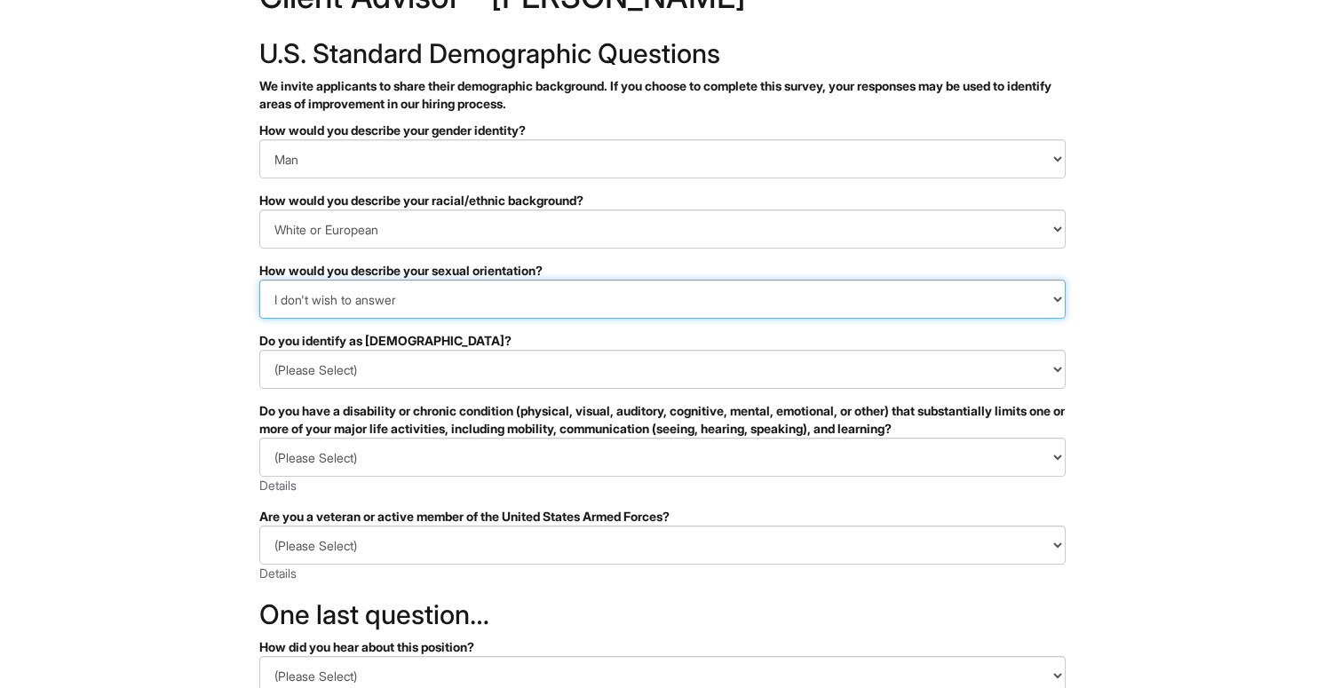
scroll to position [75, 0]
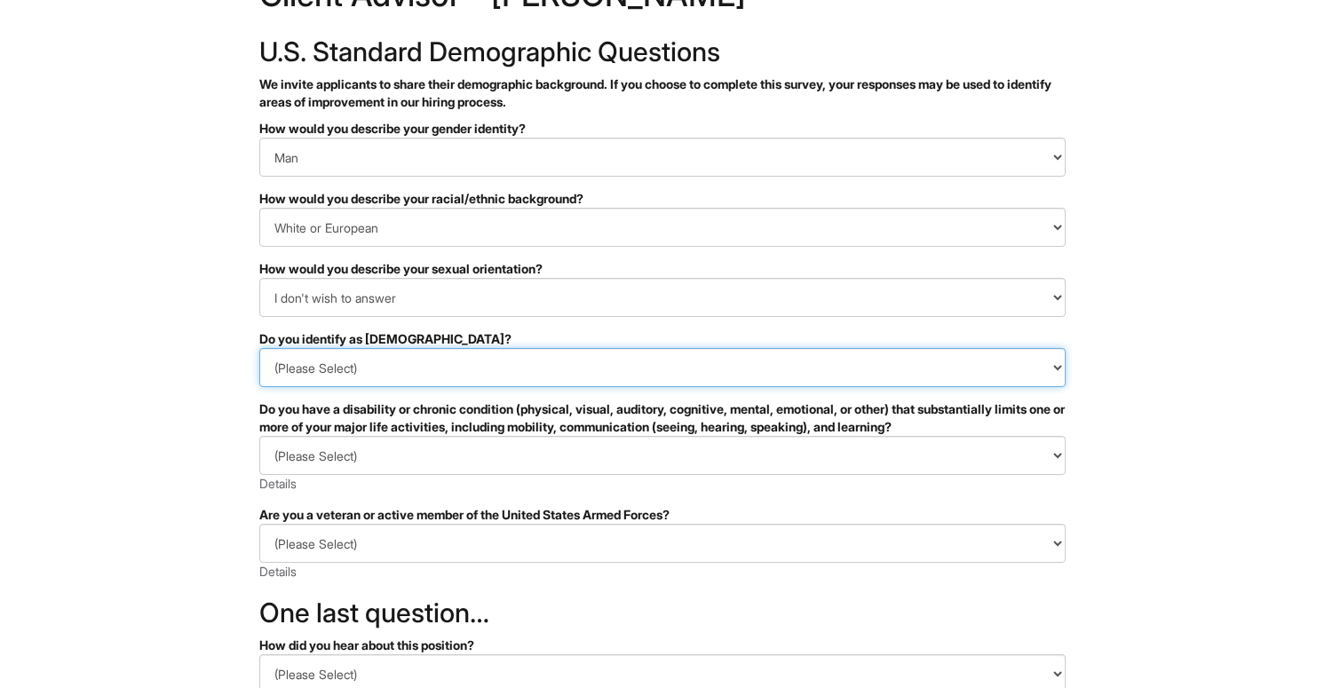
click at [583, 353] on select "(Please Select) Yes No I prefer to self-describe I don't wish to answer" at bounding box center [662, 367] width 806 height 39
select select "No"
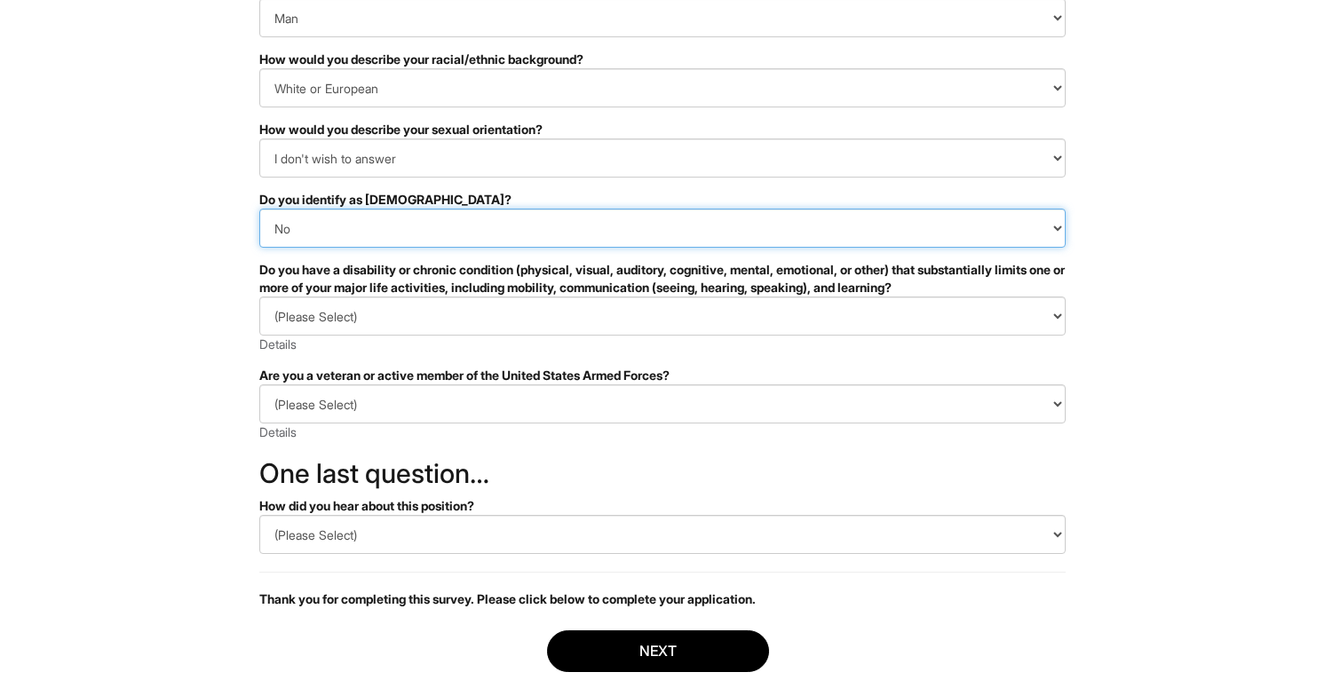
scroll to position [219, 0]
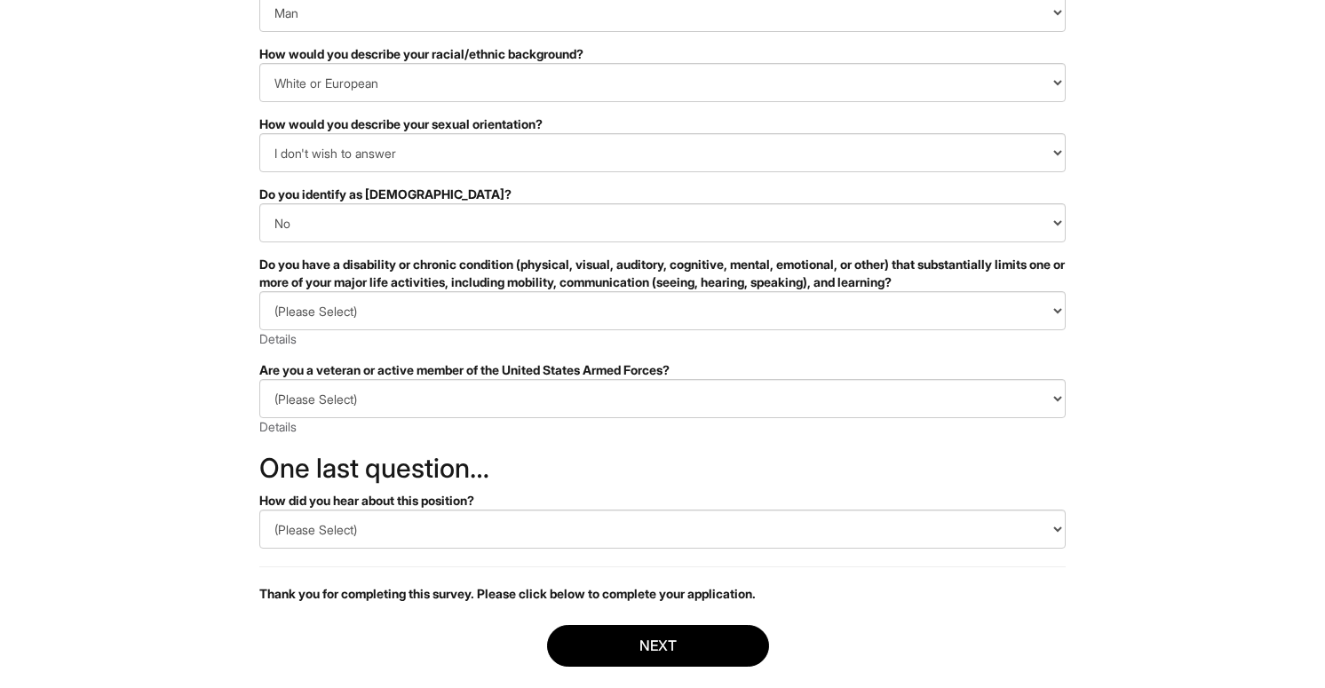
click at [392, 339] on div "(Please Select) YES, I HAVE A DISABILITY (or previously had a disability) NO, I…" at bounding box center [662, 319] width 806 height 57
click at [396, 316] on select "(Please Select) YES, I HAVE A DISABILITY (or previously had a disability) NO, I…" at bounding box center [662, 310] width 806 height 39
select select "YES, I HAVE A DISABILITY (or previously had a disability)"
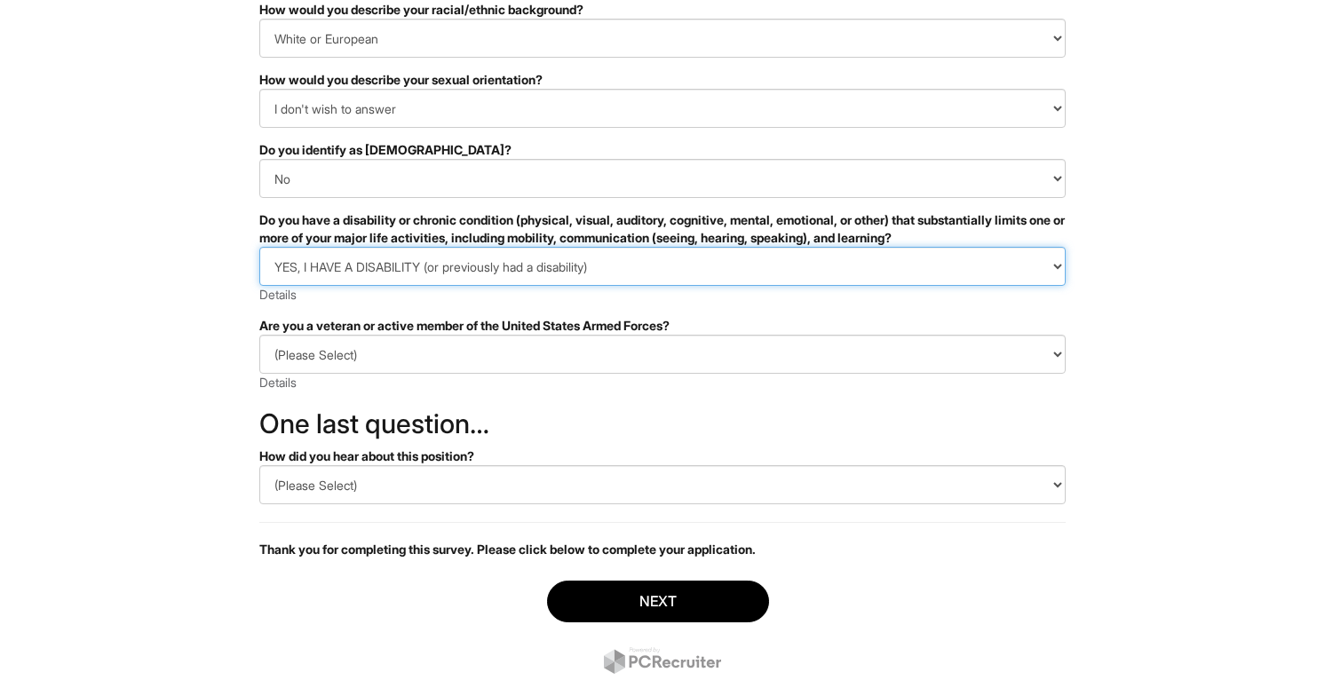
scroll to position [278, 0]
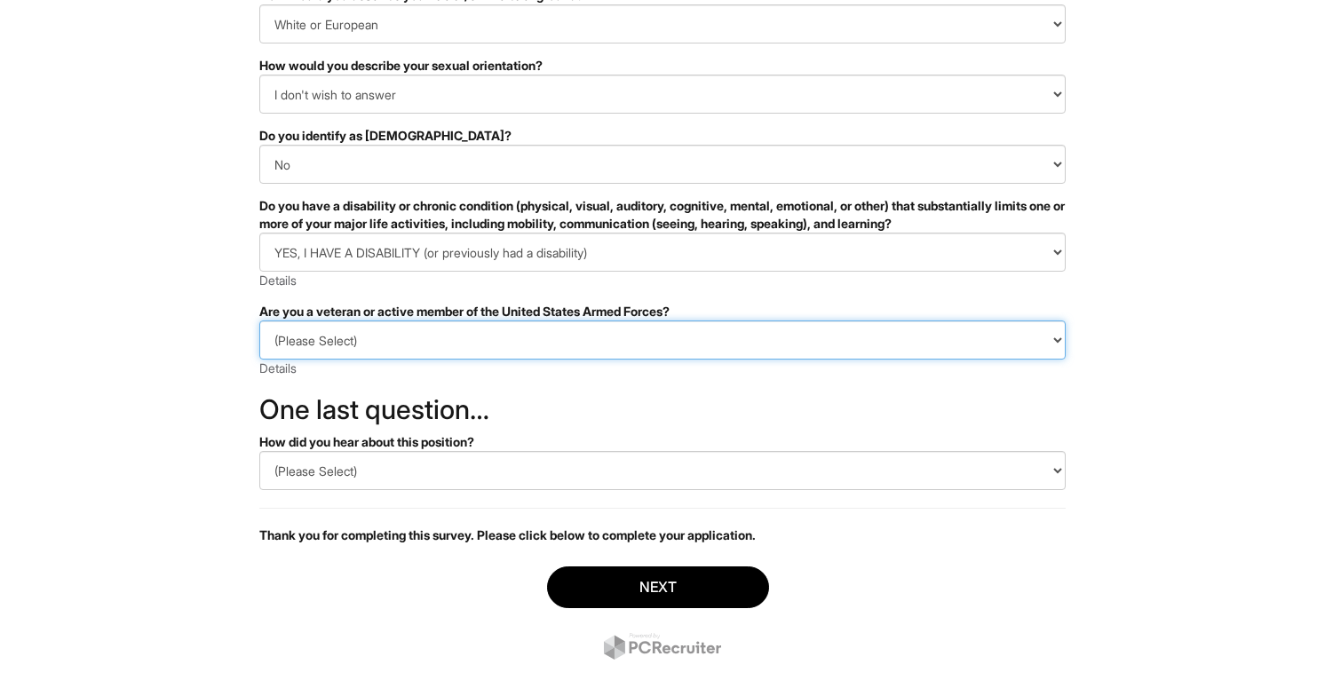
click at [384, 356] on select "(Please Select) I IDENTIFY AS ONE OR MORE OF THE CLASSIFICATIONS OF PROTECTED V…" at bounding box center [662, 340] width 806 height 39
select select "I AM NOT A PROTECTED VETERAN"
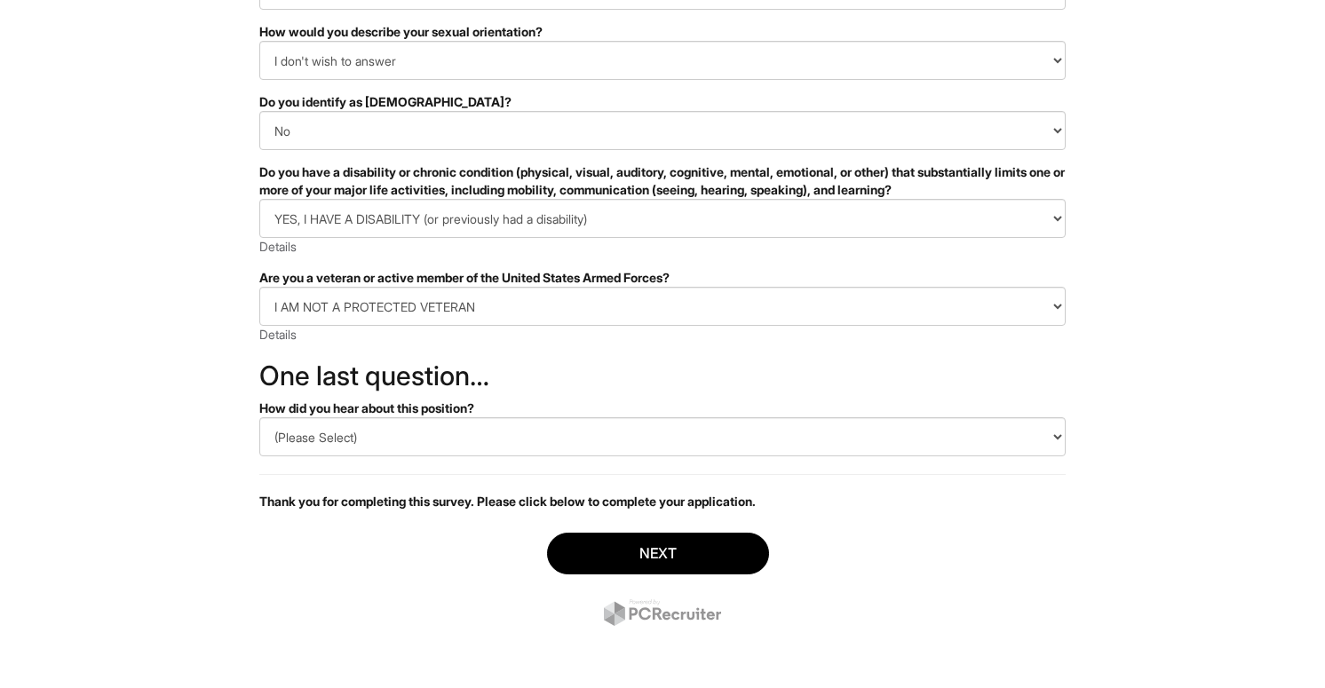
click at [369, 436] on select "(Please Select) CareerBuilder Indeed LinkedIn Monster Referral Other" at bounding box center [662, 436] width 806 height 39
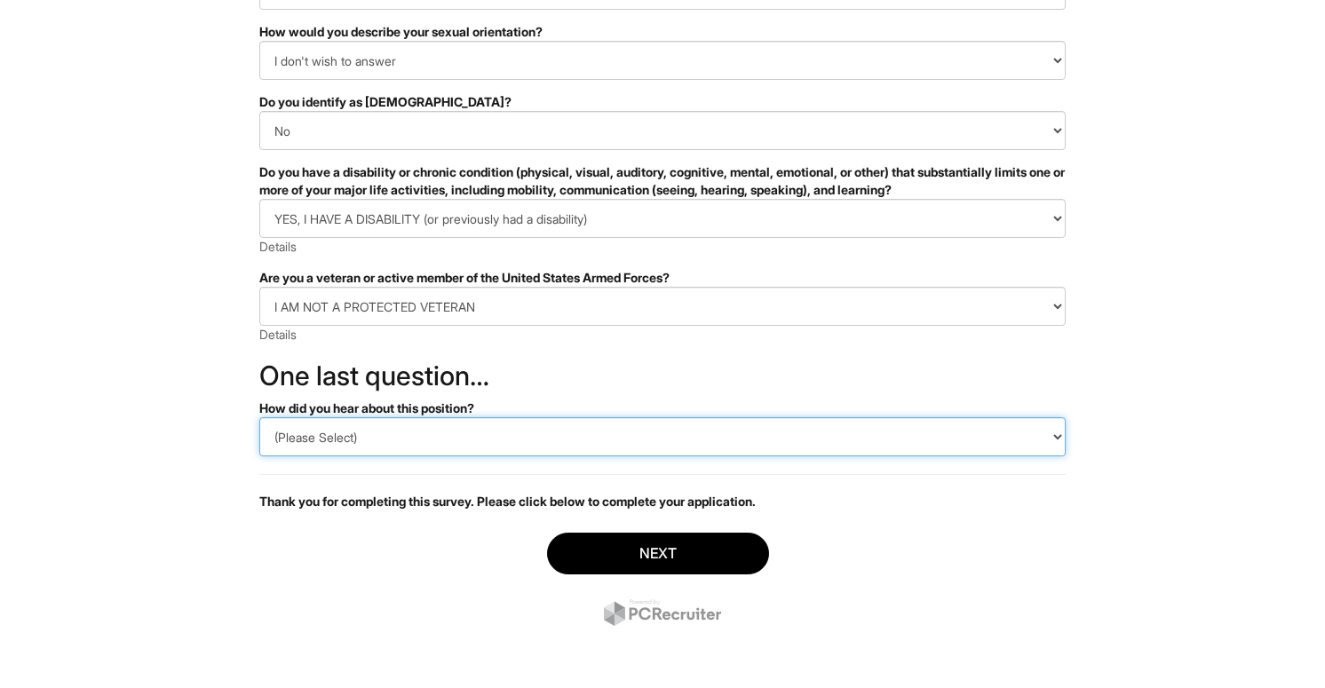
select select "LinkedIn"
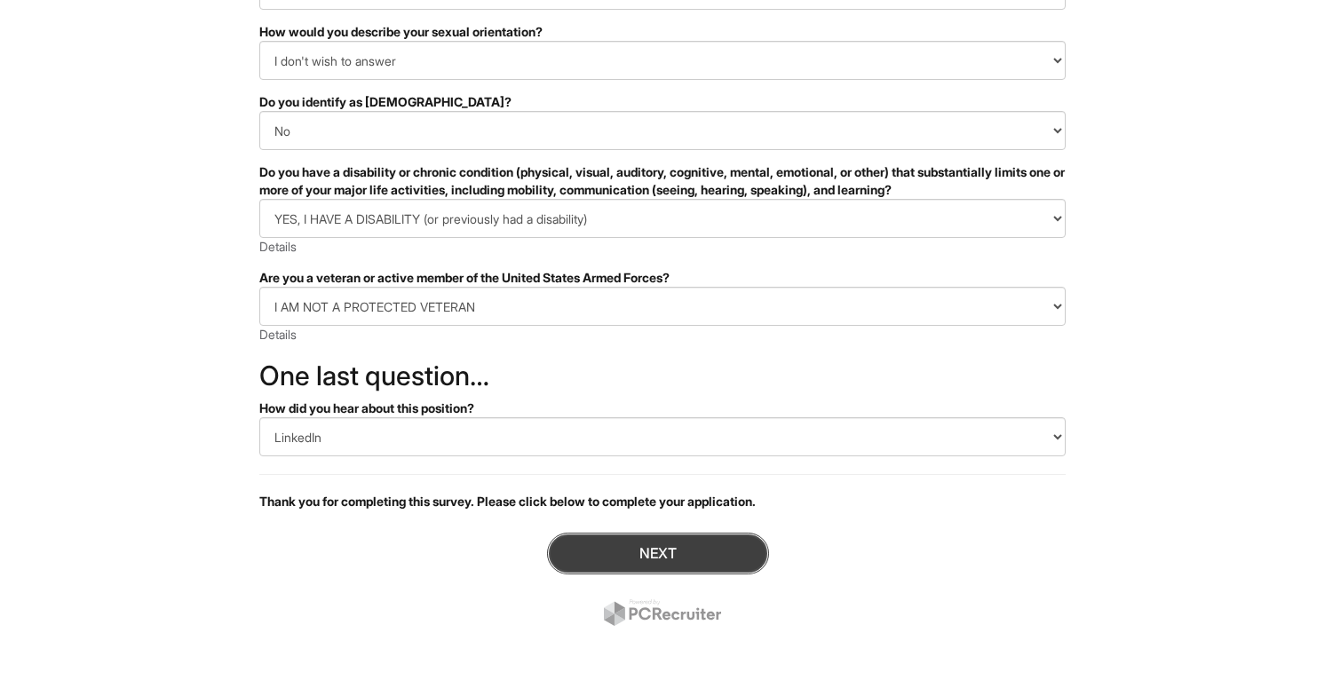
click at [619, 550] on button "Next" at bounding box center [658, 554] width 222 height 42
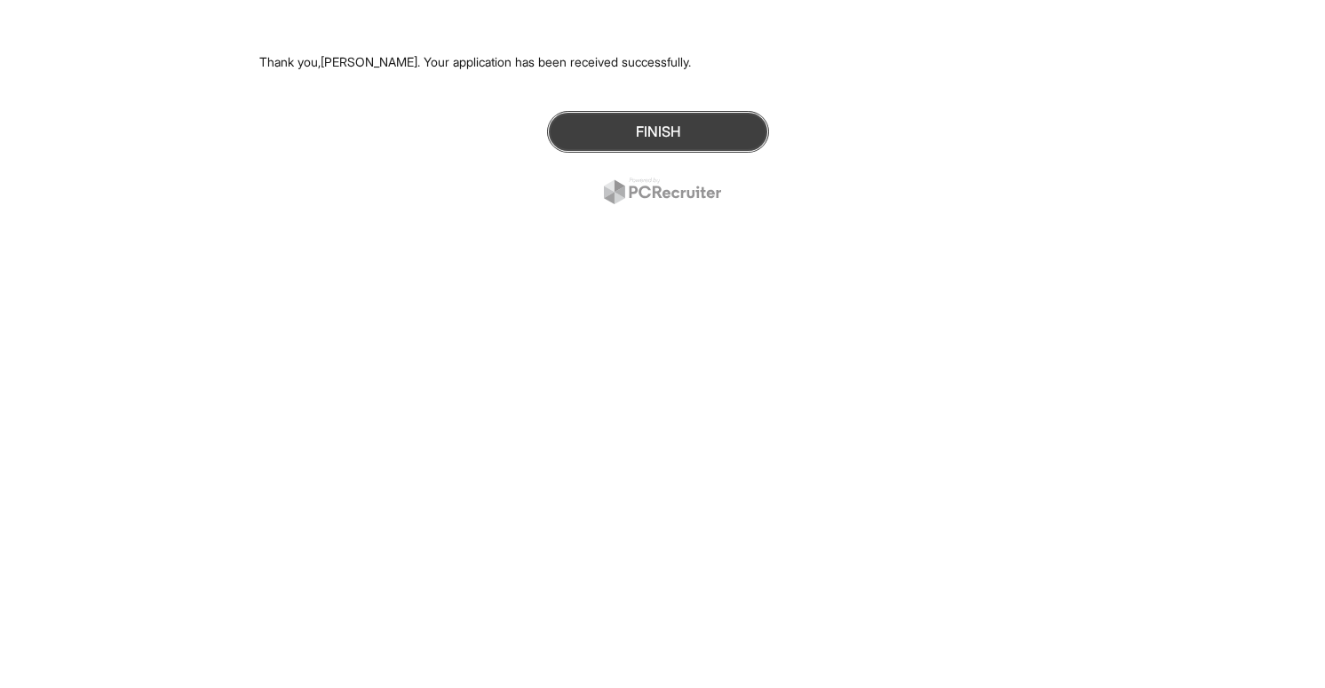
click at [611, 139] on button "Finish" at bounding box center [658, 132] width 222 height 42
